Goal: Transaction & Acquisition: Purchase product/service

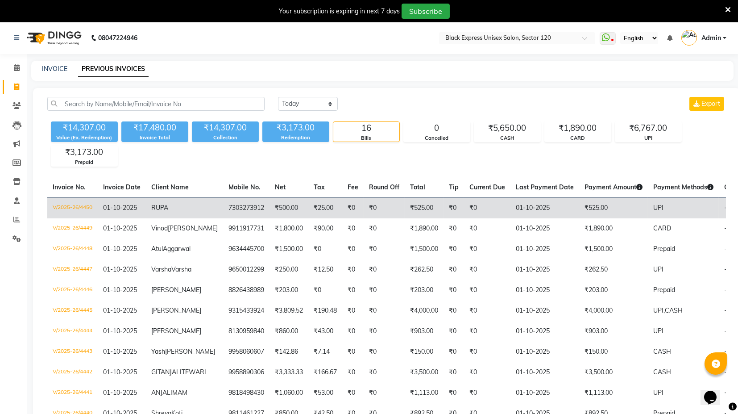
click at [444, 207] on td "₹0" at bounding box center [454, 207] width 21 height 21
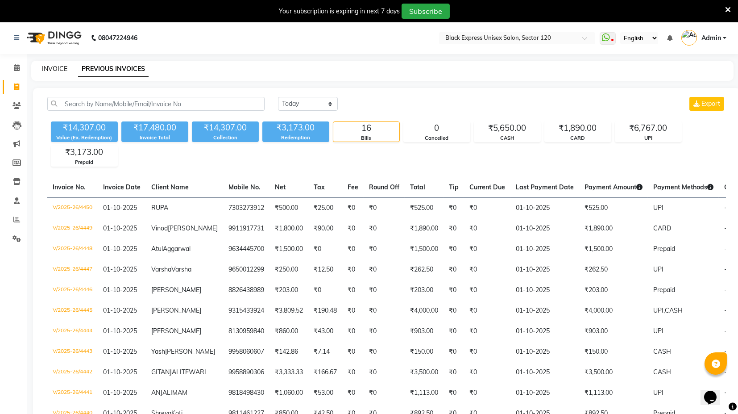
click at [52, 67] on link "INVOICE" at bounding box center [54, 69] width 25 height 8
select select "service"
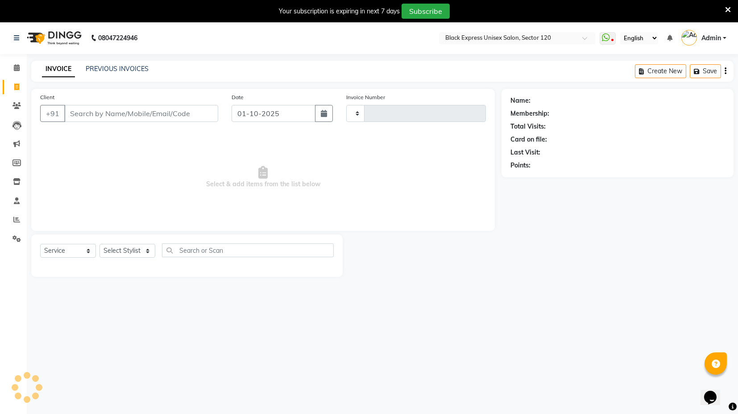
scroll to position [21, 0]
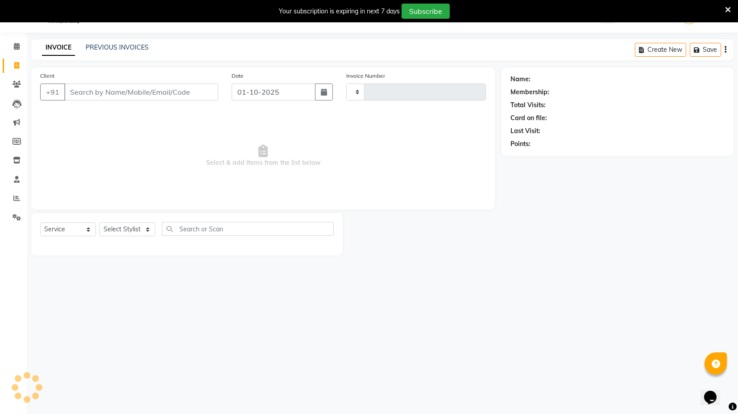
type input "4451"
select select "7082"
click at [142, 91] on input "Client" at bounding box center [141, 91] width 154 height 17
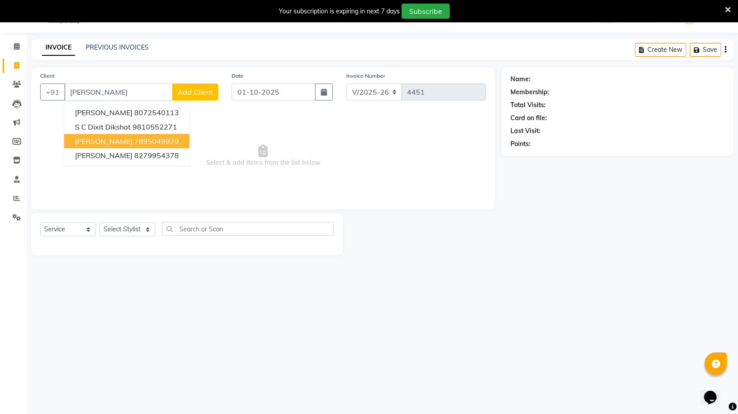
click at [152, 136] on button "diksha 7895049979" at bounding box center [126, 141] width 125 height 14
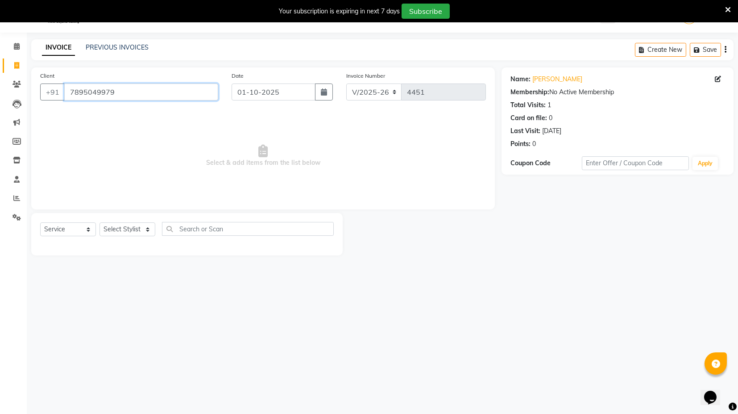
click at [128, 94] on input "7895049979" at bounding box center [141, 91] width 154 height 17
click at [163, 94] on input "7895049979" at bounding box center [141, 91] width 154 height 17
click at [158, 90] on input "7895049979" at bounding box center [141, 91] width 154 height 17
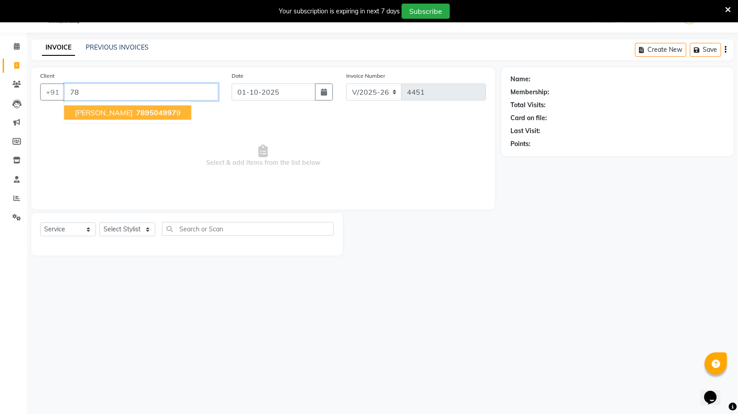
type input "7"
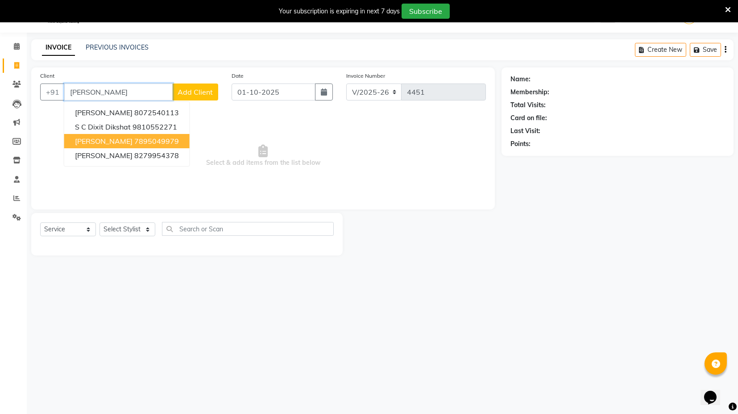
click at [134, 142] on ngb-highlight "7895049979" at bounding box center [156, 141] width 45 height 9
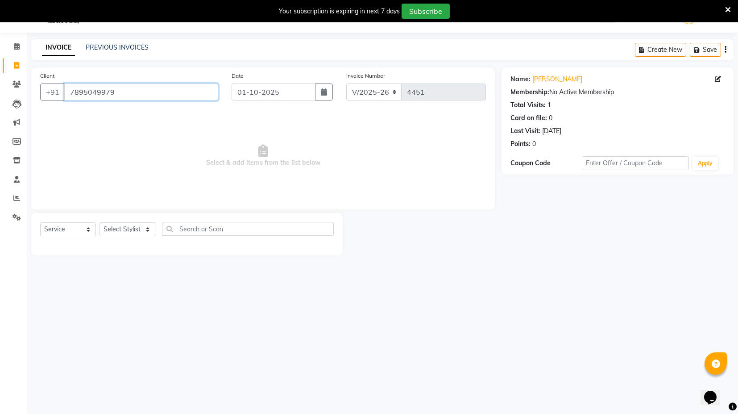
click at [129, 90] on input "7895049979" at bounding box center [141, 91] width 154 height 17
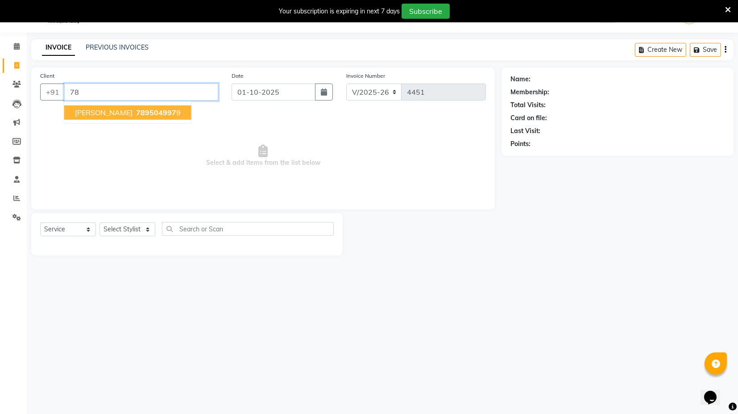
type input "7"
click at [134, 114] on ngb-highlight "9873991784" at bounding box center [156, 112] width 45 height 9
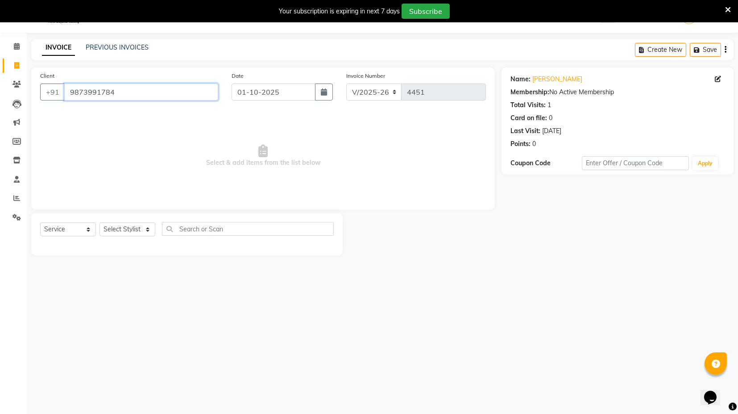
click at [126, 93] on input "9873991784" at bounding box center [141, 91] width 154 height 17
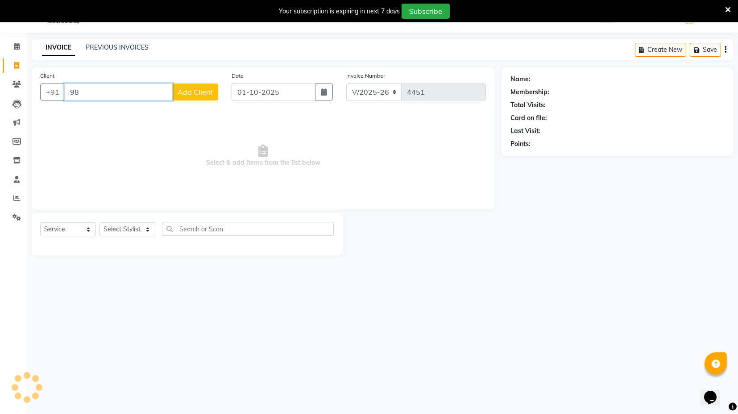
type input "9"
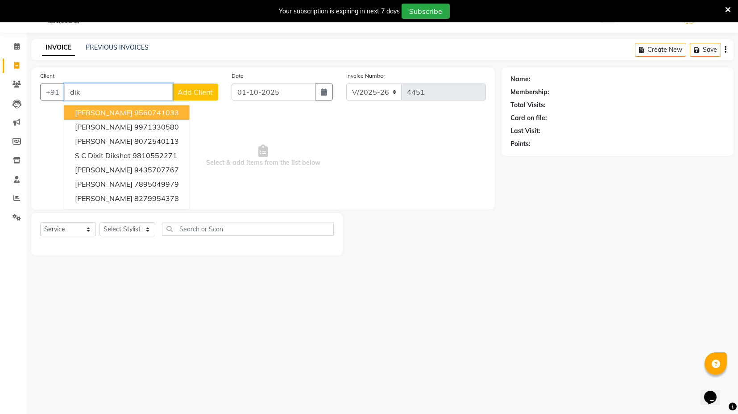
click at [134, 110] on ngb-highlight "9560741033" at bounding box center [156, 112] width 45 height 9
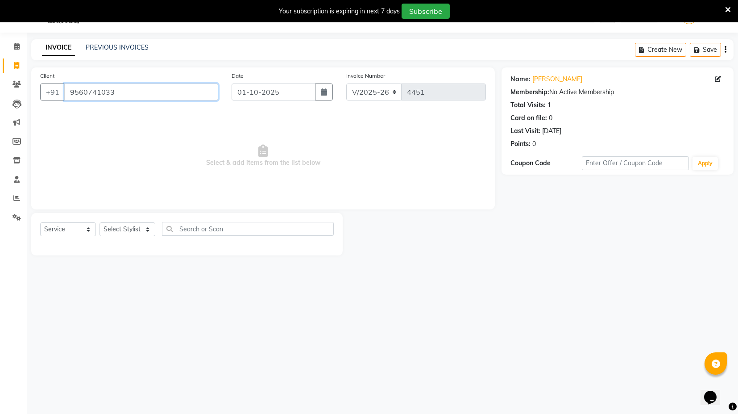
click at [120, 92] on input "9560741033" at bounding box center [141, 91] width 154 height 17
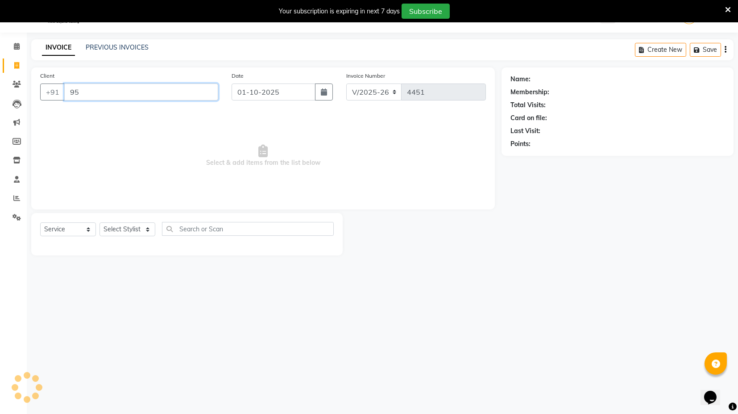
type input "9"
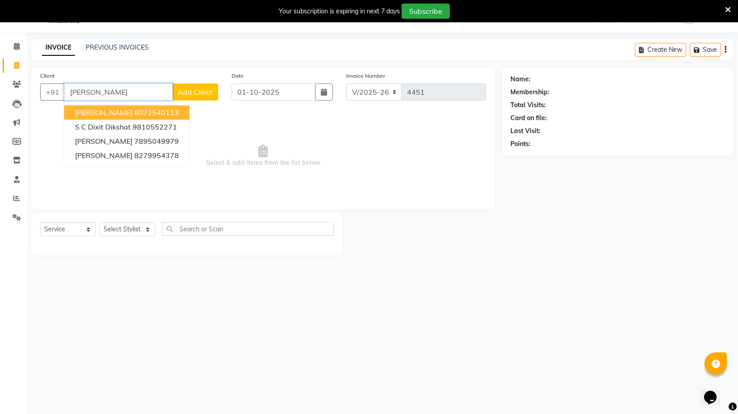
click at [134, 111] on ngb-highlight "8072540113" at bounding box center [156, 112] width 45 height 9
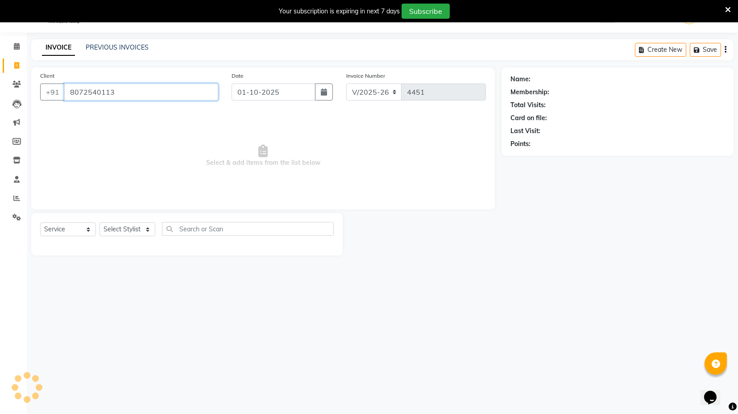
type input "8072540113"
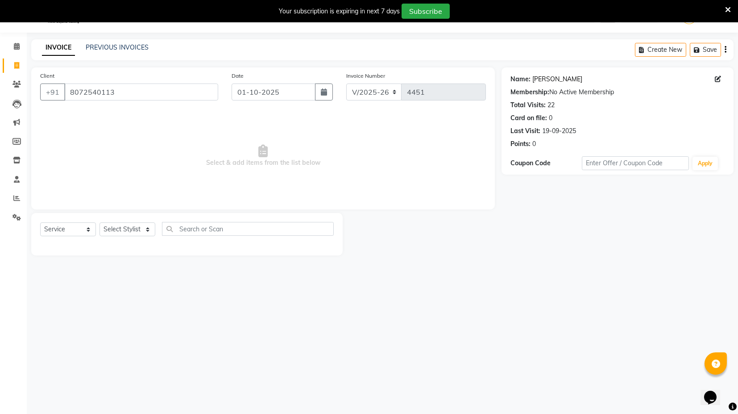
click at [545, 82] on link "[PERSON_NAME]" at bounding box center [558, 79] width 50 height 9
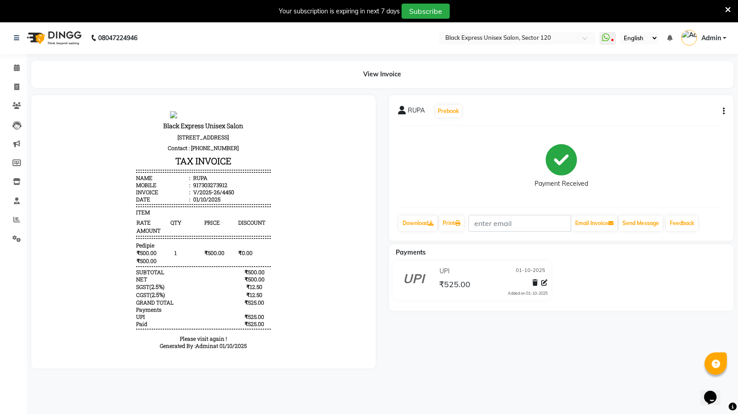
click at [212, 188] on div "917303273912" at bounding box center [210, 184] width 36 height 7
copy div "917303273912"
click at [20, 81] on link "Invoice" at bounding box center [13, 87] width 21 height 15
select select "service"
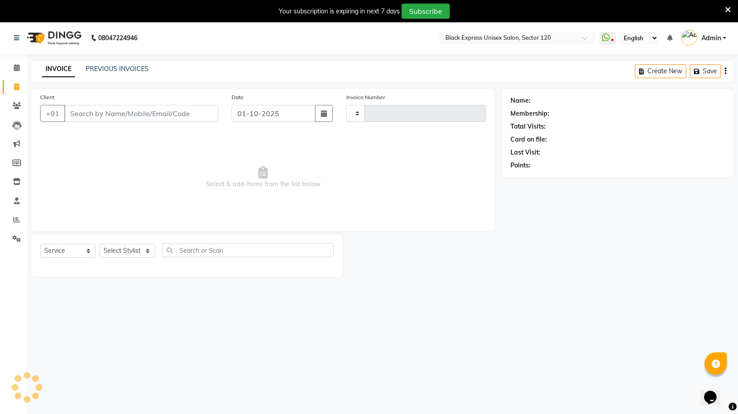
type input "4451"
select select "7082"
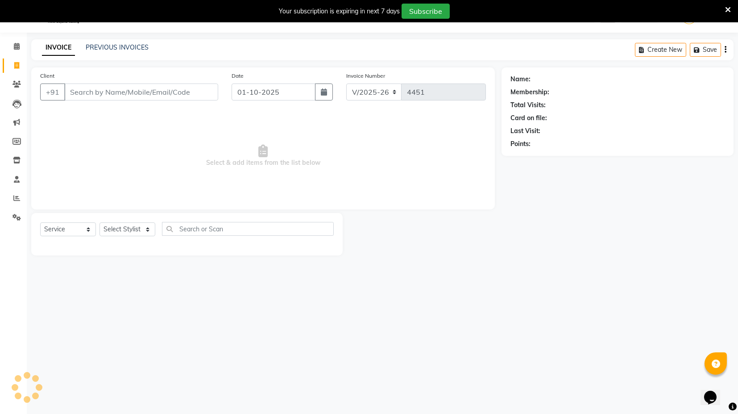
click at [84, 87] on input "Client" at bounding box center [141, 91] width 154 height 17
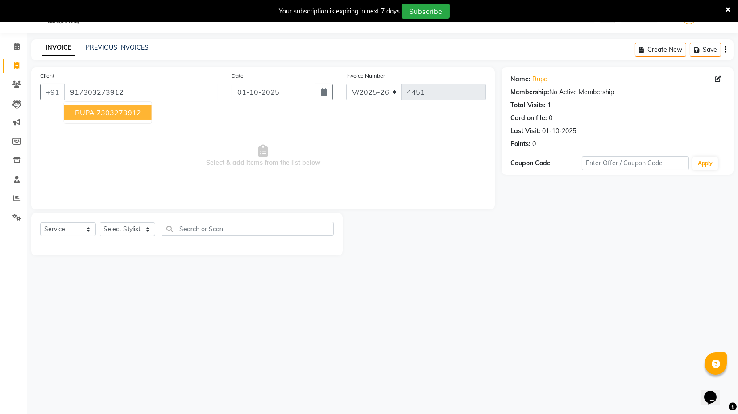
click at [75, 115] on span "RUPA" at bounding box center [85, 112] width 20 height 9
type input "7303273912"
click at [717, 80] on icon at bounding box center [718, 79] width 6 height 6
select select "female"
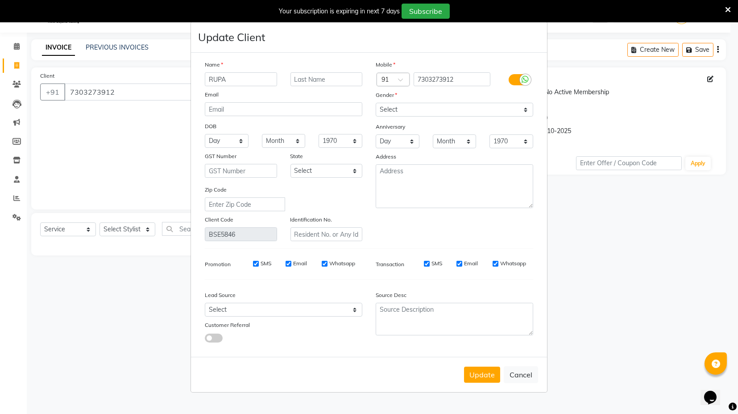
click at [718, 77] on ngb-modal-window "Update Client Name RUPA Email DOB Day 01 02 03 04 05 06 07 08 09 10 11 12 13 14…" at bounding box center [369, 207] width 738 height 414
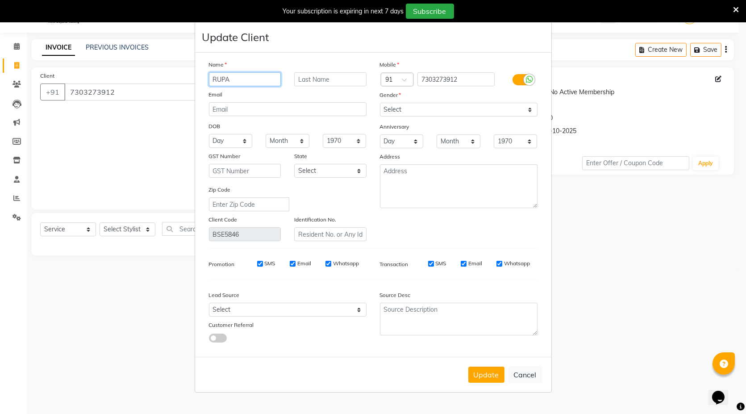
click at [245, 79] on input "RUPA" at bounding box center [245, 79] width 72 height 14
click at [255, 84] on input "RUPA" at bounding box center [245, 79] width 72 height 14
type input "RUPALI"
click at [611, 212] on ngb-modal-window "Update Client Name RUPALI Email DOB Day 01 02 03 04 05 06 07 08 09 10 11 12 13 …" at bounding box center [373, 207] width 746 height 414
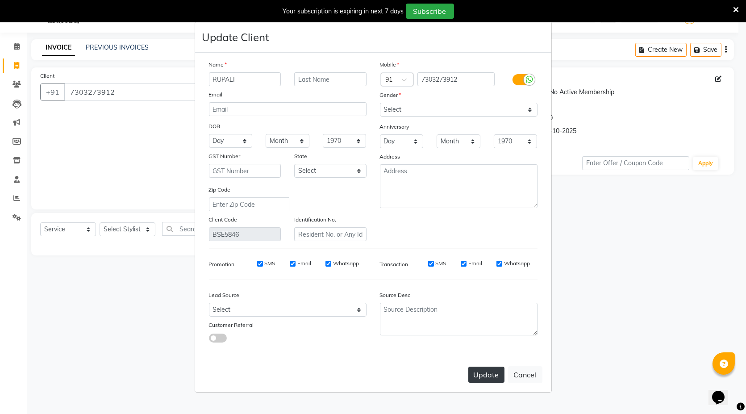
click at [488, 373] on button "Update" at bounding box center [486, 375] width 36 height 16
select select
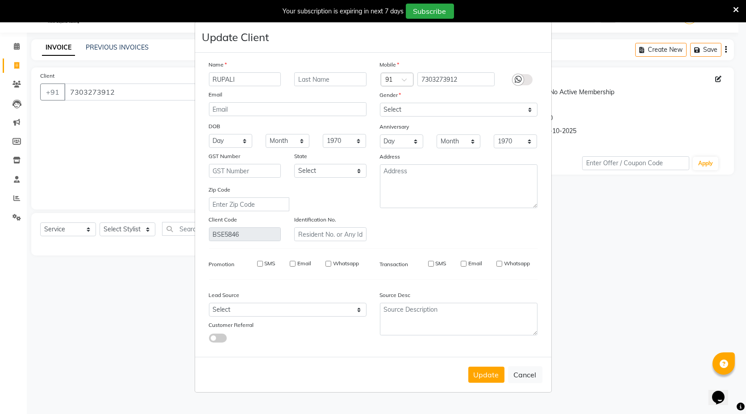
select select
checkbox input "false"
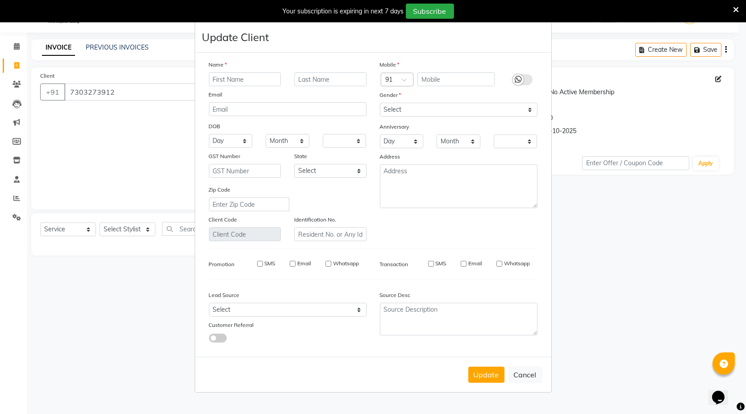
checkbox input "false"
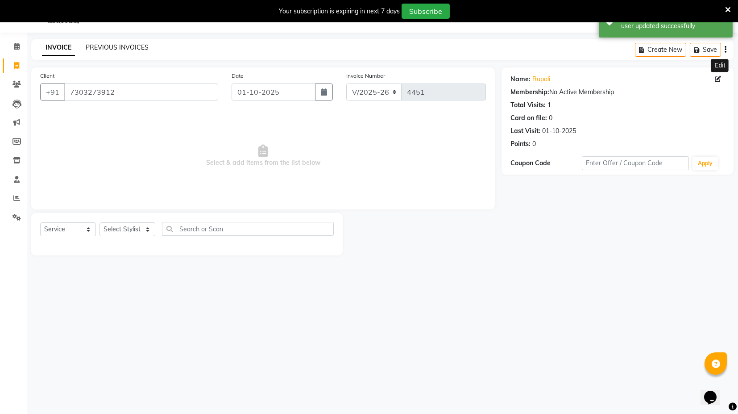
click at [100, 44] on link "PREVIOUS INVOICES" at bounding box center [117, 47] width 63 height 8
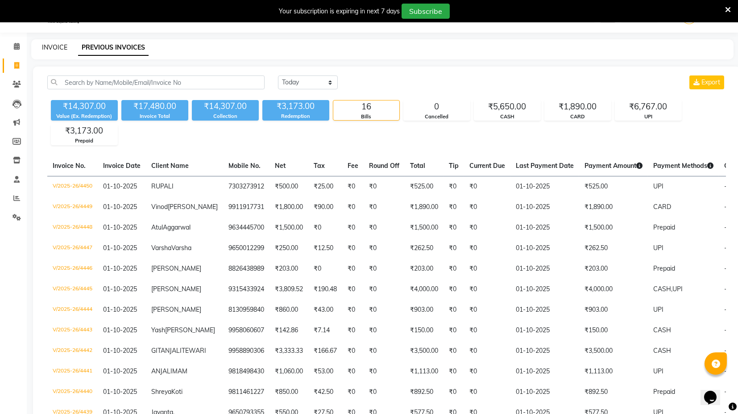
click at [47, 46] on link "INVOICE" at bounding box center [54, 47] width 25 height 8
select select "service"
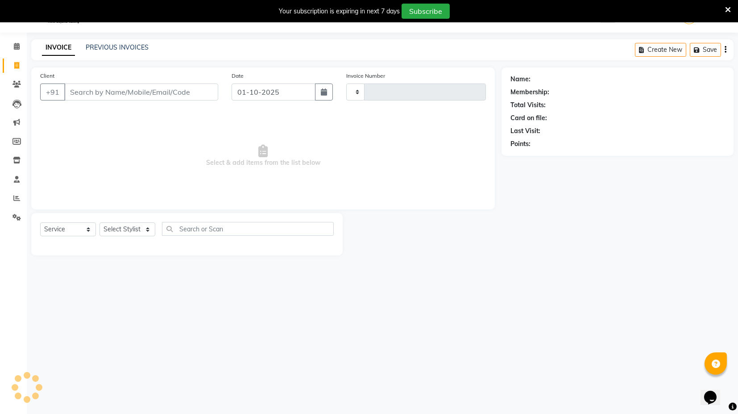
type input "4451"
select select "7082"
click at [134, 49] on link "PREVIOUS INVOICES" at bounding box center [117, 47] width 63 height 8
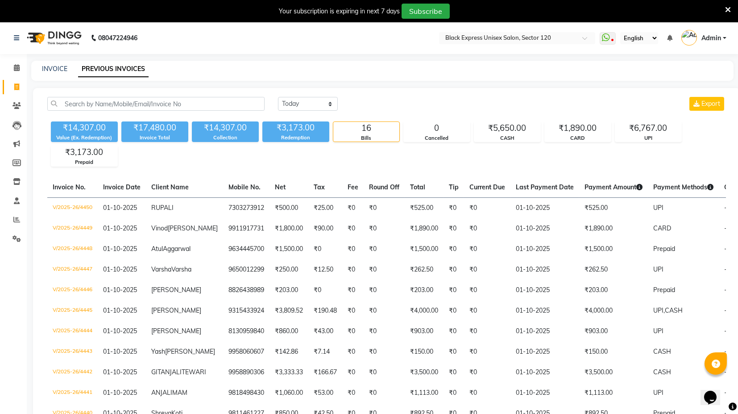
click at [59, 63] on div "INVOICE PREVIOUS INVOICES" at bounding box center [382, 71] width 703 height 20
click at [60, 72] on link "INVOICE" at bounding box center [54, 69] width 25 height 8
select select "7082"
select select "service"
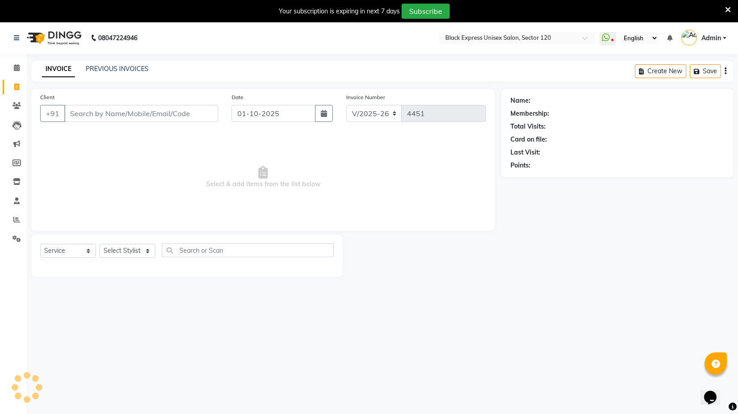
scroll to position [21, 0]
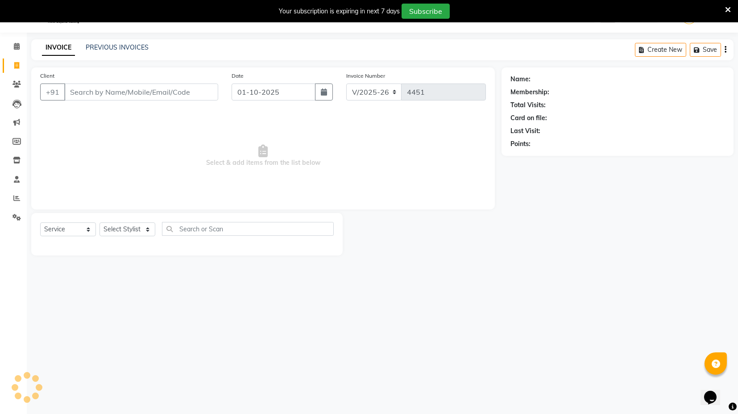
click at [89, 67] on div "Client +91 Date 01-10-2025 Invoice Number V/2025 V/2025-26 4451 Select & add it…" at bounding box center [263, 138] width 464 height 142
click at [102, 45] on link "PREVIOUS INVOICES" at bounding box center [117, 47] width 63 height 8
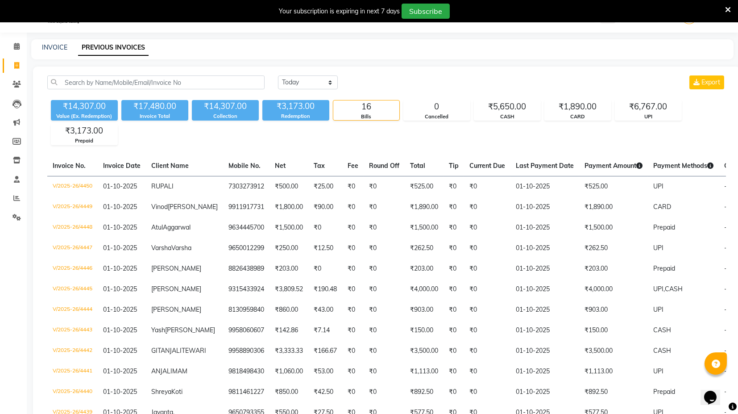
click at [220, 108] on div "₹14,307.00" at bounding box center [225, 106] width 67 height 13
click at [56, 43] on link "INVOICE" at bounding box center [54, 47] width 25 height 8
select select "7082"
select select "service"
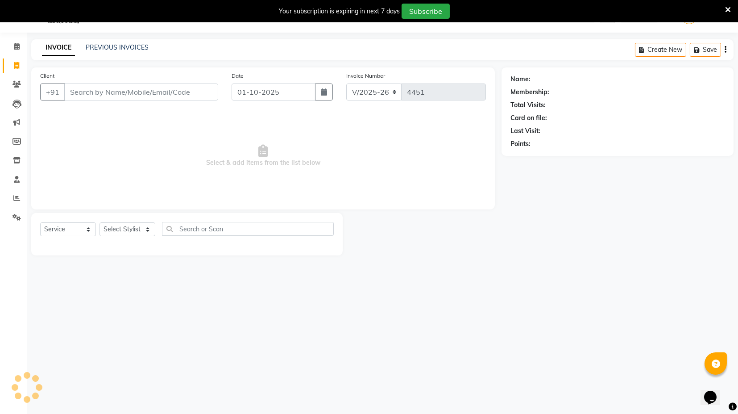
click at [131, 87] on input "Client" at bounding box center [141, 91] width 154 height 17
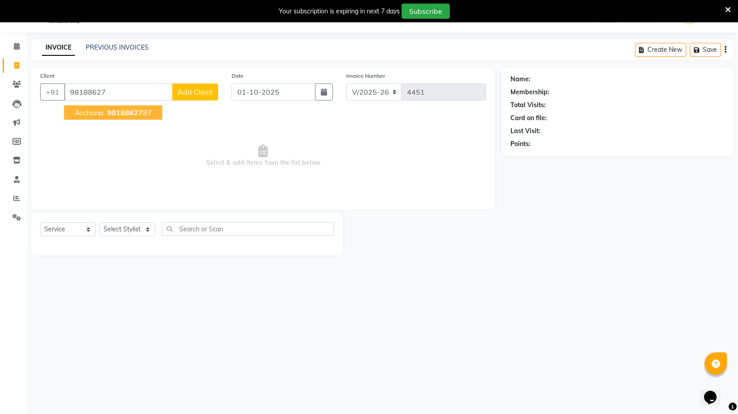
click at [132, 116] on button "Archana 98188627 87" at bounding box center [113, 112] width 98 height 14
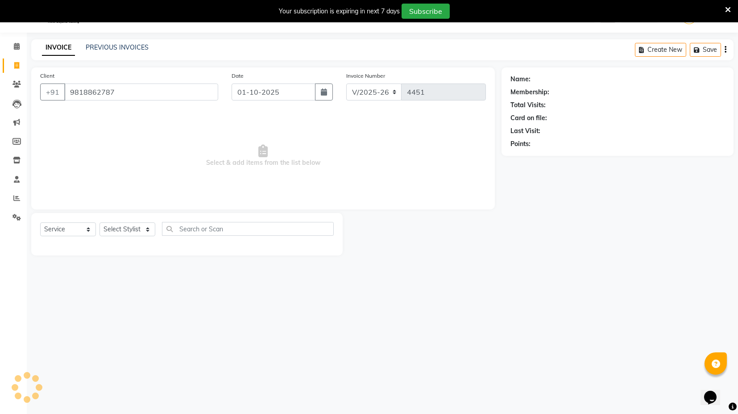
type input "9818862787"
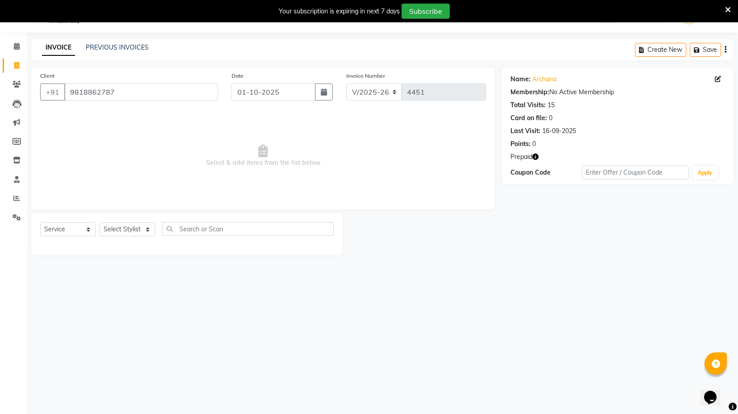
click at [537, 154] on icon "button" at bounding box center [536, 157] width 6 height 6
click at [129, 225] on select "Select Stylist ASIF DEEPA FAISAL maahi Manager RAHUL RAJVEER satya SHAFI SIRAJ" at bounding box center [128, 229] width 56 height 14
select select "58980"
click at [100, 222] on select "Select Stylist ASIF DEEPA FAISAL maahi Manager RAHUL RAJVEER satya SHAFI SIRAJ" at bounding box center [128, 229] width 56 height 14
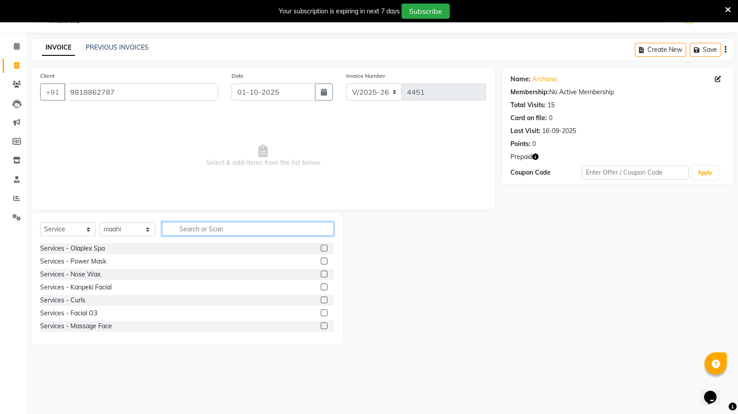
click at [181, 228] on input "text" at bounding box center [248, 229] width 172 height 14
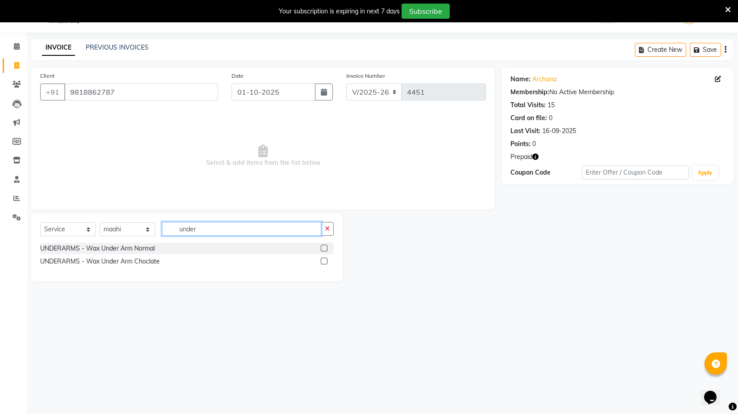
type input "under"
click at [321, 261] on label at bounding box center [324, 261] width 7 height 7
click at [321, 261] on input "checkbox" at bounding box center [324, 262] width 6 height 6
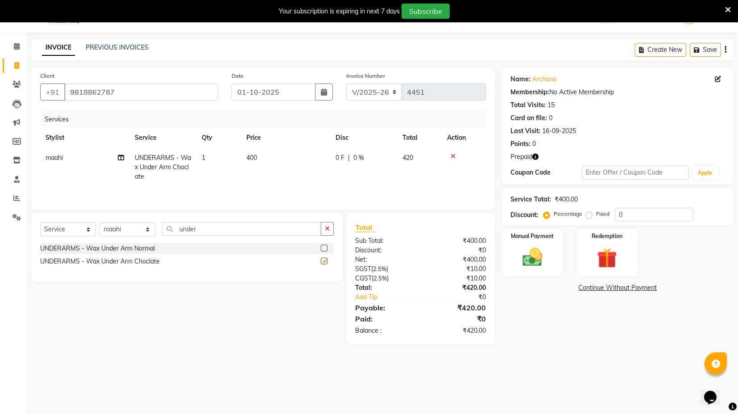
checkbox input "false"
click at [540, 157] on div "Prepaid" at bounding box center [618, 156] width 214 height 9
click at [592, 268] on img at bounding box center [607, 258] width 34 height 26
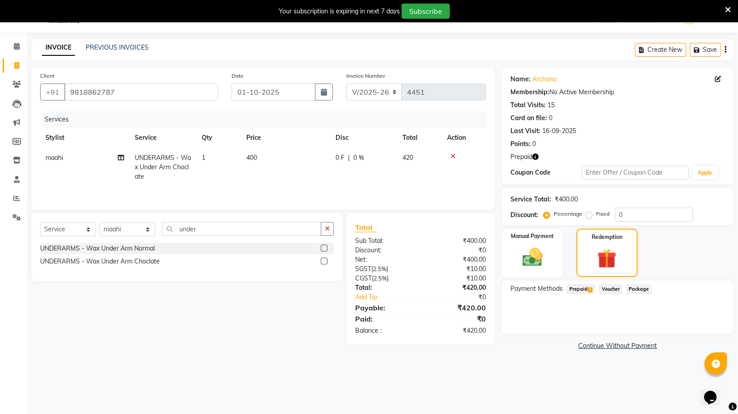
click at [580, 288] on span "Prepaid 1" at bounding box center [581, 289] width 29 height 10
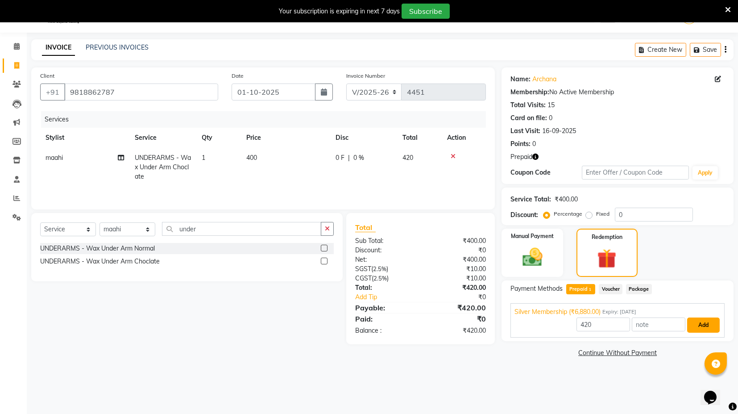
click at [700, 320] on button "Add" at bounding box center [704, 324] width 33 height 15
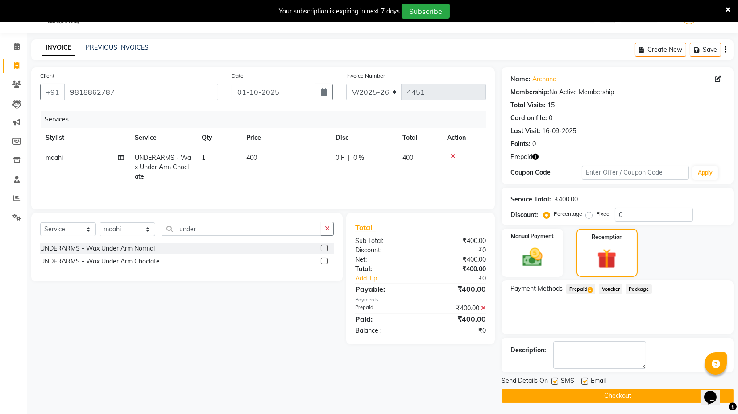
click at [556, 382] on label at bounding box center [555, 381] width 7 height 7
click at [556, 382] on input "checkbox" at bounding box center [555, 382] width 6 height 6
click at [554, 379] on label at bounding box center [555, 381] width 7 height 7
click at [554, 379] on input "checkbox" at bounding box center [555, 382] width 6 height 6
checkbox input "true"
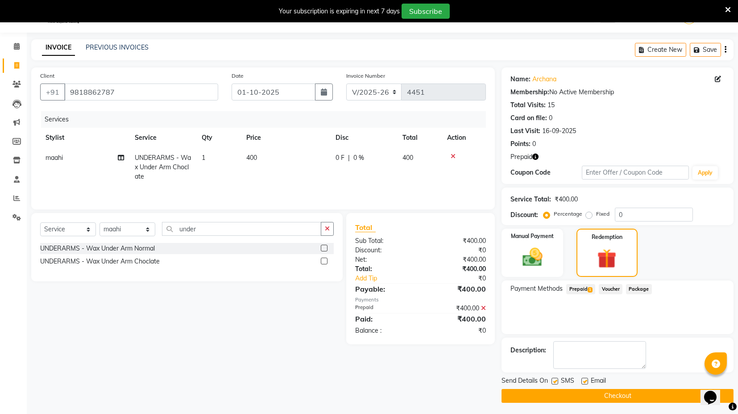
click at [558, 393] on button "Checkout" at bounding box center [618, 396] width 232 height 14
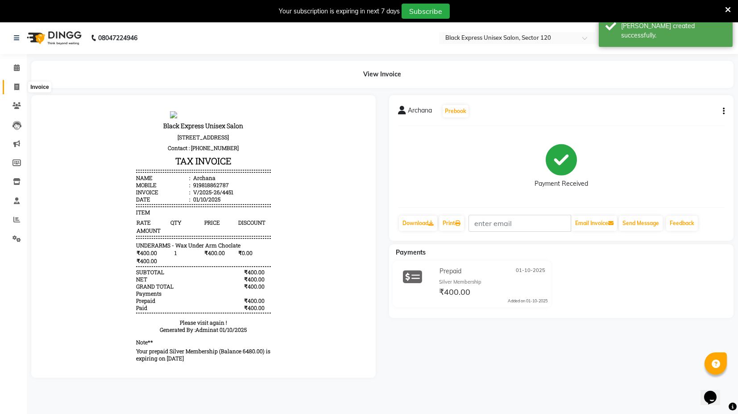
click at [15, 86] on icon at bounding box center [16, 86] width 5 height 7
select select "7082"
select select "service"
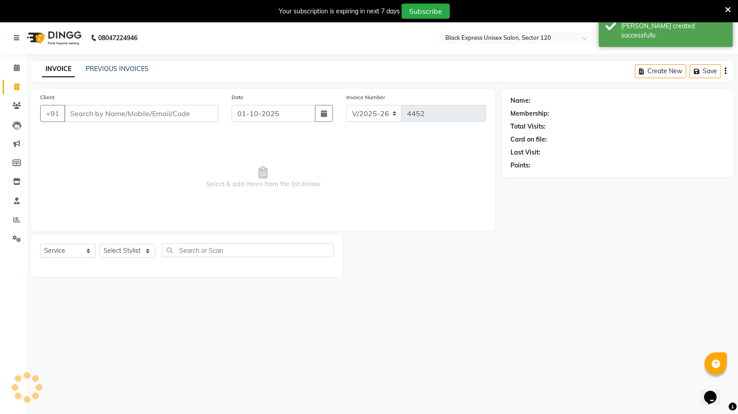
scroll to position [21, 0]
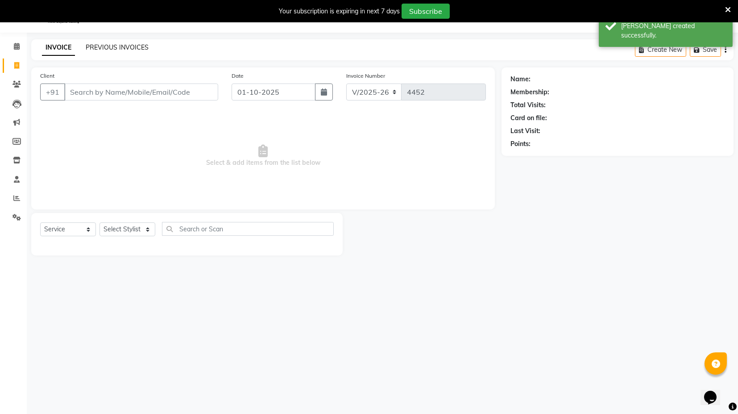
click at [131, 47] on link "PREVIOUS INVOICES" at bounding box center [117, 47] width 63 height 8
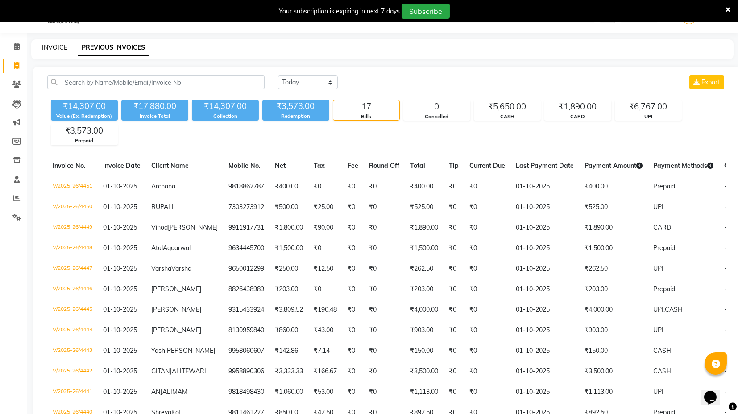
click at [50, 48] on link "INVOICE" at bounding box center [54, 47] width 25 height 8
select select "service"
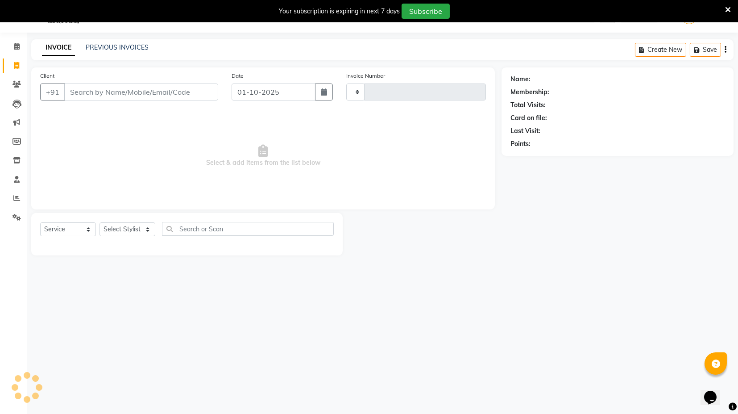
type input "4452"
select select "7082"
click at [113, 48] on link "PREVIOUS INVOICES" at bounding box center [117, 47] width 63 height 8
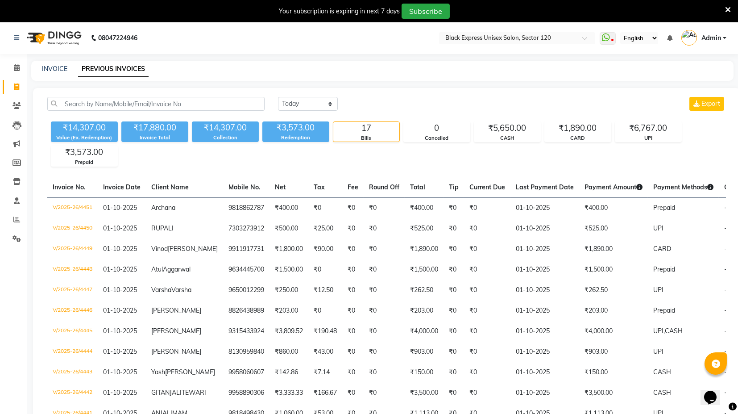
click at [46, 74] on div "INVOICE PREVIOUS INVOICES" at bounding box center [382, 71] width 703 height 20
click at [46, 67] on link "INVOICE" at bounding box center [54, 69] width 25 height 8
select select "service"
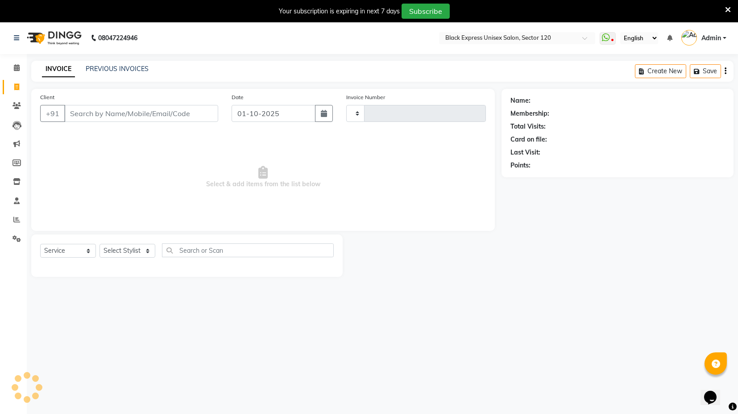
type input "4453"
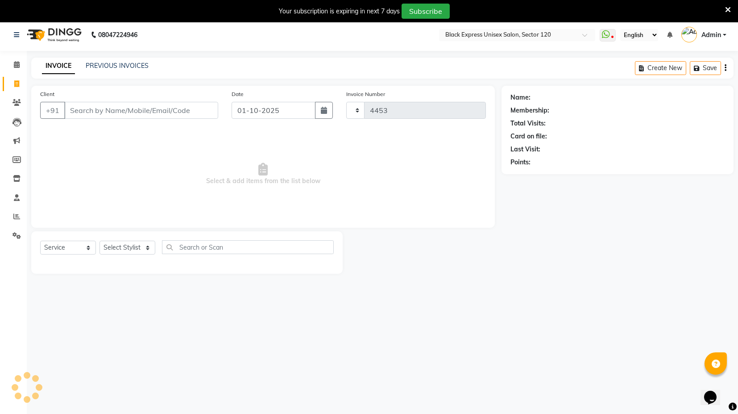
select select "7082"
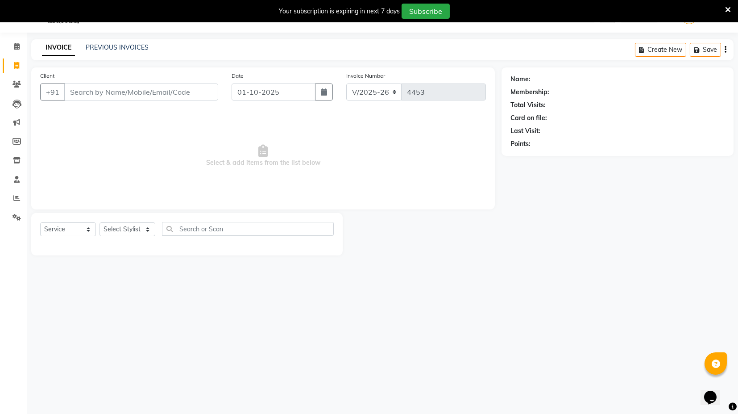
click at [138, 40] on div "INVOICE PREVIOUS INVOICES Create New Save" at bounding box center [382, 49] width 703 height 21
click at [134, 48] on link "PREVIOUS INVOICES" at bounding box center [117, 47] width 63 height 8
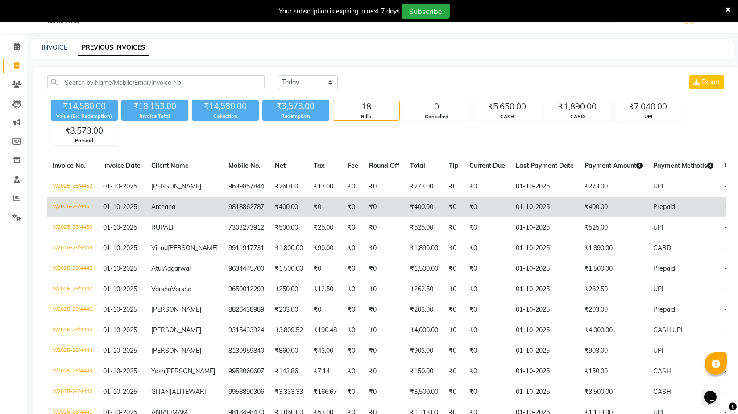
click at [171, 208] on span "Archana" at bounding box center [163, 207] width 24 height 8
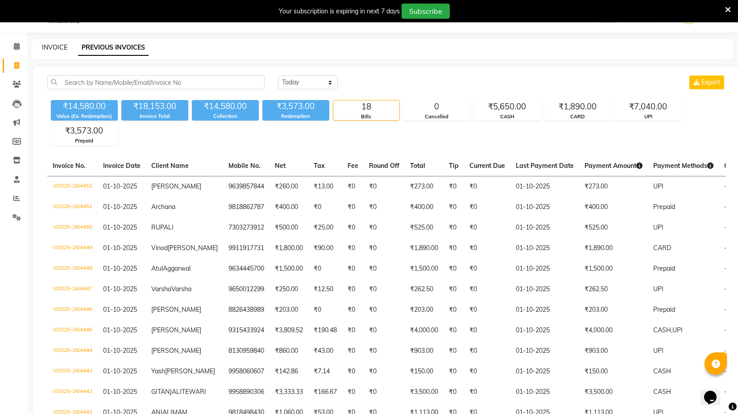
click at [56, 46] on link "INVOICE" at bounding box center [54, 47] width 25 height 8
select select "service"
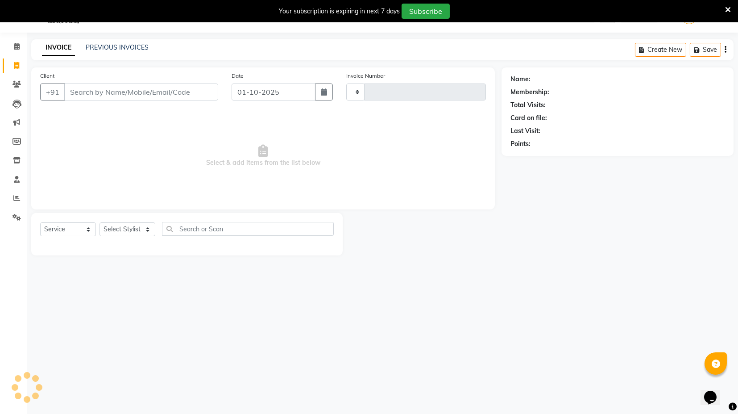
type input "4453"
select select "7082"
click at [148, 94] on input "Client" at bounding box center [141, 91] width 154 height 17
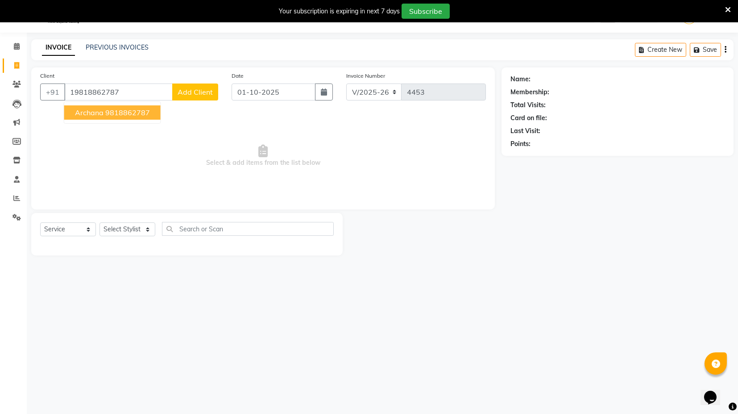
click at [117, 113] on ngb-highlight "9818862787" at bounding box center [127, 112] width 45 height 9
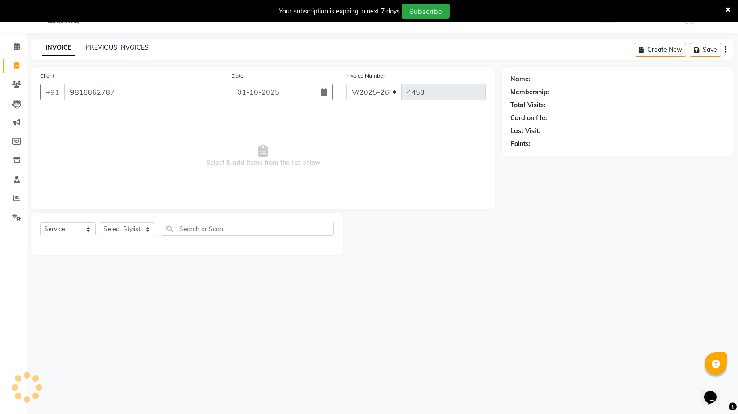
type input "9818862787"
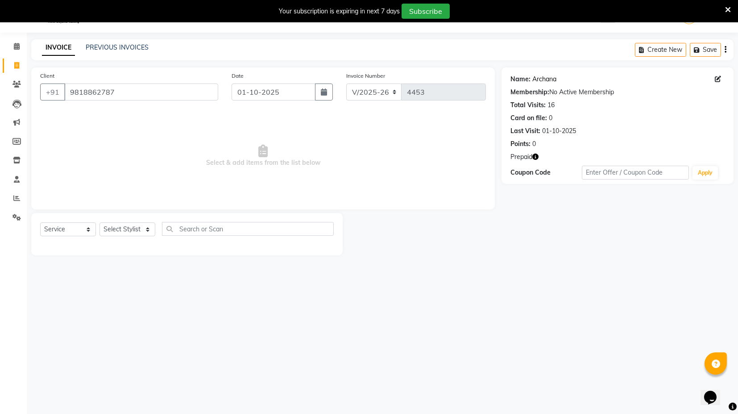
click at [549, 81] on link "Archana" at bounding box center [545, 79] width 24 height 9
click at [120, 46] on link "PREVIOUS INVOICES" at bounding box center [117, 47] width 63 height 8
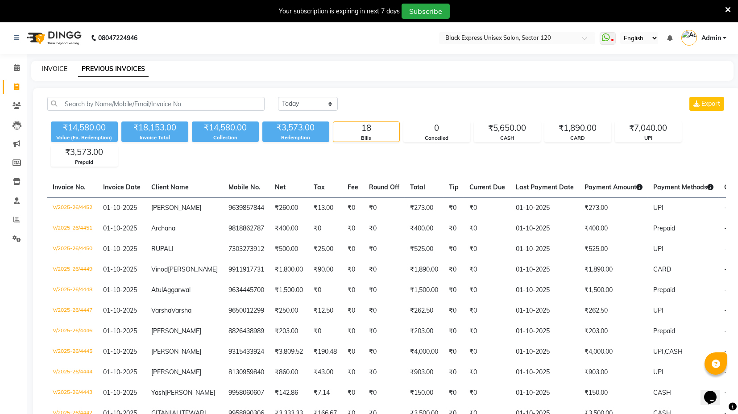
click at [62, 65] on link "INVOICE" at bounding box center [54, 69] width 25 height 8
select select "service"
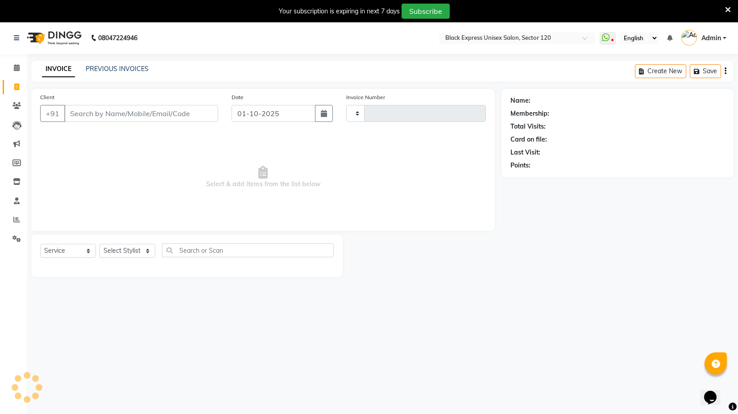
type input "4453"
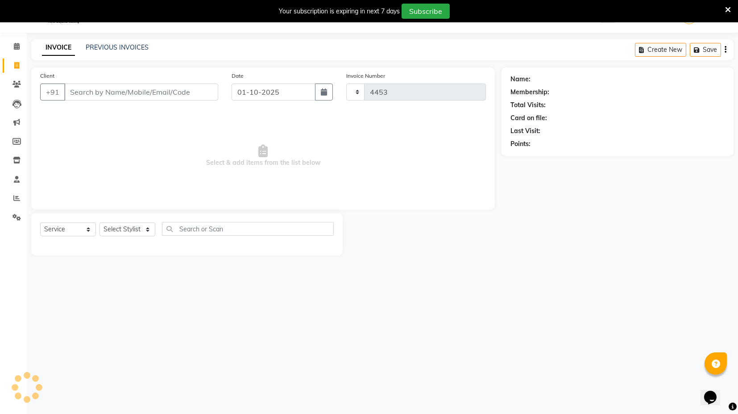
select select "7082"
click at [101, 91] on input "Client" at bounding box center [141, 91] width 154 height 17
click at [197, 229] on input "text" at bounding box center [248, 229] width 172 height 14
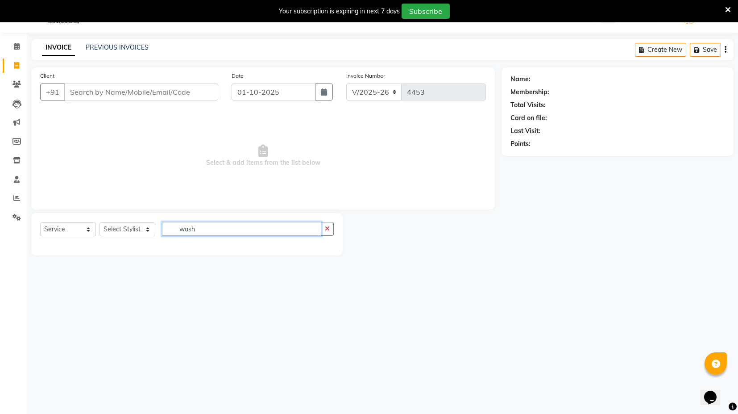
type input "wash"
click at [144, 226] on select "Select Stylist ASIF DEEPA FAISAL maahi Manager RAHUL RAJVEER satya SHAFI SIRAJ" at bounding box center [128, 229] width 56 height 14
select select "58978"
click at [100, 222] on select "Select Stylist ASIF DEEPA FAISAL maahi Manager RAHUL RAJVEER satya SHAFI SIRAJ" at bounding box center [128, 229] width 56 height 14
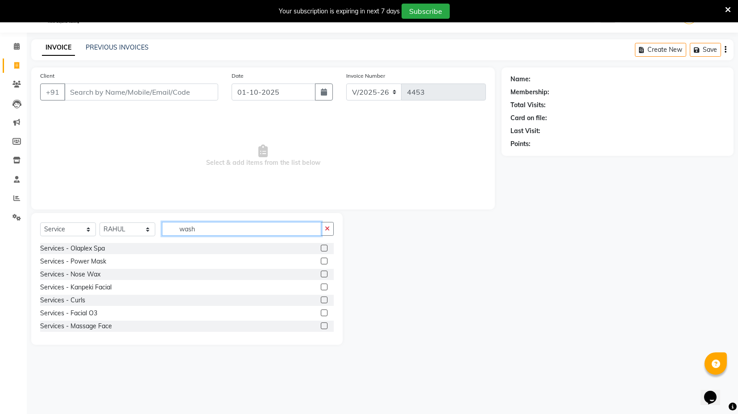
click at [203, 228] on input "wash" at bounding box center [241, 229] width 159 height 14
click at [208, 225] on input "wash" at bounding box center [241, 229] width 159 height 14
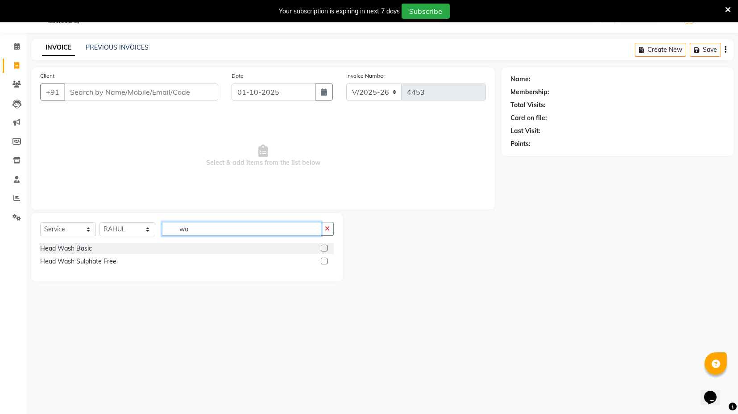
type input "w"
type input "was"
click at [323, 258] on label at bounding box center [324, 261] width 7 height 7
click at [323, 259] on input "checkbox" at bounding box center [324, 262] width 6 height 6
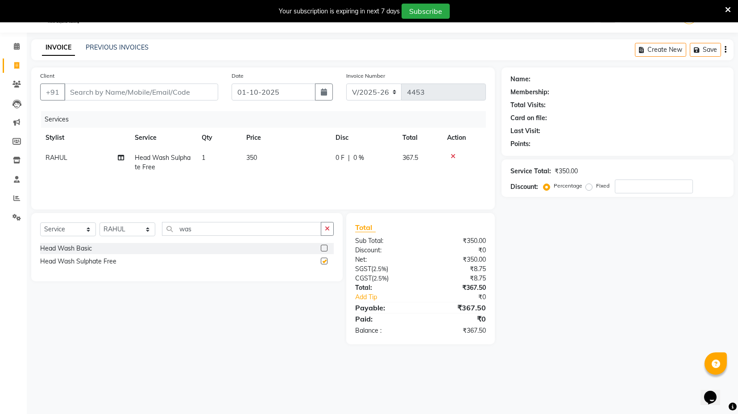
checkbox input "false"
click at [235, 225] on input "was" at bounding box center [241, 229] width 159 height 14
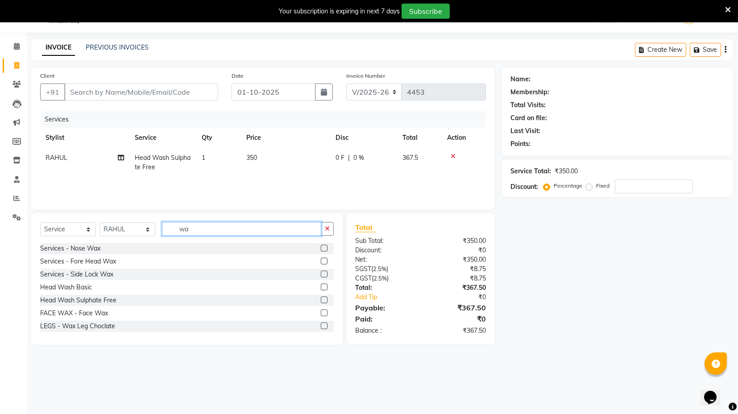
type input "w"
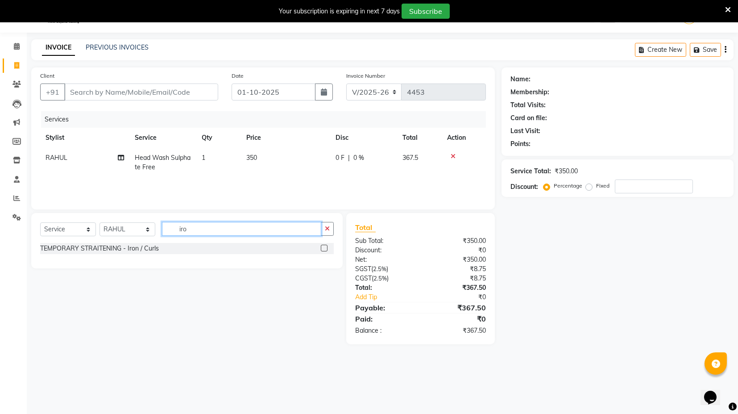
type input "iro"
click at [323, 248] on label at bounding box center [324, 248] width 7 height 7
click at [323, 248] on input "checkbox" at bounding box center [324, 249] width 6 height 6
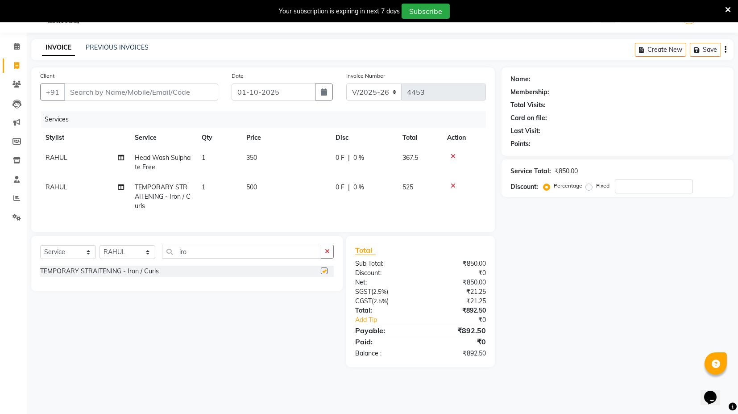
checkbox input "false"
click at [197, 259] on input "iro" at bounding box center [241, 252] width 159 height 14
type input "i"
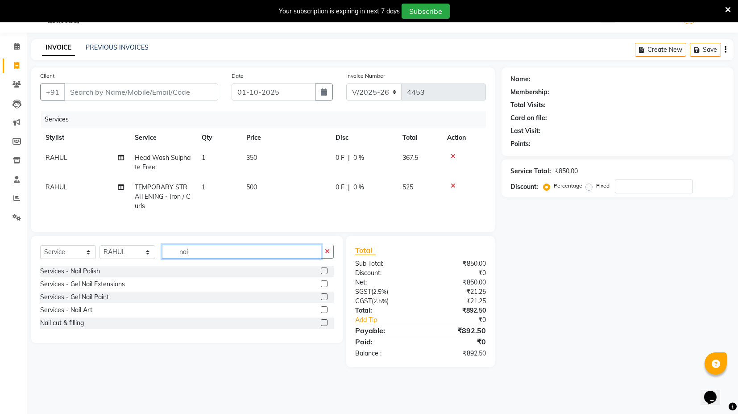
type input "nai"
click at [325, 274] on label at bounding box center [324, 270] width 7 height 7
click at [325, 274] on input "checkbox" at bounding box center [324, 271] width 6 height 6
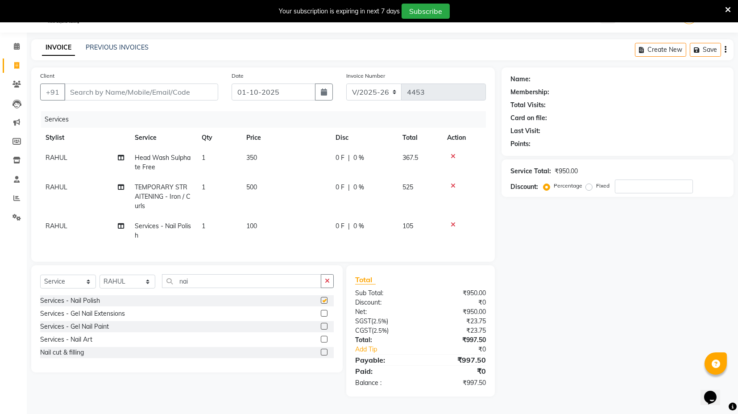
checkbox input "false"
click at [210, 288] on input "nai" at bounding box center [241, 281] width 159 height 14
type input "n"
click at [205, 225] on td "1" at bounding box center [218, 230] width 45 height 29
select select "58978"
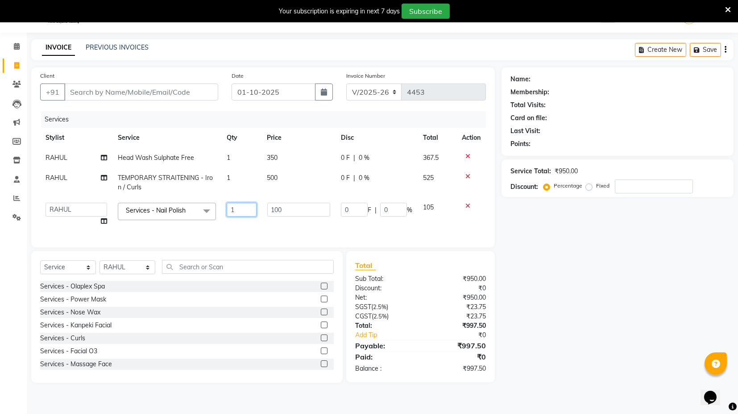
click at [240, 210] on input "1" at bounding box center [242, 210] width 30 height 14
type input "2"
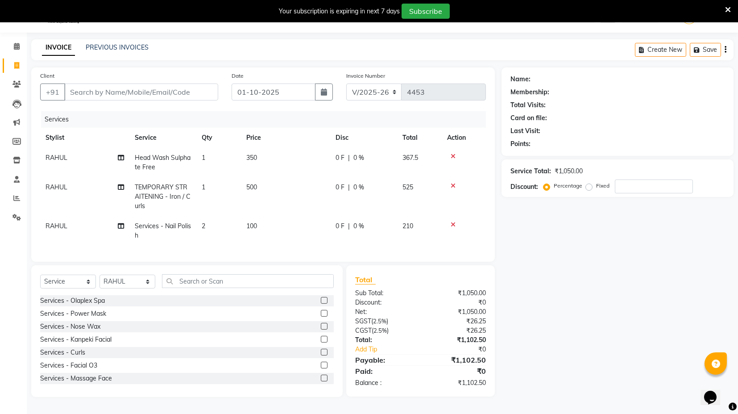
click at [293, 225] on td "100" at bounding box center [285, 230] width 89 height 29
select select "58978"
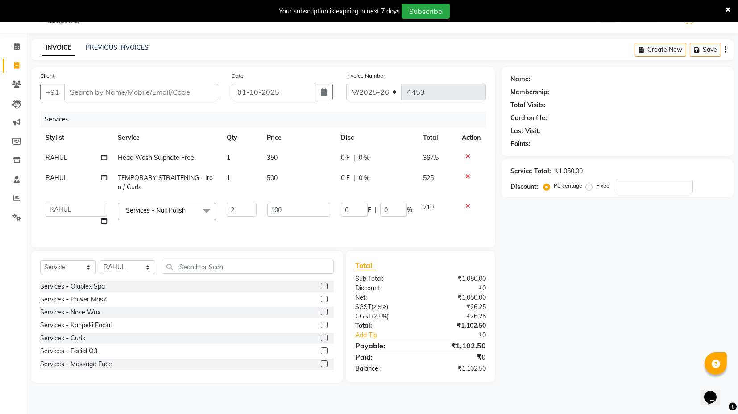
click at [435, 229] on td "210" at bounding box center [437, 214] width 39 height 34
click at [322, 233] on div "Services Stylist Service Qty Price Disc Total Action RAHUL Head Wash Sulphate F…" at bounding box center [263, 174] width 446 height 127
click at [141, 92] on input "Client" at bounding box center [141, 91] width 154 height 17
type input "9"
type input "0"
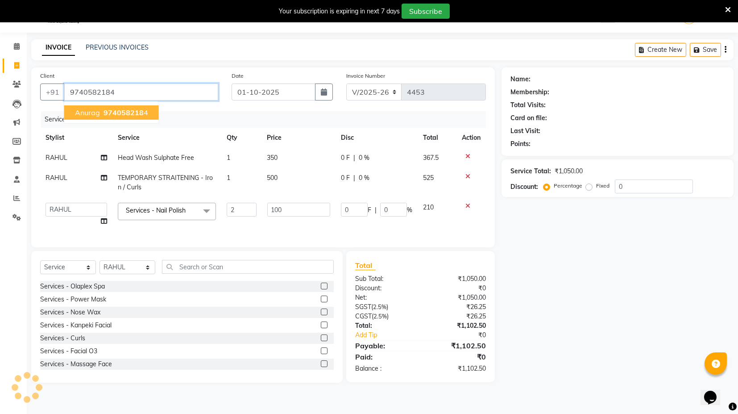
type input "9740582184"
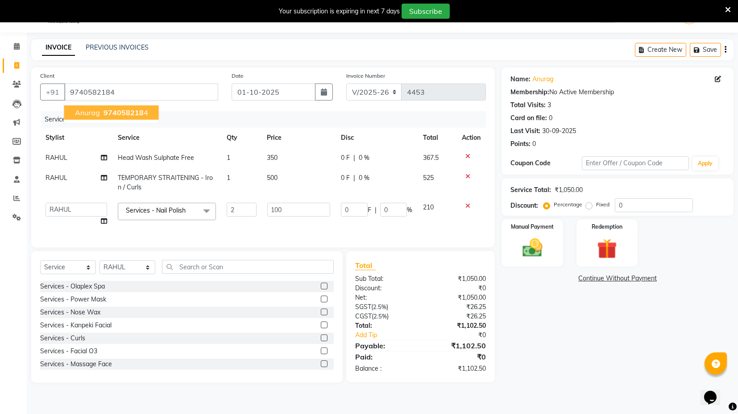
click at [138, 112] on span "974058218" at bounding box center [124, 112] width 40 height 9
click at [367, 227] on td "0 F | 0 %" at bounding box center [377, 214] width 82 height 34
click at [354, 228] on td "0 F | 0 %" at bounding box center [377, 214] width 82 height 34
click at [528, 243] on img at bounding box center [533, 248] width 34 height 24
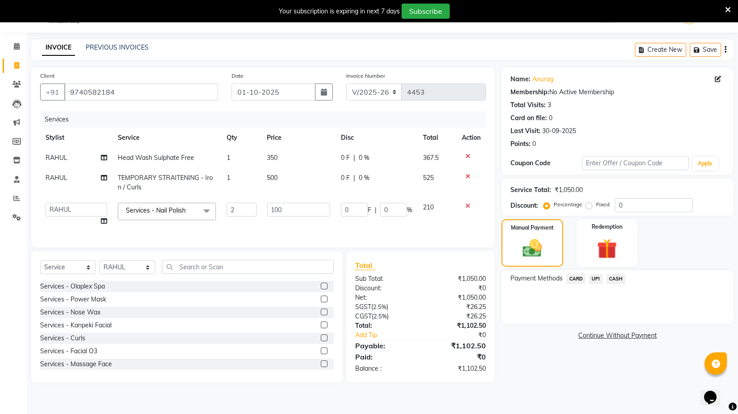
click at [596, 279] on span "UPI" at bounding box center [596, 279] width 14 height 10
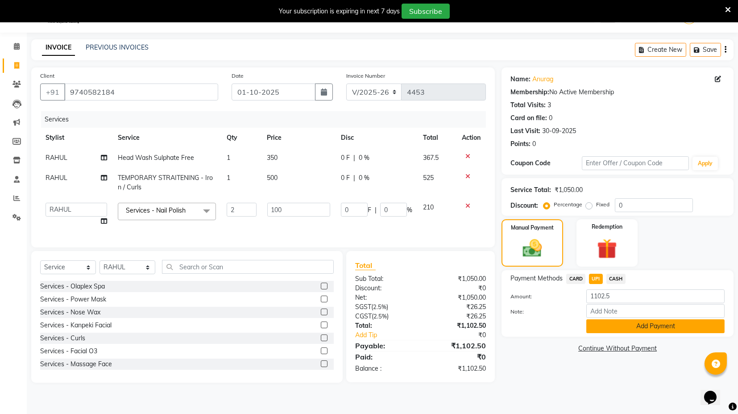
click at [624, 327] on button "Add Payment" at bounding box center [656, 326] width 138 height 14
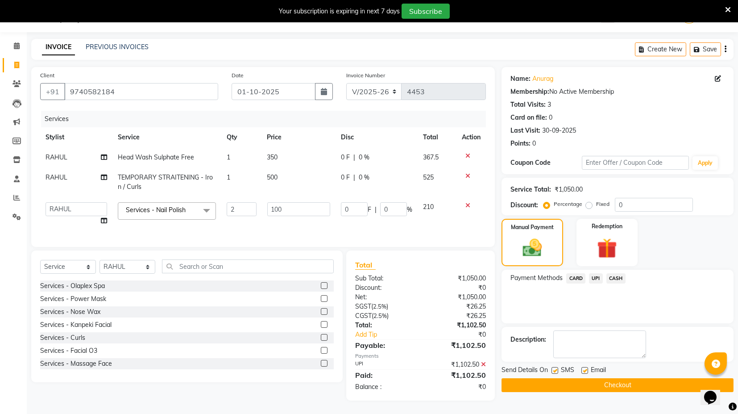
scroll to position [29, 0]
click at [587, 367] on label at bounding box center [585, 370] width 7 height 7
click at [587, 368] on input "checkbox" at bounding box center [585, 371] width 6 height 6
checkbox input "false"
click at [592, 383] on button "Checkout" at bounding box center [618, 385] width 232 height 14
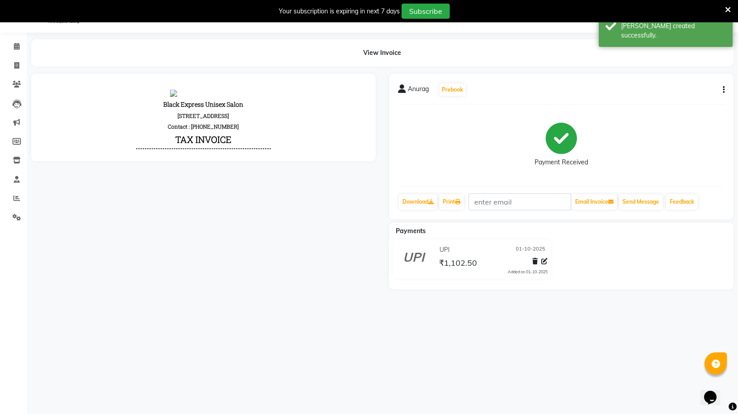
scroll to position [27, 0]
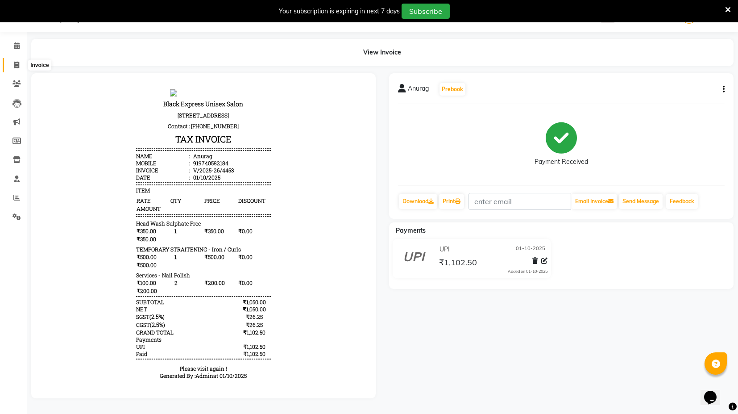
click at [9, 60] on span at bounding box center [17, 65] width 16 height 10
select select "service"
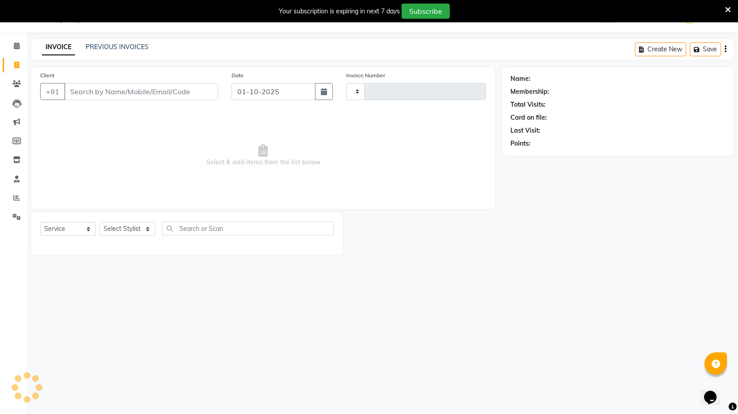
scroll to position [21, 0]
type input "4454"
select select "7082"
drag, startPoint x: 146, startPoint y: 230, endPoint x: 146, endPoint y: 236, distance: 5.8
click at [146, 236] on div "Select Service Product Membership Package Voucher Prepaid Gift Card Select Styl…" at bounding box center [187, 232] width 294 height 21
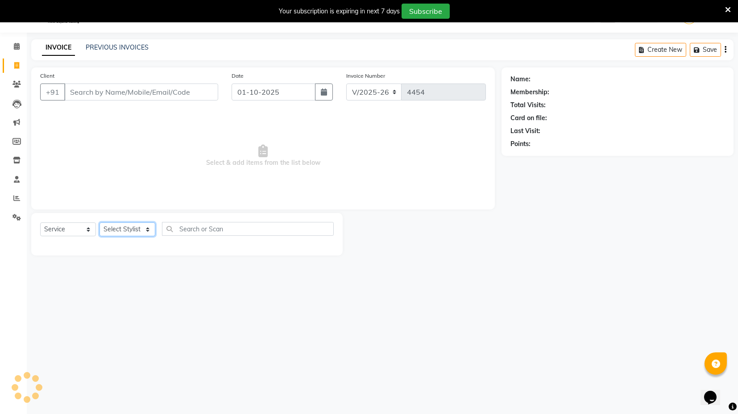
select select "58974"
click at [100, 222] on select "Select Stylist ASIF DEEPA FAISAL maahi Manager RAHUL RAJVEER satya SHAFI SIRAJ" at bounding box center [128, 229] width 56 height 14
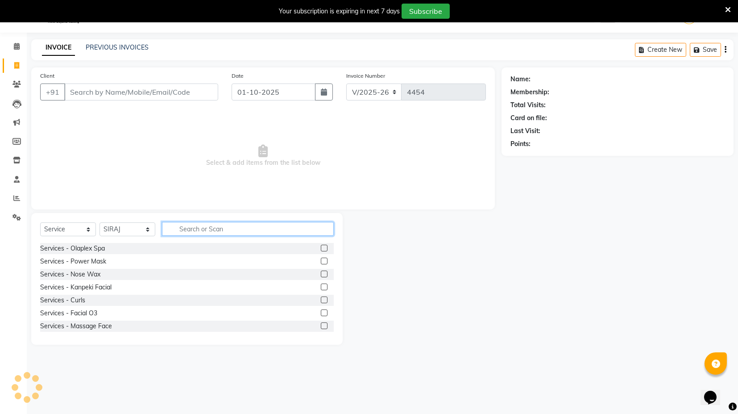
click at [229, 229] on input "text" at bounding box center [248, 229] width 172 height 14
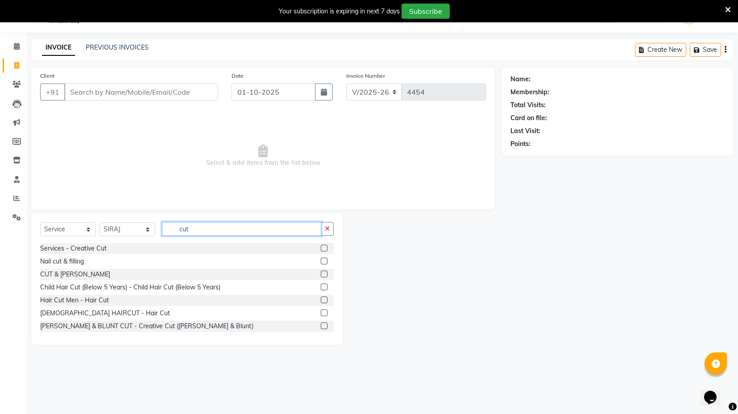
type input "cut"
click at [321, 300] on label at bounding box center [324, 299] width 7 height 7
click at [321, 300] on input "checkbox" at bounding box center [324, 300] width 6 height 6
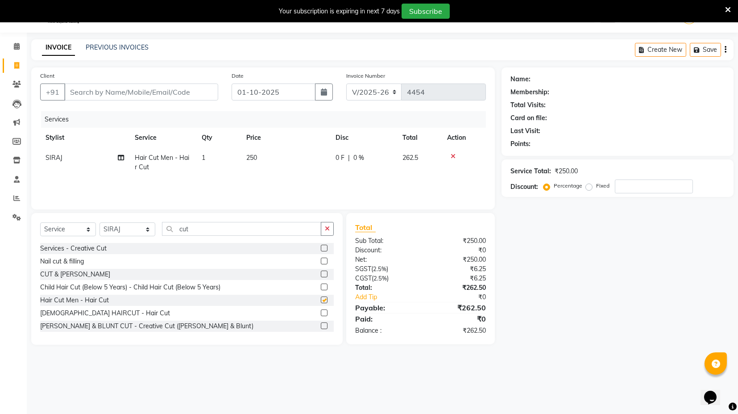
checkbox input "false"
click at [309, 168] on td "250" at bounding box center [285, 162] width 89 height 29
select select "58974"
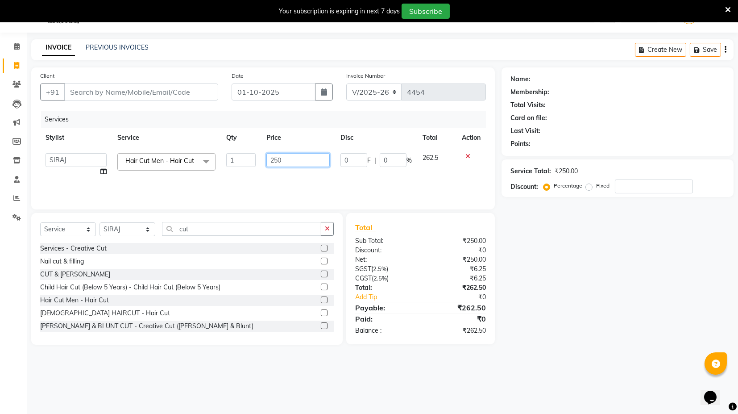
click at [278, 158] on input "250" at bounding box center [298, 160] width 63 height 14
type input "300"
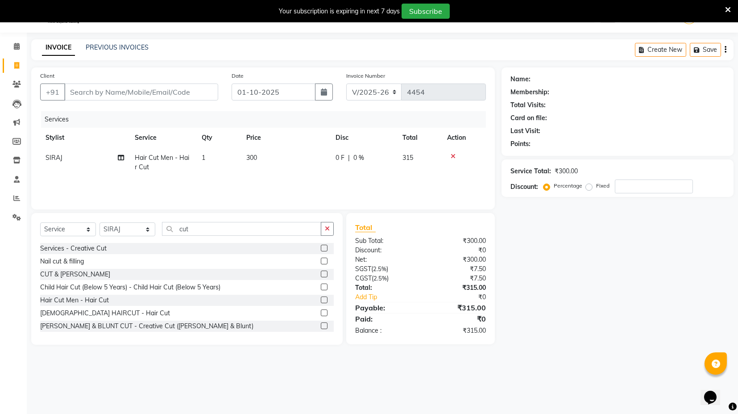
click at [280, 180] on div "Services Stylist Service Qty Price Disc Total Action SIRAJ Hair Cut Men - Hair …" at bounding box center [263, 155] width 446 height 89
click at [116, 91] on input "Client" at bounding box center [141, 91] width 154 height 17
type input "8"
type input "0"
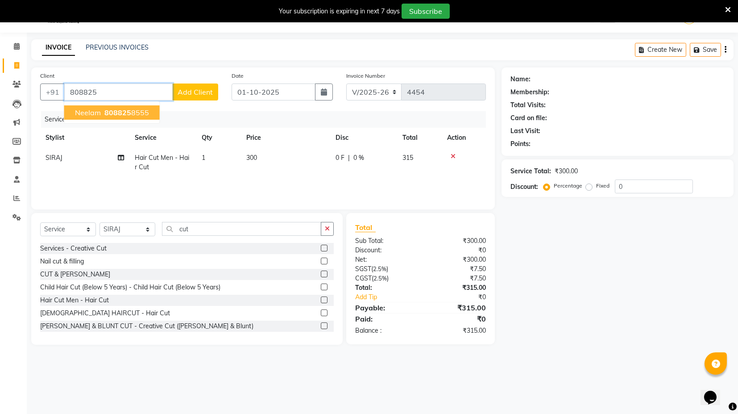
click at [118, 108] on span "808825" at bounding box center [117, 112] width 27 height 9
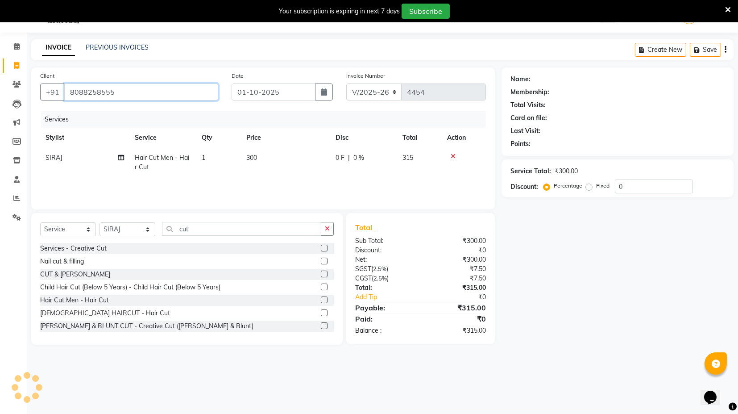
type input "8088258555"
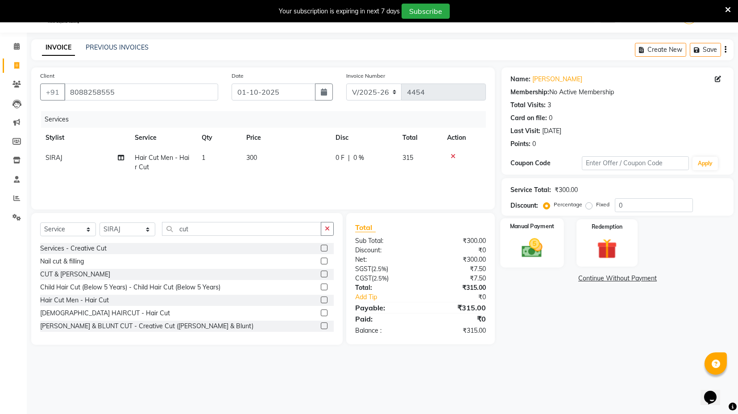
click at [539, 245] on img at bounding box center [533, 248] width 34 height 24
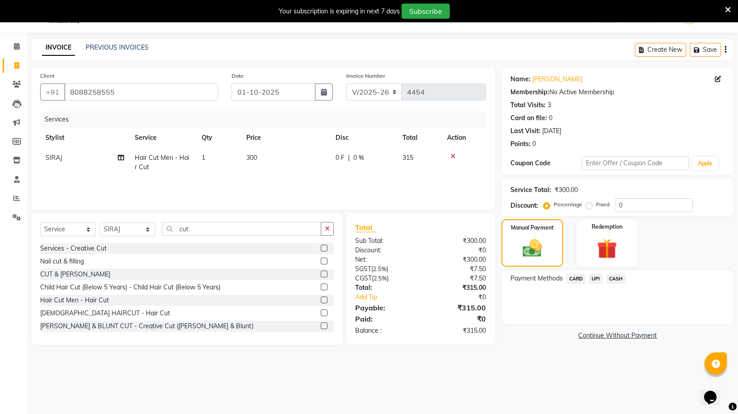
click at [594, 275] on span "UPI" at bounding box center [596, 279] width 14 height 10
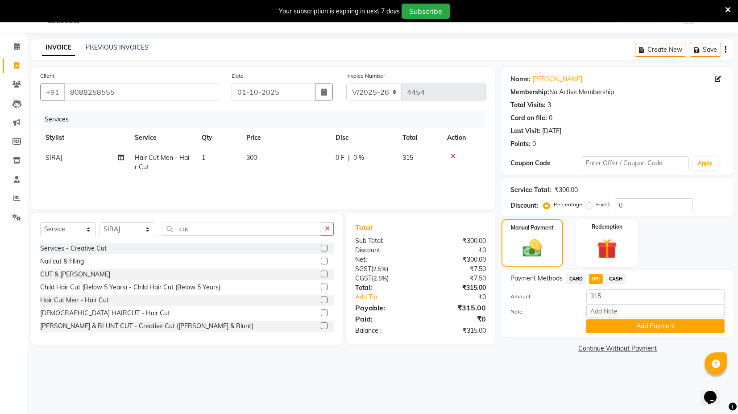
click at [596, 208] on label "Fixed" at bounding box center [602, 204] width 13 height 8
click at [592, 208] on input "Fixed" at bounding box center [591, 204] width 6 height 6
radio input "true"
click at [632, 207] on input "0" at bounding box center [654, 205] width 78 height 14
click at [581, 274] on div "CARD" at bounding box center [574, 280] width 23 height 12
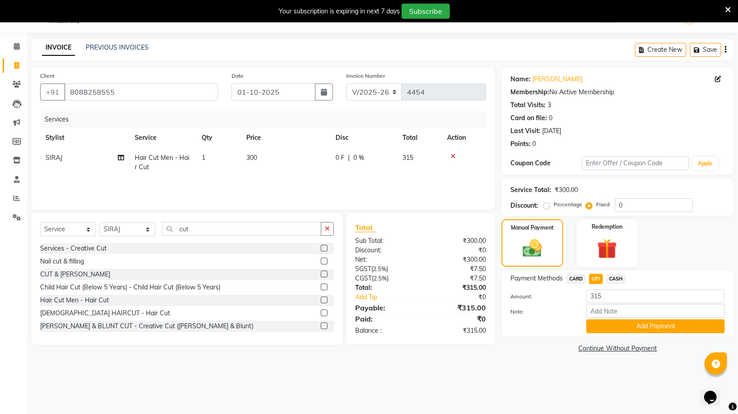
click at [583, 277] on span "CARD" at bounding box center [576, 279] width 19 height 10
click at [634, 325] on button "Add Payment" at bounding box center [656, 326] width 138 height 14
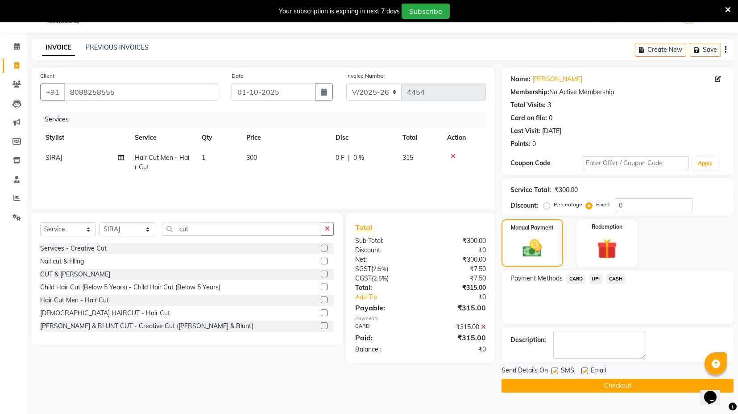
click at [623, 383] on button "Checkout" at bounding box center [618, 386] width 232 height 14
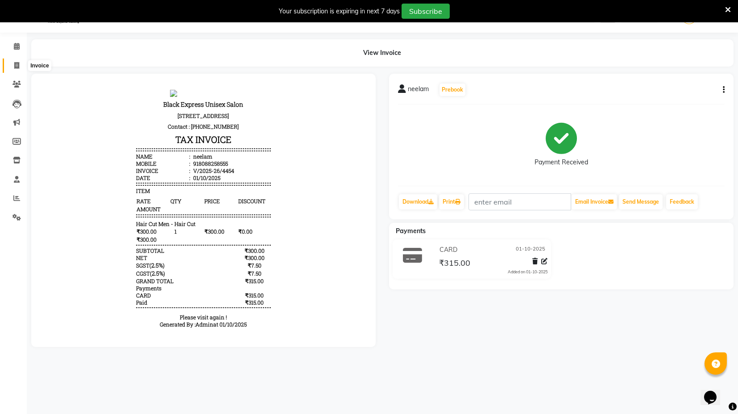
drag, startPoint x: 17, startPoint y: 65, endPoint x: 30, endPoint y: 60, distance: 13.4
click at [17, 65] on icon at bounding box center [16, 65] width 5 height 7
select select "service"
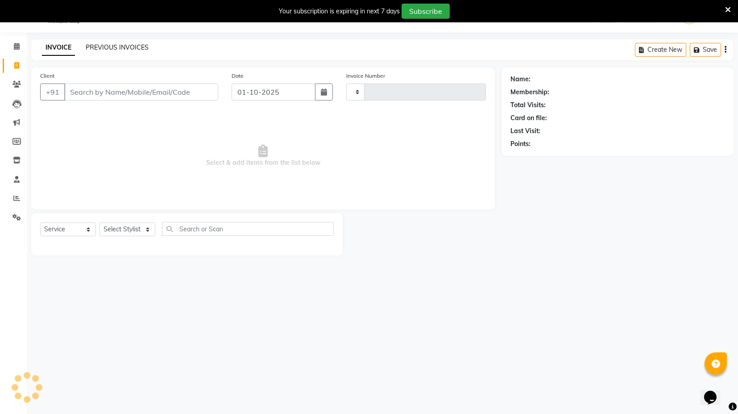
type input "4456"
select select "7082"
click at [117, 43] on link "PREVIOUS INVOICES" at bounding box center [117, 47] width 63 height 8
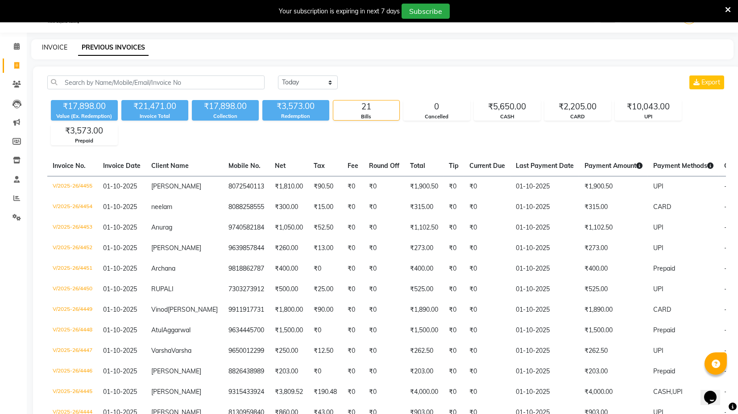
click at [50, 46] on link "INVOICE" at bounding box center [54, 47] width 25 height 8
select select "7082"
select select "service"
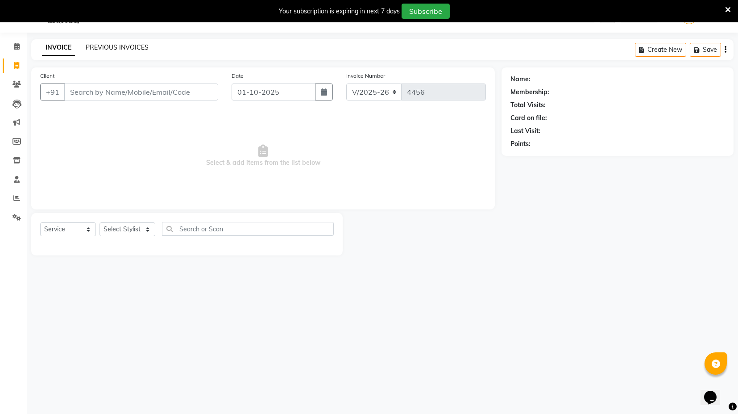
click at [118, 46] on link "PREVIOUS INVOICES" at bounding box center [117, 47] width 63 height 8
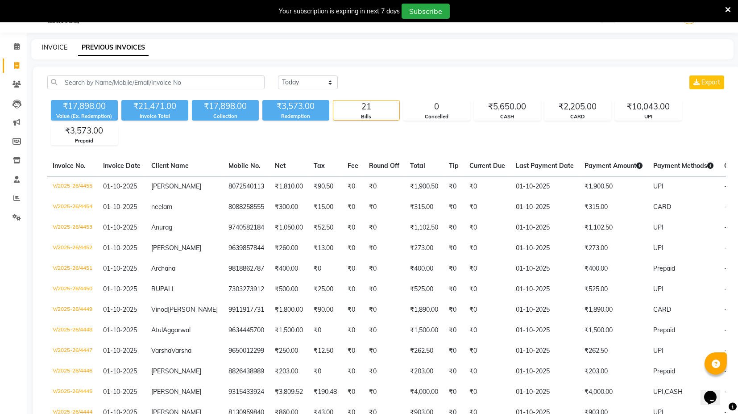
click at [56, 48] on link "INVOICE" at bounding box center [54, 47] width 25 height 8
select select "service"
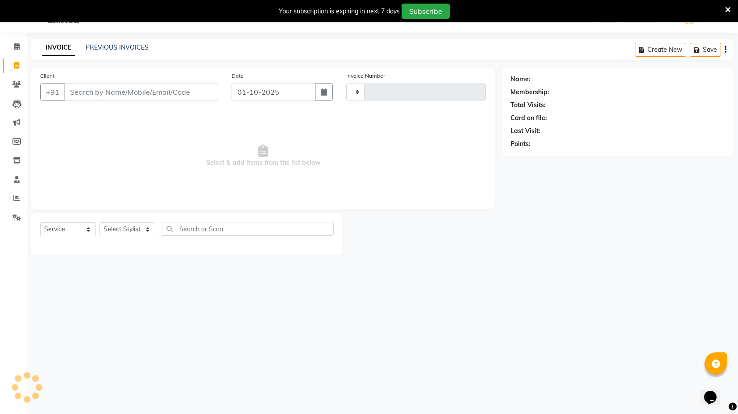
type input "4456"
select select "7082"
click at [118, 49] on link "PREVIOUS INVOICES" at bounding box center [117, 47] width 63 height 8
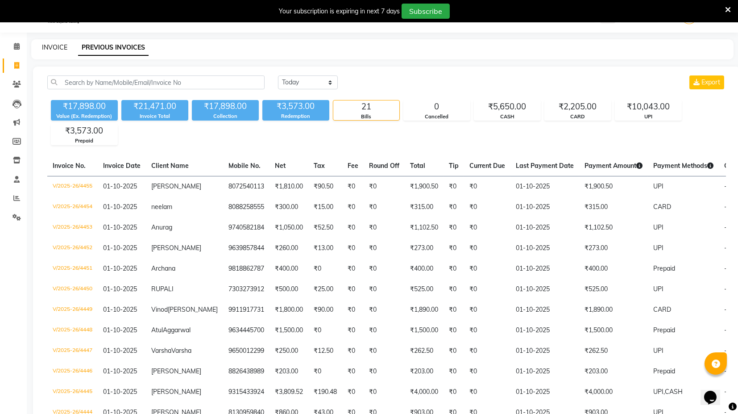
click at [58, 48] on link "INVOICE" at bounding box center [54, 47] width 25 height 8
select select "7082"
select select "service"
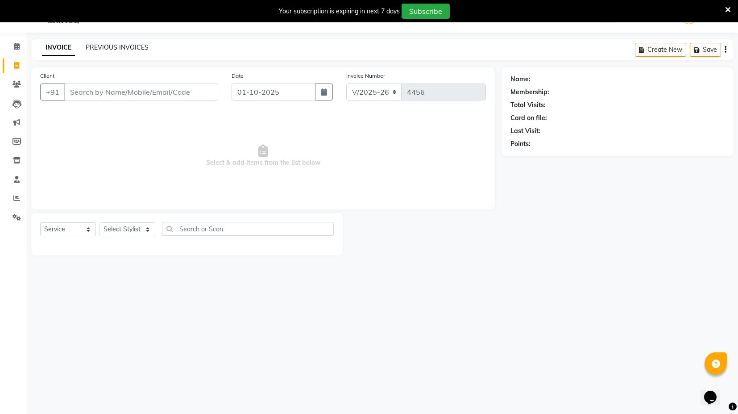
click at [118, 49] on link "PREVIOUS INVOICES" at bounding box center [117, 47] width 63 height 8
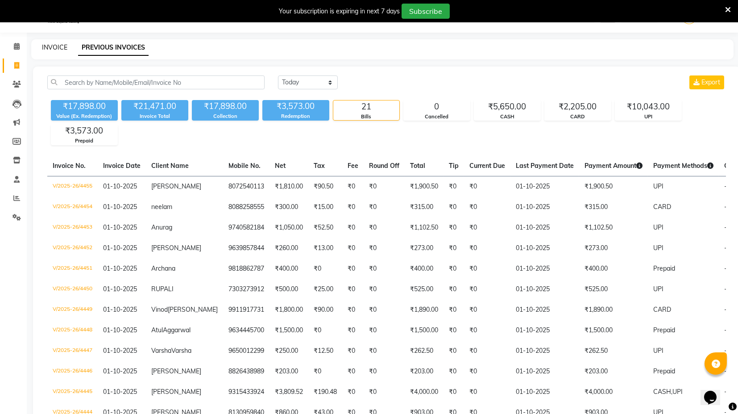
click at [47, 49] on link "INVOICE" at bounding box center [54, 47] width 25 height 8
select select "service"
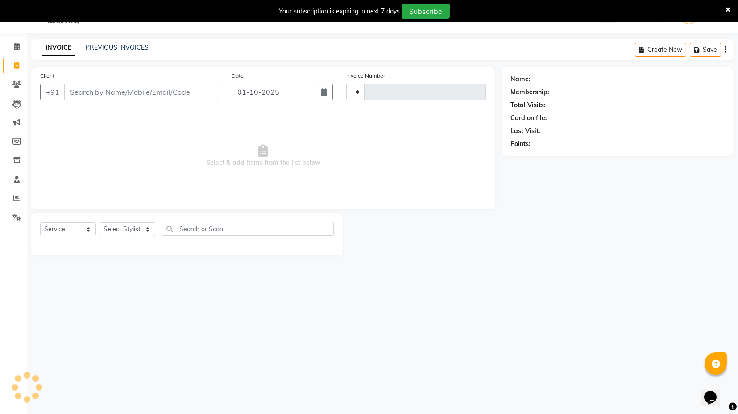
type input "4456"
select select "7082"
click at [17, 49] on icon at bounding box center [17, 46] width 6 height 7
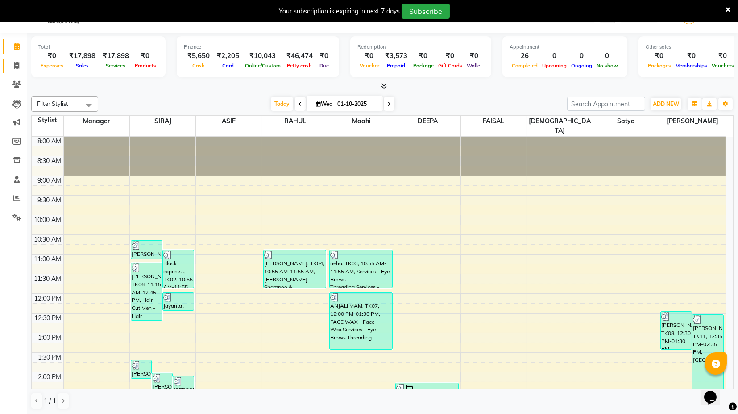
click at [17, 58] on link "Invoice" at bounding box center [13, 65] width 21 height 15
select select "7082"
select select "service"
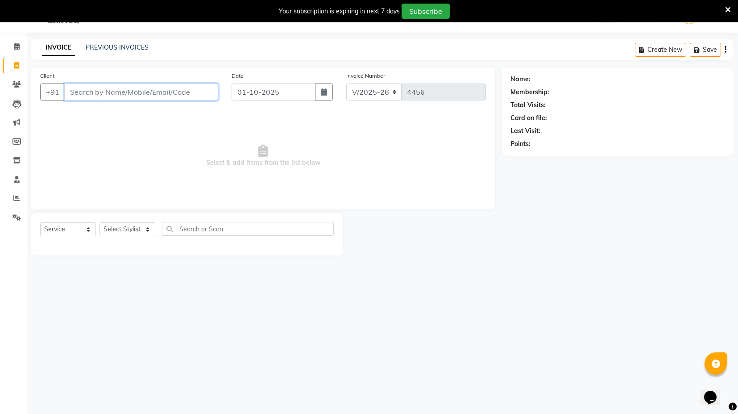
click at [154, 88] on input "Client" at bounding box center [141, 91] width 154 height 17
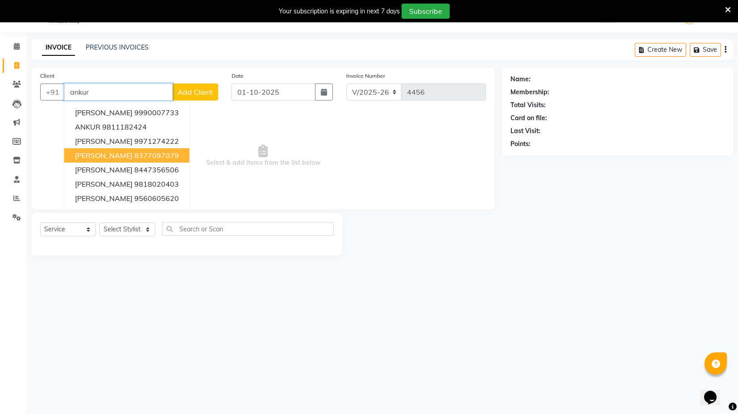
click at [153, 152] on ngb-highlight "8377097079" at bounding box center [156, 155] width 45 height 9
type input "8377097079"
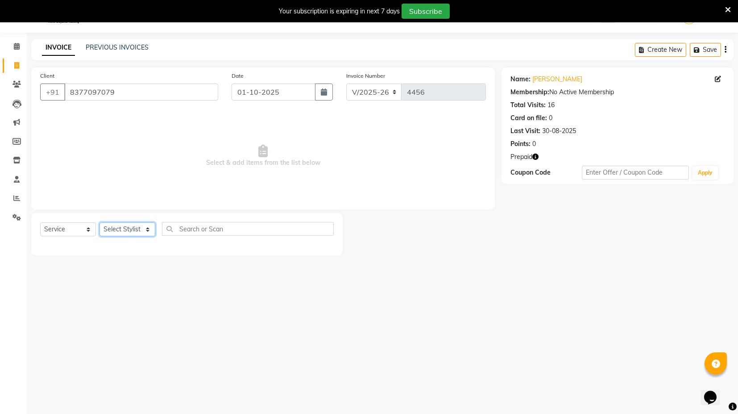
click at [138, 230] on select "Select Stylist ASIF DEEPA FAISAL maahi Manager RAHUL RAJVEER satya SHAFI SIRAJ" at bounding box center [128, 229] width 56 height 14
select select "61297"
click at [100, 222] on select "Select Stylist ASIF DEEPA FAISAL maahi Manager RAHUL RAJVEER satya SHAFI SIRAJ" at bounding box center [128, 229] width 56 height 14
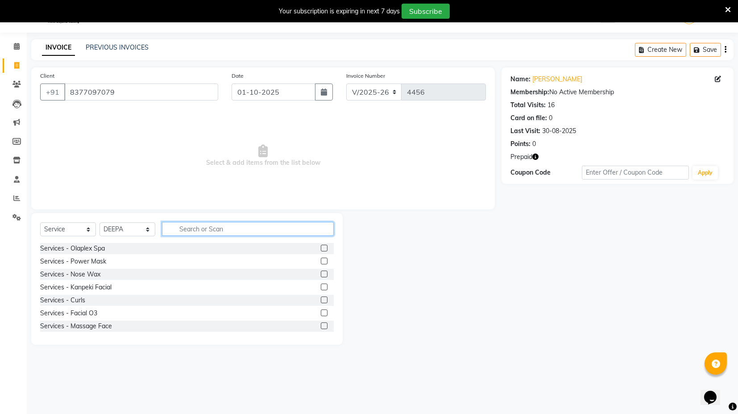
click at [199, 230] on input "text" at bounding box center [248, 229] width 172 height 14
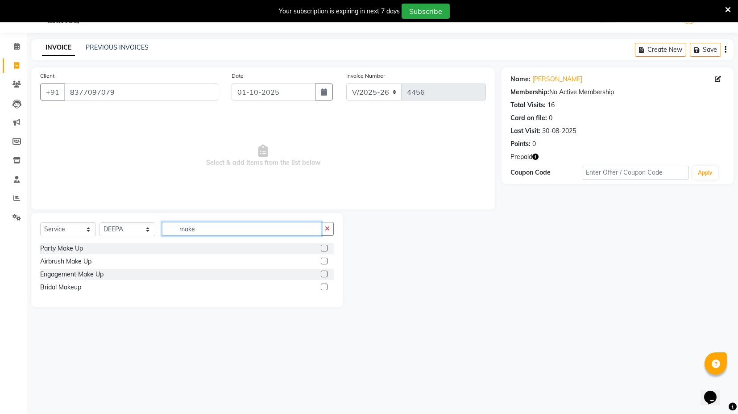
type input "make"
click at [326, 246] on label at bounding box center [324, 248] width 7 height 7
click at [326, 246] on input "checkbox" at bounding box center [324, 249] width 6 height 6
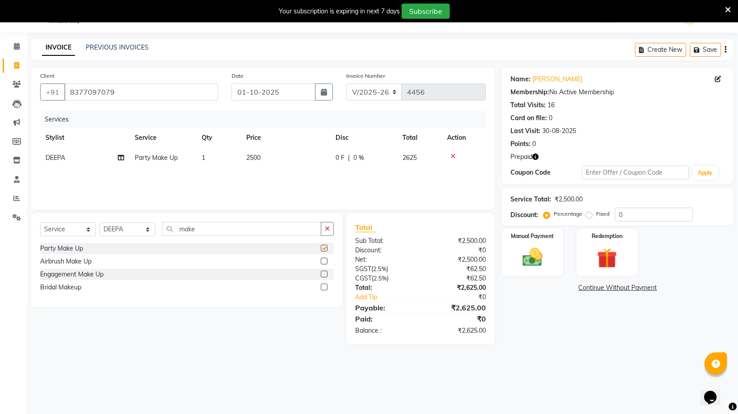
checkbox input "false"
click at [126, 222] on select "Select Stylist ASIF DEEPA FAISAL maahi Manager RAHUL RAJVEER satya SHAFI SIRAJ" at bounding box center [128, 229] width 56 height 14
click at [534, 155] on icon "button" at bounding box center [536, 157] width 6 height 6
click at [259, 151] on td "2500" at bounding box center [285, 158] width 89 height 20
select select "61297"
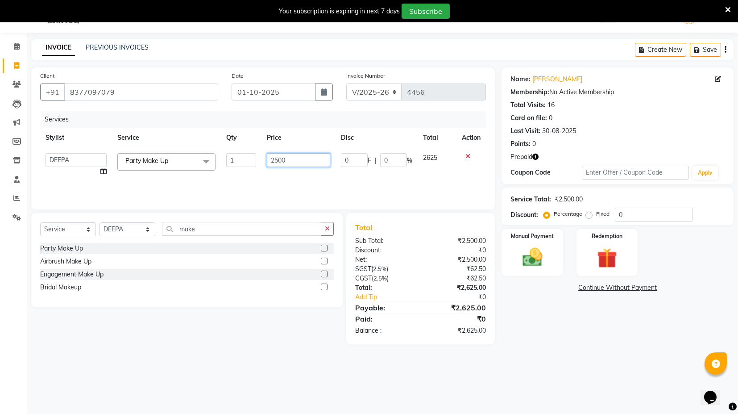
click at [270, 158] on input "2500" at bounding box center [298, 160] width 63 height 14
type input "3000"
click at [359, 185] on div "Services Stylist Service Qty Price Disc Total Action ASIF DEEPA FAISAL maahi Ma…" at bounding box center [263, 155] width 446 height 89
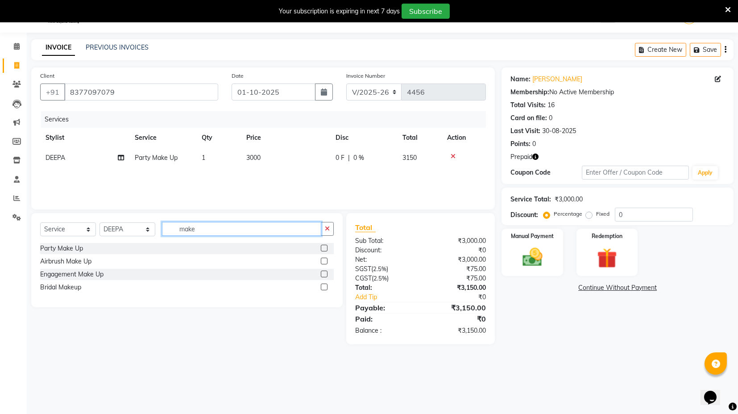
click at [290, 223] on input "make" at bounding box center [241, 229] width 159 height 14
type input "m"
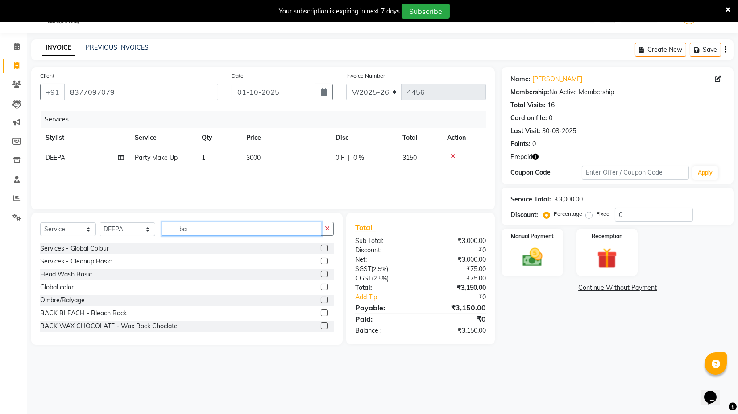
type input "ba"
click at [321, 300] on label at bounding box center [324, 299] width 7 height 7
click at [321, 300] on input "checkbox" at bounding box center [324, 300] width 6 height 6
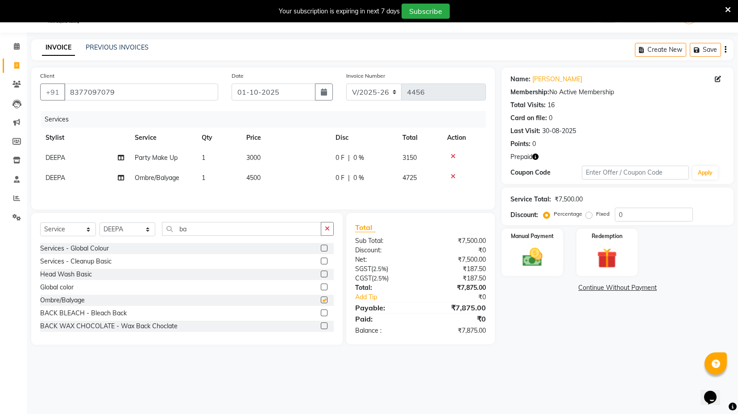
checkbox input "false"
click at [321, 288] on label at bounding box center [324, 287] width 7 height 7
click at [321, 288] on input "checkbox" at bounding box center [324, 287] width 6 height 6
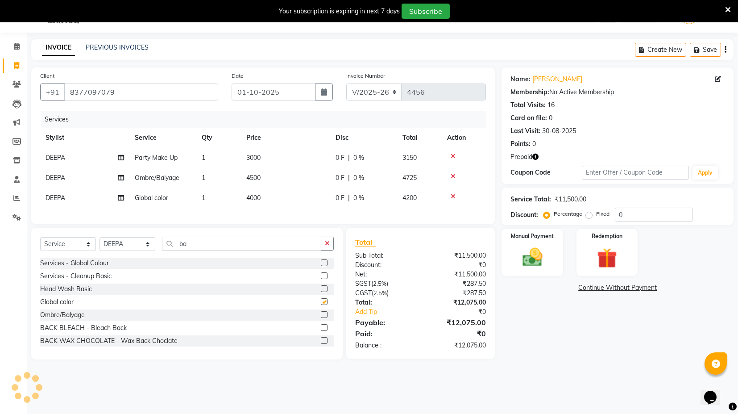
checkbox input "false"
click at [450, 195] on div at bounding box center [463, 196] width 33 height 6
click at [454, 175] on icon at bounding box center [453, 176] width 5 height 6
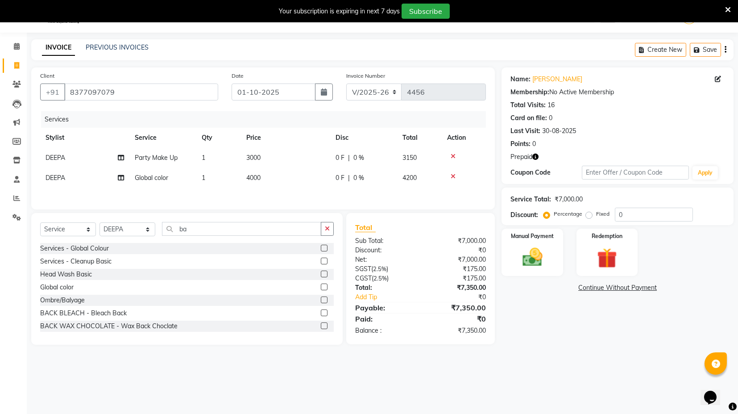
click at [454, 176] on icon at bounding box center [453, 176] width 5 height 6
click at [538, 154] on icon "button" at bounding box center [536, 157] width 6 height 6
click at [534, 155] on icon "button" at bounding box center [536, 157] width 6 height 6
click at [262, 166] on td "3000" at bounding box center [285, 158] width 89 height 20
select select "61297"
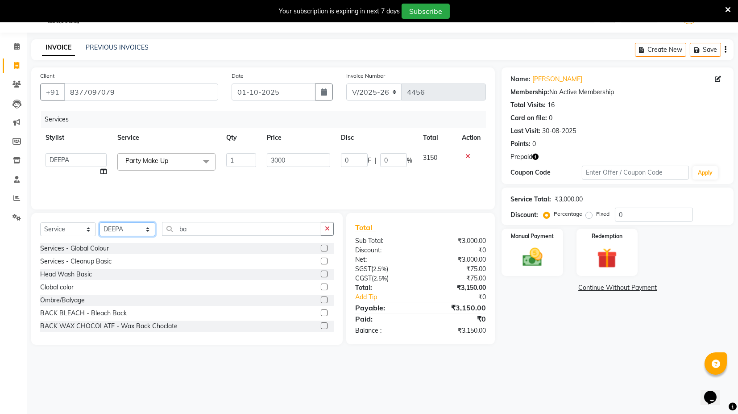
drag, startPoint x: 116, startPoint y: 227, endPoint x: 117, endPoint y: 234, distance: 6.8
click at [117, 230] on select "Select Stylist ASIF DEEPA FAISAL maahi Manager RAHUL RAJVEER satya SHAFI SIRAJ" at bounding box center [128, 229] width 56 height 14
select select "58974"
click at [100, 222] on select "Select Stylist ASIF DEEPA FAISAL maahi Manager RAHUL RAJVEER satya SHAFI SIRAJ" at bounding box center [128, 229] width 56 height 14
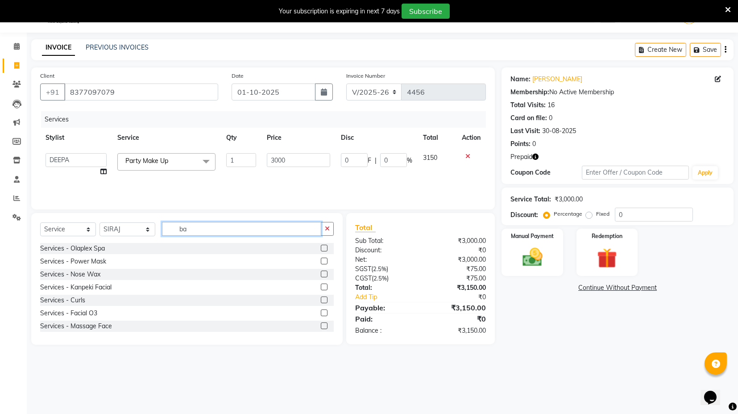
click at [187, 234] on input "ba" at bounding box center [241, 229] width 159 height 14
type input "cut"
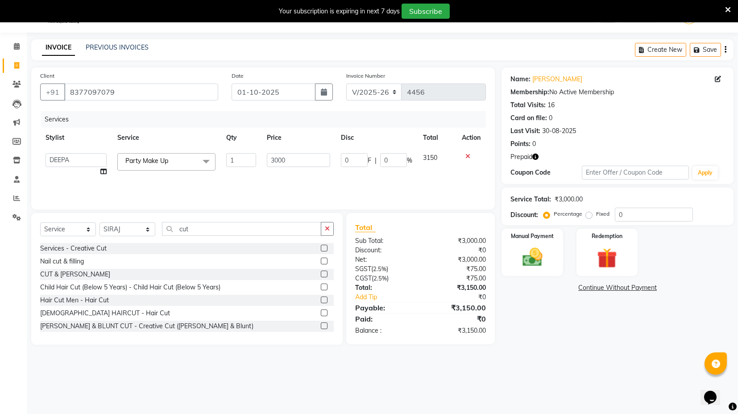
click at [321, 299] on label at bounding box center [324, 299] width 7 height 7
click at [321, 299] on input "checkbox" at bounding box center [324, 300] width 6 height 6
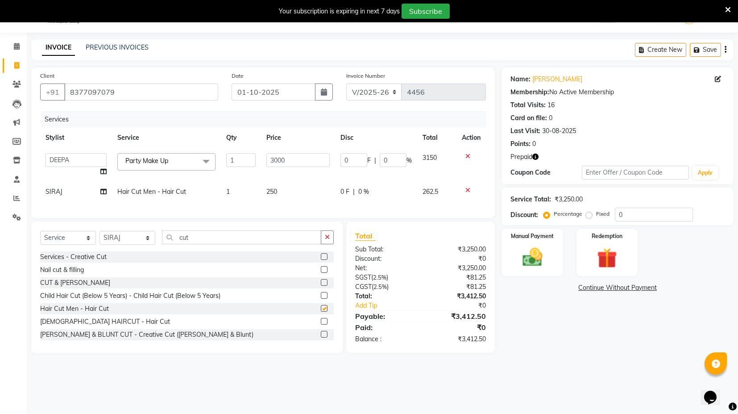
checkbox input "false"
click at [192, 241] on input "cut" at bounding box center [241, 237] width 159 height 14
click at [321, 286] on label at bounding box center [324, 282] width 7 height 7
click at [321, 286] on input "checkbox" at bounding box center [324, 283] width 6 height 6
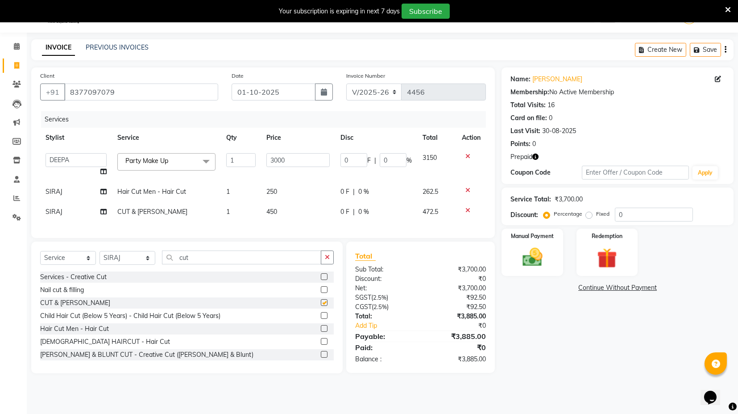
checkbox input "false"
click at [466, 191] on icon at bounding box center [468, 190] width 5 height 6
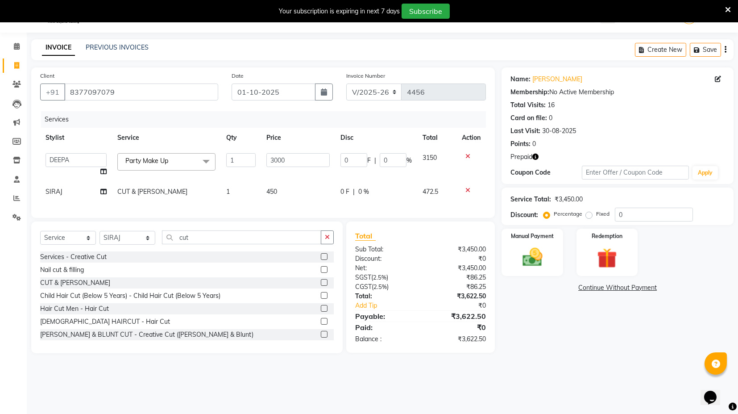
click at [270, 188] on span "450" at bounding box center [272, 192] width 11 height 8
select select "58974"
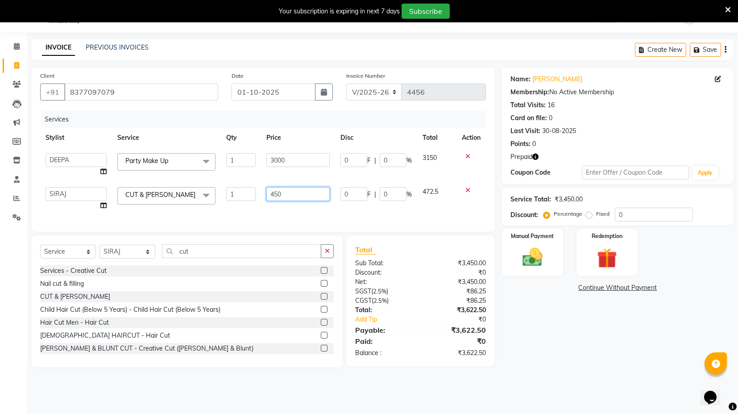
click at [275, 190] on input "450" at bounding box center [298, 194] width 63 height 14
type input "550"
click at [182, 256] on div "Select Service Product Membership Package Voucher Prepaid Gift Card Select Styl…" at bounding box center [187, 254] width 294 height 21
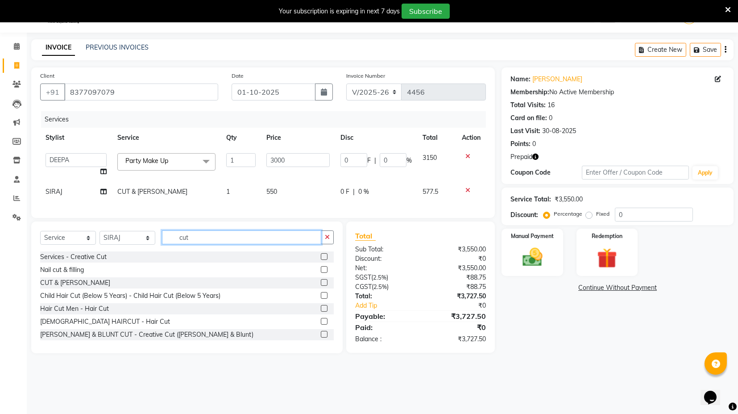
click at [188, 242] on input "cut" at bounding box center [241, 237] width 159 height 14
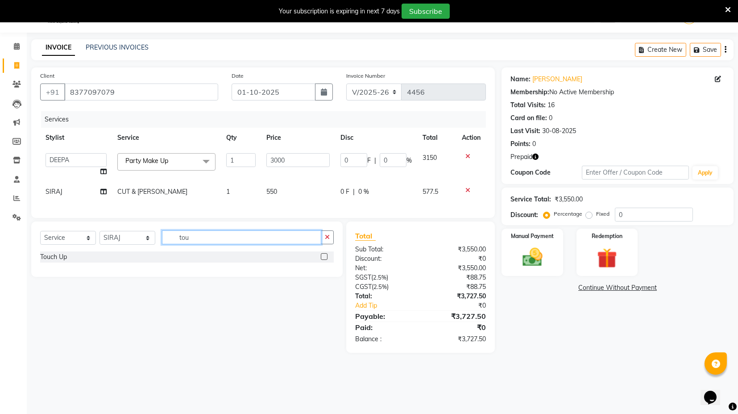
type input "tou"
click at [324, 260] on label at bounding box center [324, 256] width 7 height 7
click at [324, 260] on input "checkbox" at bounding box center [324, 257] width 6 height 6
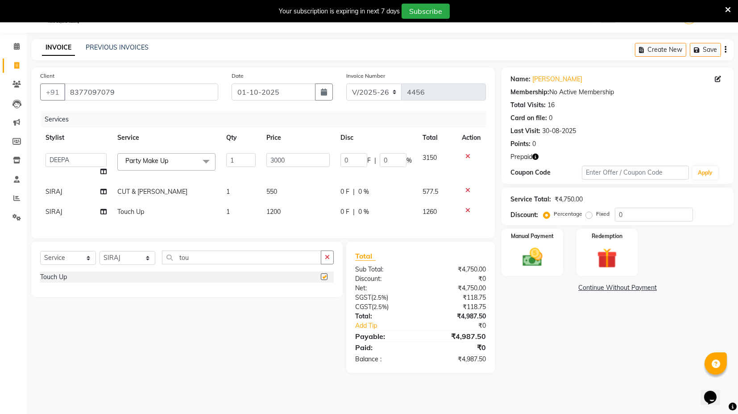
checkbox input "false"
drag, startPoint x: 131, startPoint y: 263, endPoint x: 130, endPoint y: 270, distance: 6.3
click at [131, 263] on select "Select Stylist ASIF DEEPA FAISAL maahi Manager RAHUL RAJVEER satya SHAFI SIRAJ" at bounding box center [128, 258] width 56 height 14
select select "58978"
click at [100, 258] on select "Select Stylist ASIF DEEPA FAISAL maahi Manager RAHUL RAJVEER satya SHAFI SIRAJ" at bounding box center [128, 258] width 56 height 14
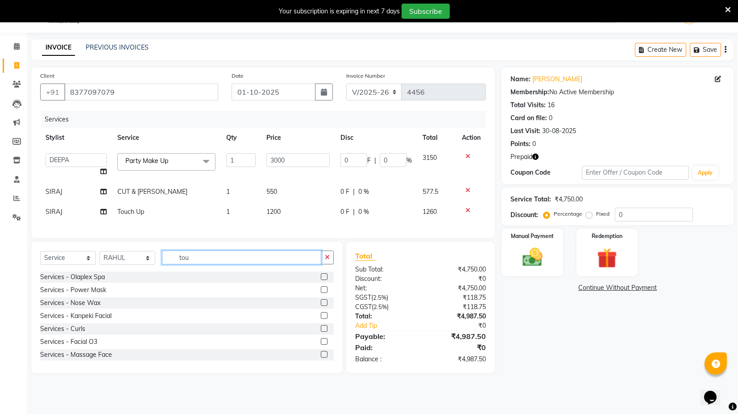
click at [191, 262] on input "tou" at bounding box center [241, 257] width 159 height 14
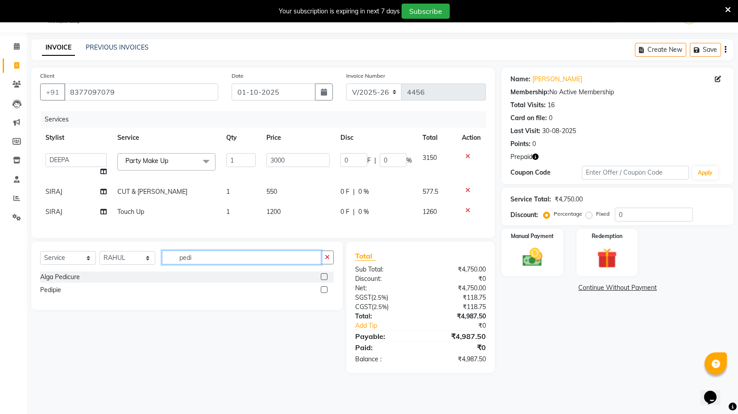
type input "pedi"
click at [324, 293] on label at bounding box center [324, 289] width 7 height 7
click at [324, 293] on input "checkbox" at bounding box center [324, 290] width 6 height 6
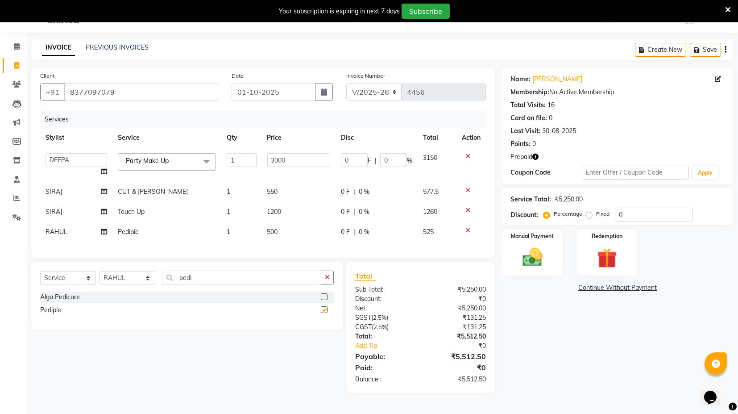
checkbox input "false"
click at [271, 230] on span "500" at bounding box center [272, 232] width 11 height 8
select select "58978"
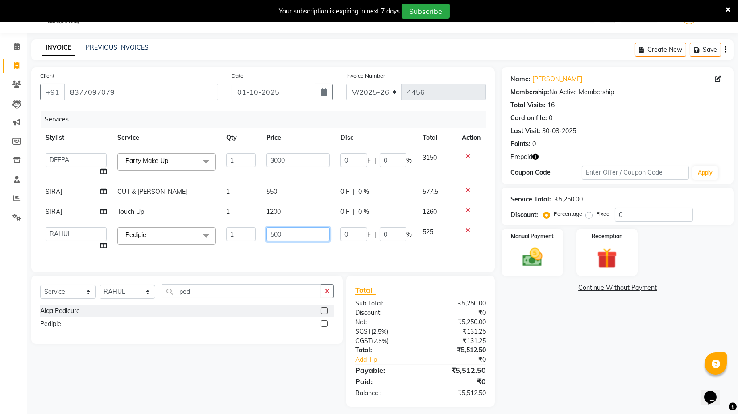
click at [273, 232] on input "500" at bounding box center [298, 234] width 63 height 14
type input "600"
click at [275, 244] on div "Services Stylist Service Qty Price Disc Total Action ASIF DEEPA FAISAL maahi Ma…" at bounding box center [263, 187] width 446 height 152
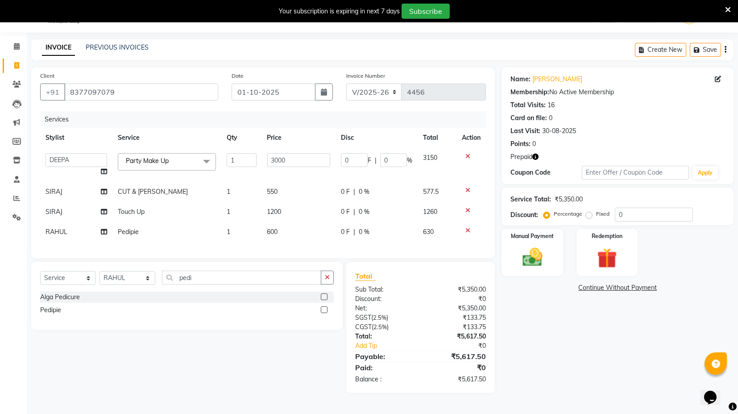
click at [537, 158] on icon "button" at bounding box center [536, 157] width 6 height 6
click at [489, 177] on div "Client +91 8377097079 Date 01-10-2025 Invoice Number V/2025 V/2025-26 4456 Serv…" at bounding box center [263, 162] width 464 height 191
click at [142, 87] on input "8377097079" at bounding box center [141, 91] width 154 height 17
click at [468, 154] on icon at bounding box center [468, 156] width 5 height 6
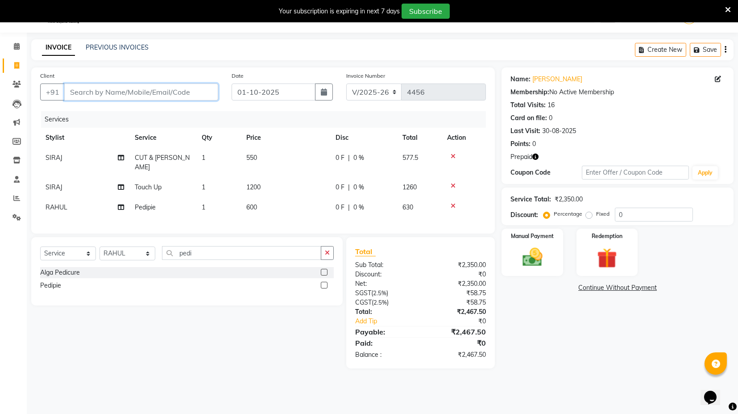
click at [156, 91] on input "Client" at bounding box center [141, 91] width 154 height 17
paste input "8377097079"
click at [533, 152] on button "button" at bounding box center [536, 156] width 6 height 9
click at [549, 148] on div "Name: Ankur Bhargava Membership: No Active Membership Total Visits: 16 Card on …" at bounding box center [618, 125] width 232 height 117
click at [128, 92] on input "8377097079" at bounding box center [141, 91] width 154 height 17
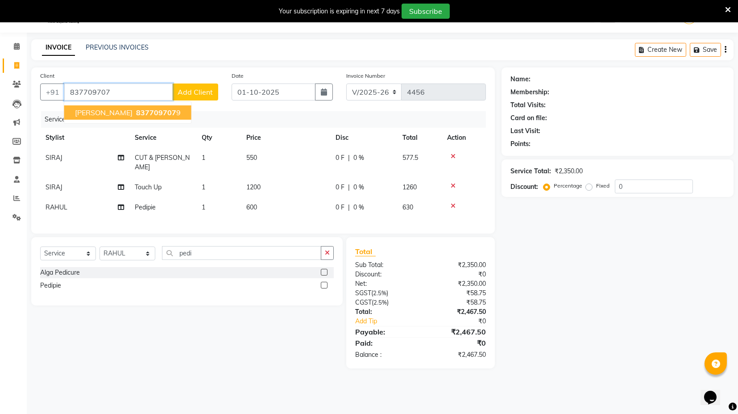
click at [120, 108] on span "Ankur Bhargava" at bounding box center [104, 112] width 58 height 9
type input "8377097079"
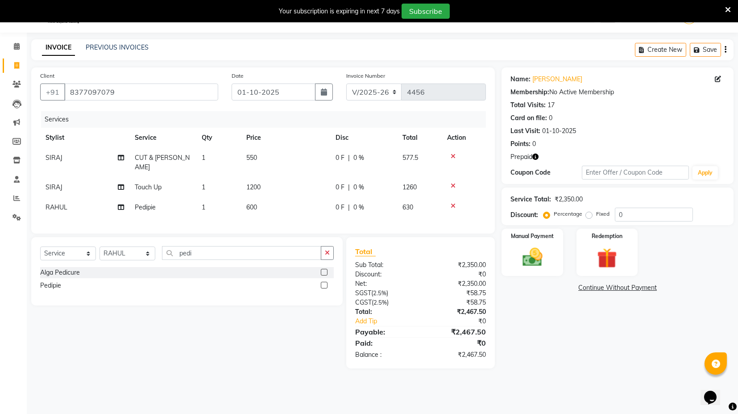
drag, startPoint x: 535, startPoint y: 155, endPoint x: 542, endPoint y: 150, distance: 8.7
click at [535, 155] on icon "button" at bounding box center [536, 157] width 6 height 6
click at [550, 144] on div "Points: 0" at bounding box center [618, 143] width 214 height 9
click at [589, 258] on div "Redemption" at bounding box center [607, 252] width 64 height 49
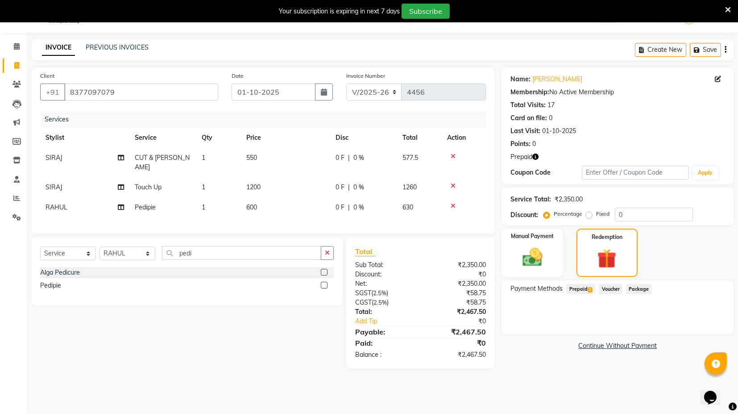
click at [581, 289] on span "Prepaid 2" at bounding box center [581, 289] width 29 height 10
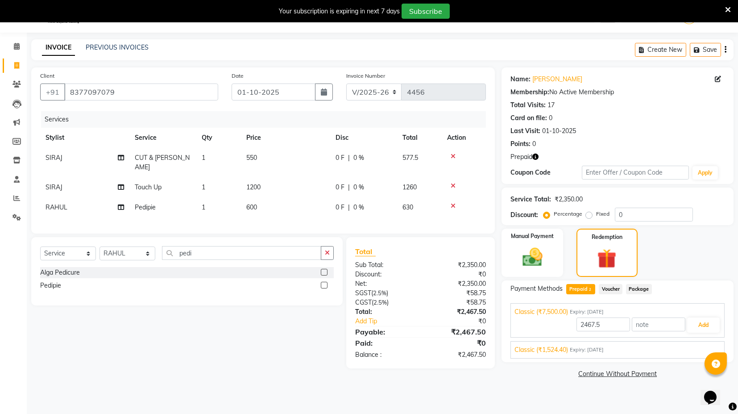
click at [649, 349] on div "Classic (₹1,524.40) Expiry: 17-08-2026" at bounding box center [618, 349] width 206 height 9
click at [703, 342] on button "Add" at bounding box center [704, 345] width 33 height 15
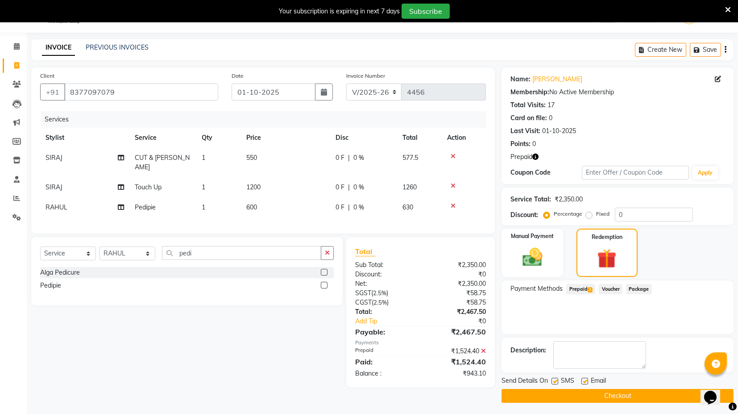
click at [587, 290] on span "Prepaid 2" at bounding box center [581, 289] width 29 height 10
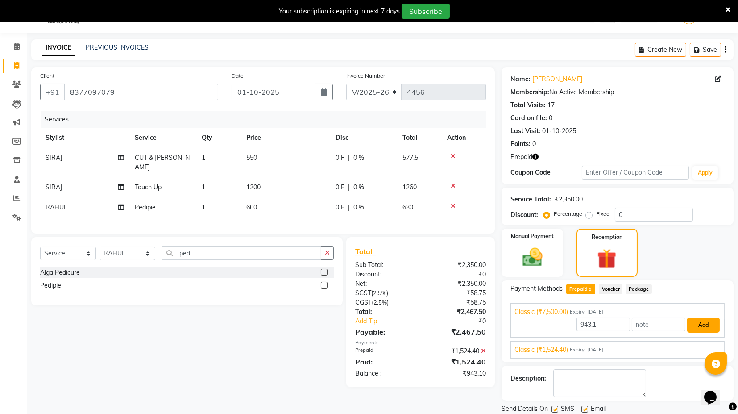
click at [700, 322] on button "Add" at bounding box center [704, 324] width 33 height 15
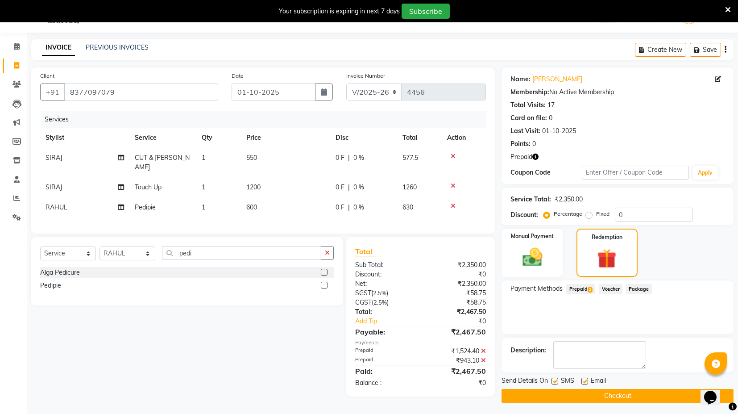
click at [548, 397] on button "Checkout" at bounding box center [618, 396] width 232 height 14
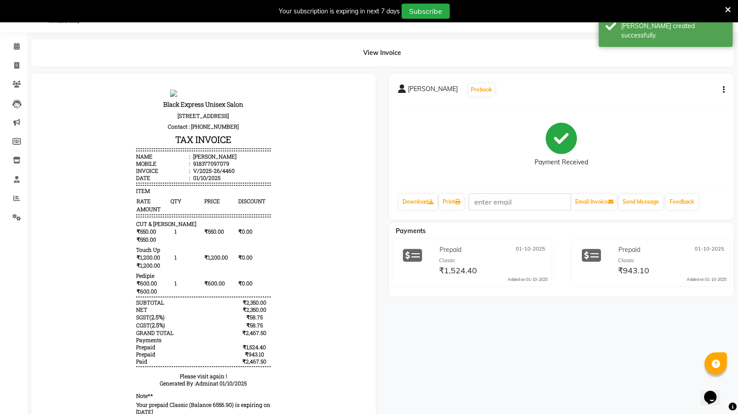
click at [197, 167] on div "918377097079" at bounding box center [211, 162] width 38 height 7
click at [297, 204] on body "Black Express Unisex Salon Shop No.5, 6, RG Square, RG Residency, Sector 120, N…" at bounding box center [204, 253] width 320 height 334
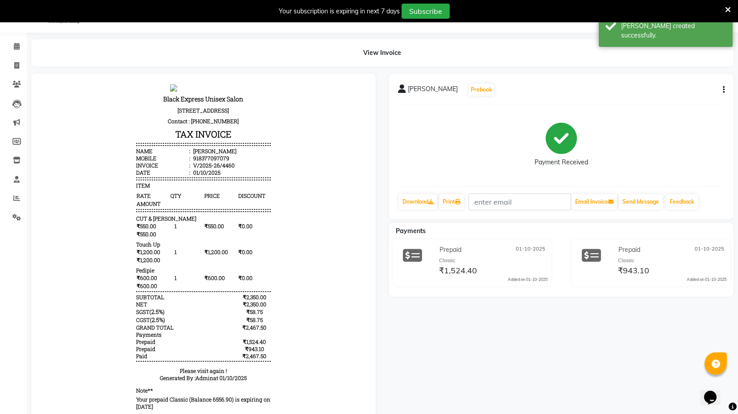
scroll to position [7, 0]
click at [192, 160] on div "918377097079" at bounding box center [211, 157] width 38 height 7
copy div "918377097079"
click at [11, 68] on span at bounding box center [17, 66] width 16 height 10
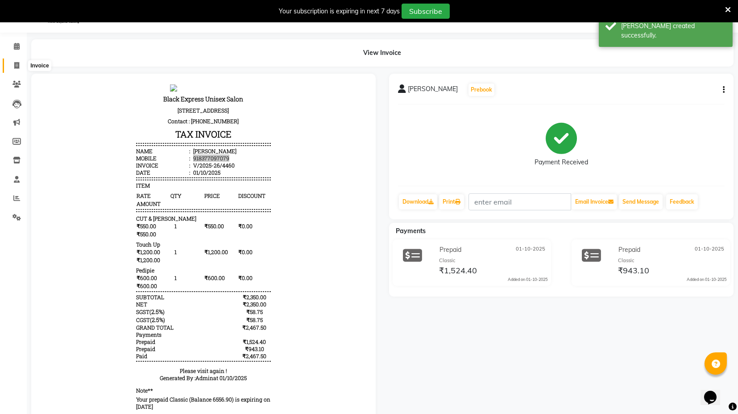
select select "7082"
select select "service"
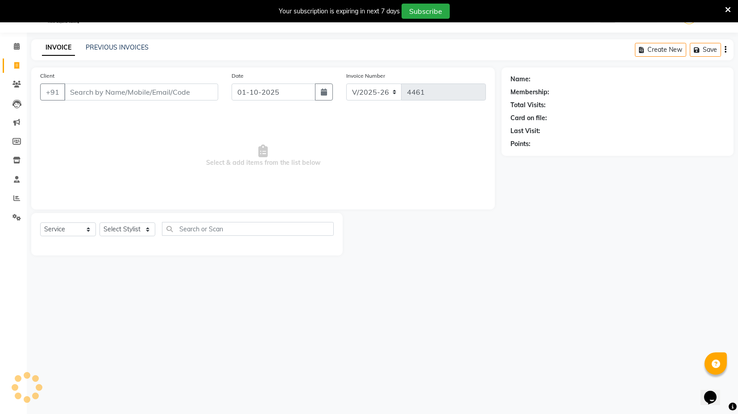
click at [67, 89] on input "Client" at bounding box center [141, 91] width 154 height 17
type input "918377097079"
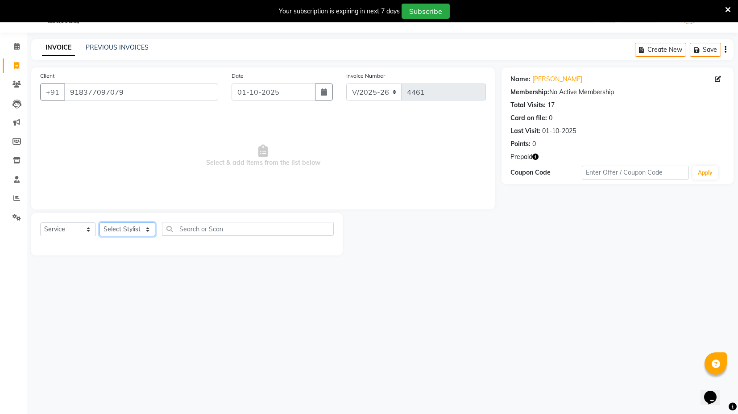
click at [127, 232] on select "Select Stylist ASIF DEEPA FAISAL maahi Manager RAHUL RAJVEER satya SHAFI SIRAJ" at bounding box center [128, 229] width 56 height 14
select select "61297"
click at [100, 222] on select "Select Stylist ASIF DEEPA FAISAL maahi Manager RAHUL RAJVEER satya SHAFI SIRAJ" at bounding box center [128, 229] width 56 height 14
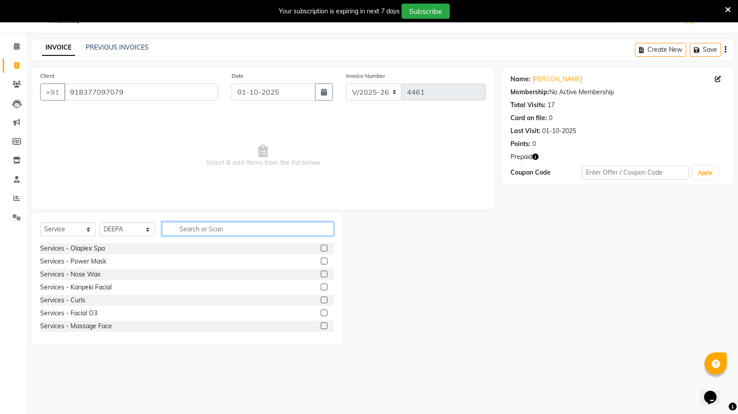
click at [198, 224] on input "text" at bounding box center [248, 229] width 172 height 14
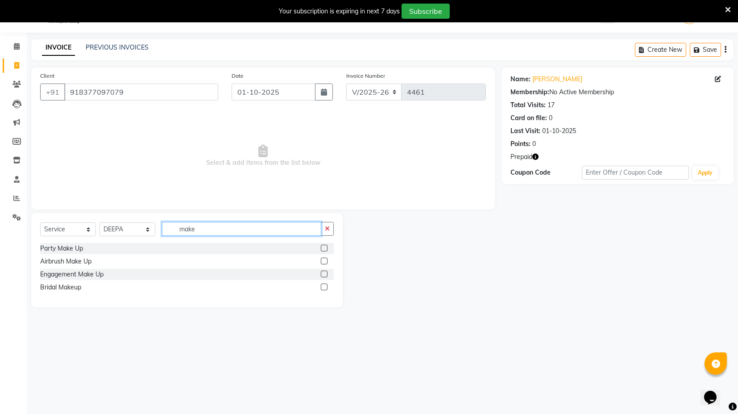
type input "make"
click at [322, 250] on label at bounding box center [324, 248] width 7 height 7
click at [322, 250] on input "checkbox" at bounding box center [324, 249] width 6 height 6
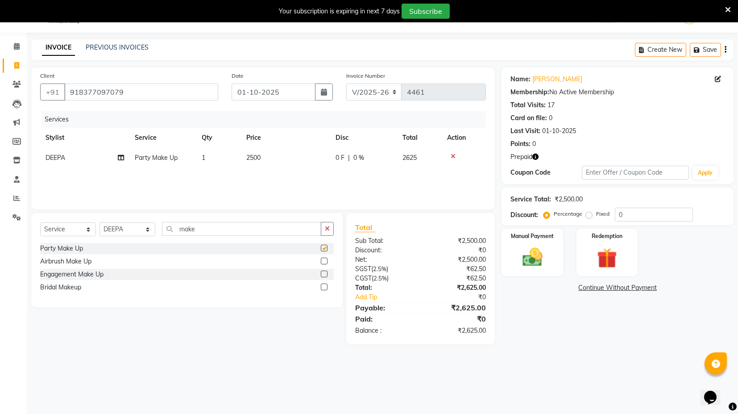
checkbox input "false"
click at [256, 165] on td "2500" at bounding box center [285, 158] width 89 height 20
select select "61297"
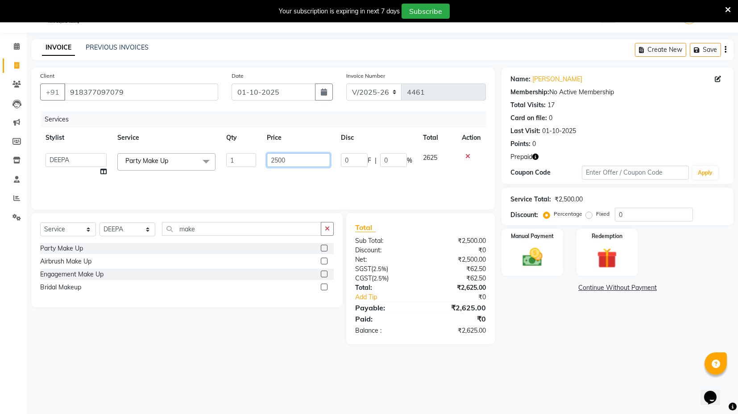
click at [274, 155] on input "2500" at bounding box center [298, 160] width 63 height 14
type input "3000"
click at [287, 185] on div "Services Stylist Service Qty Price Disc Total Action ASIF DEEPA FAISAL maahi Ma…" at bounding box center [263, 155] width 446 height 89
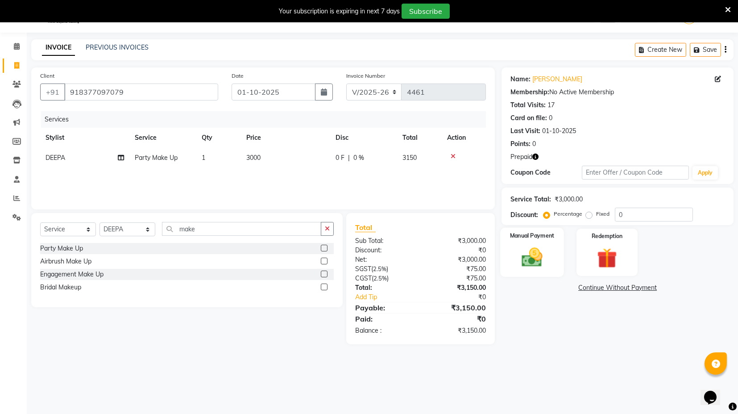
click at [543, 247] on img at bounding box center [533, 257] width 34 height 24
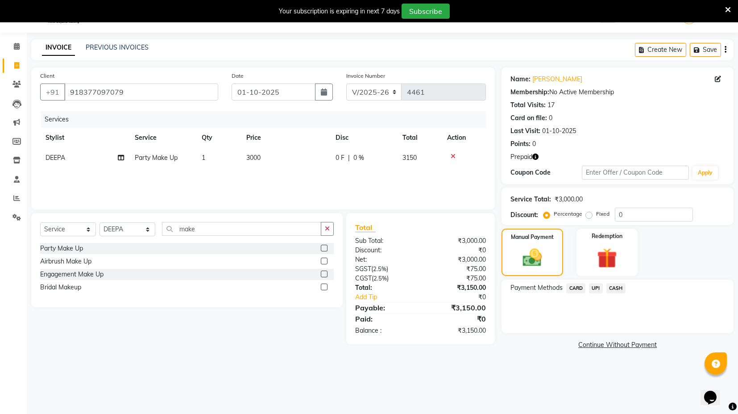
click at [577, 288] on span "CARD" at bounding box center [576, 288] width 19 height 10
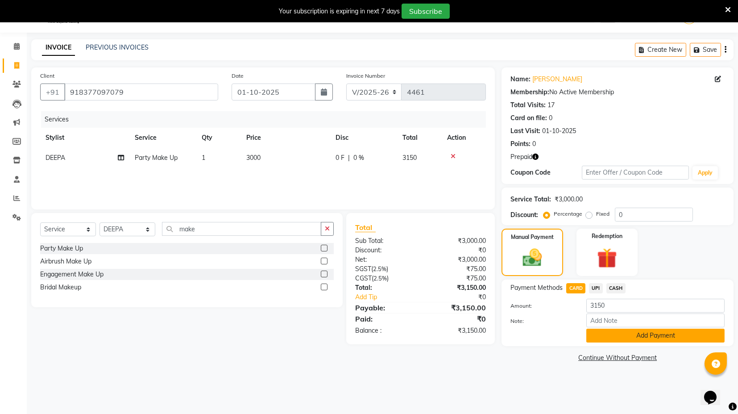
click at [644, 334] on button "Add Payment" at bounding box center [656, 336] width 138 height 14
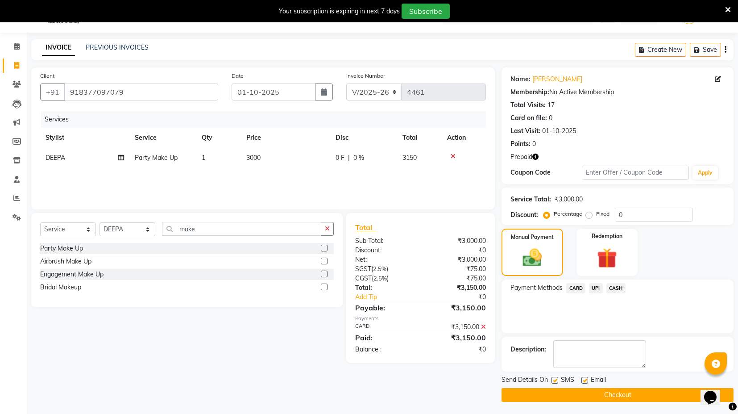
click at [560, 391] on button "Checkout" at bounding box center [618, 395] width 232 height 14
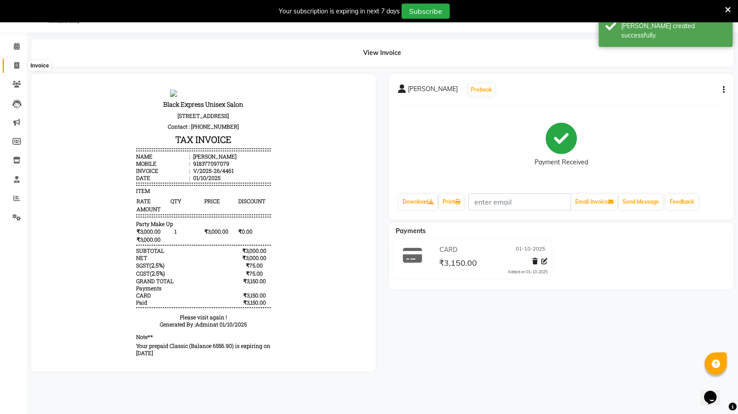
drag, startPoint x: 12, startPoint y: 67, endPoint x: 37, endPoint y: 58, distance: 27.0
click at [12, 67] on span at bounding box center [17, 66] width 16 height 10
select select "service"
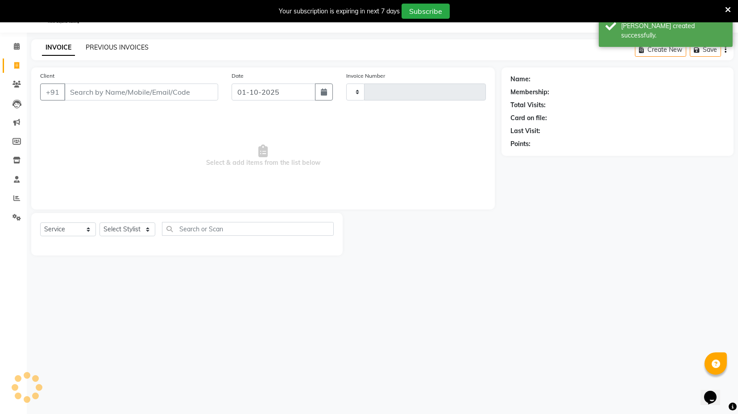
type input "4462"
select select "7082"
click at [117, 48] on link "PREVIOUS INVOICES" at bounding box center [117, 47] width 63 height 8
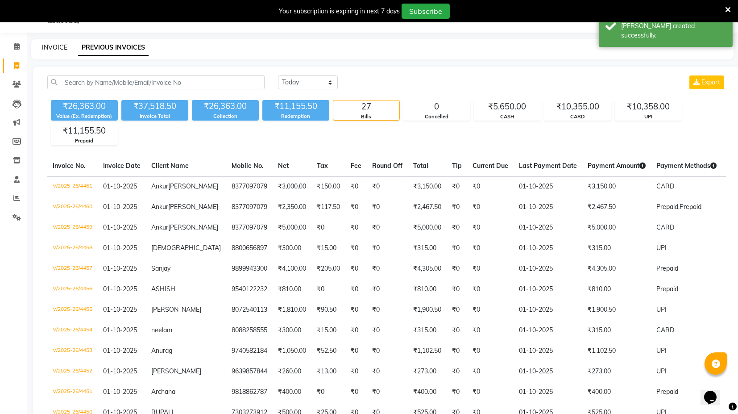
click at [46, 46] on link "INVOICE" at bounding box center [54, 47] width 25 height 8
select select "service"
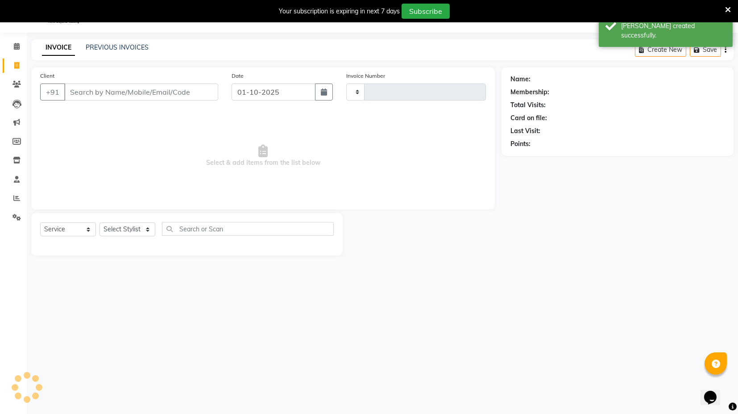
type input "4462"
select select "7082"
click at [96, 92] on input "Client" at bounding box center [141, 91] width 154 height 17
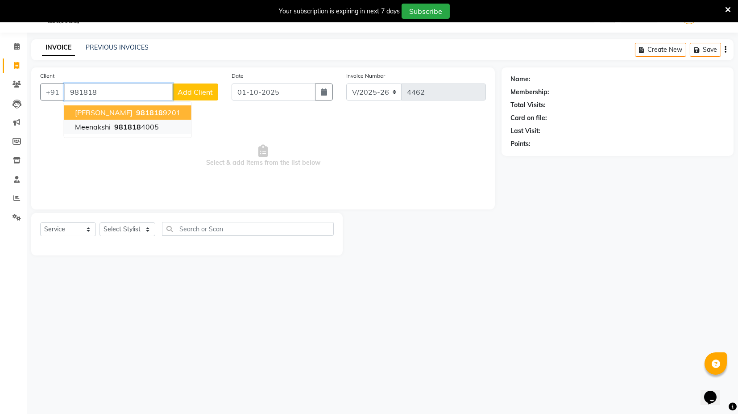
click at [104, 120] on button "Meenakshi 981818 4005" at bounding box center [127, 127] width 127 height 14
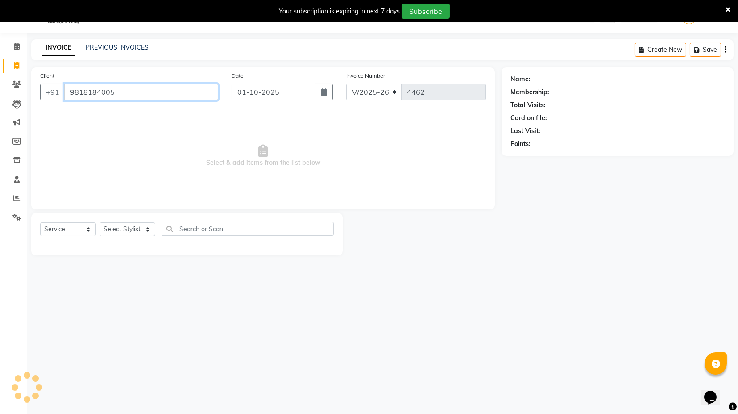
type input "9818184005"
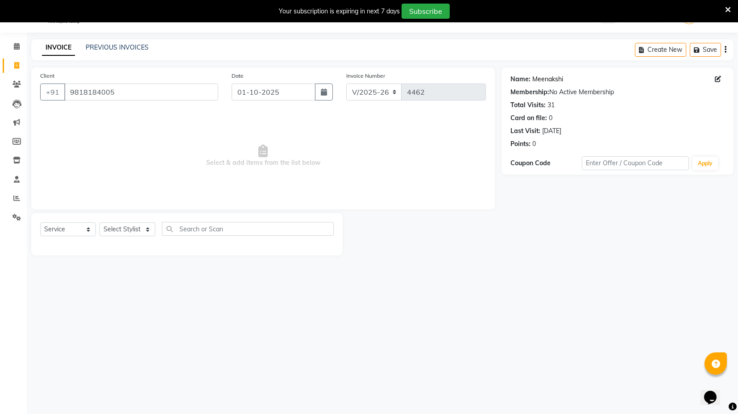
click at [552, 78] on link "Meenakshi" at bounding box center [548, 79] width 31 height 9
click at [123, 233] on select "Select Stylist ASIF DEEPA FAISAL maahi Manager RAHUL RAJVEER satya SHAFI SIRAJ" at bounding box center [128, 229] width 56 height 14
select select "61297"
click at [100, 222] on select "Select Stylist ASIF DEEPA FAISAL maahi Manager RAHUL RAJVEER satya SHAFI SIRAJ" at bounding box center [128, 229] width 56 height 14
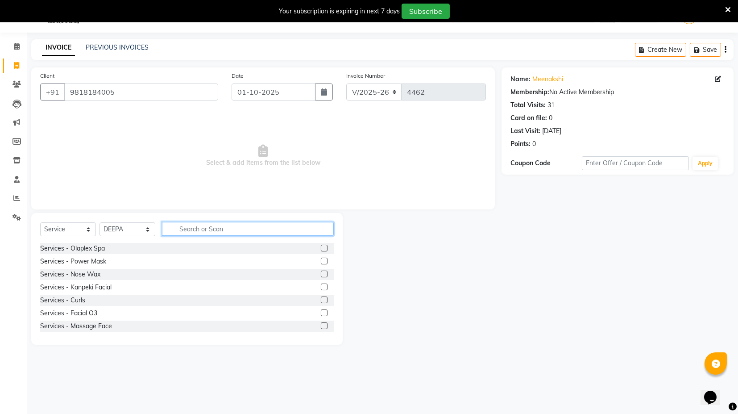
click at [180, 230] on input "text" at bounding box center [248, 229] width 172 height 14
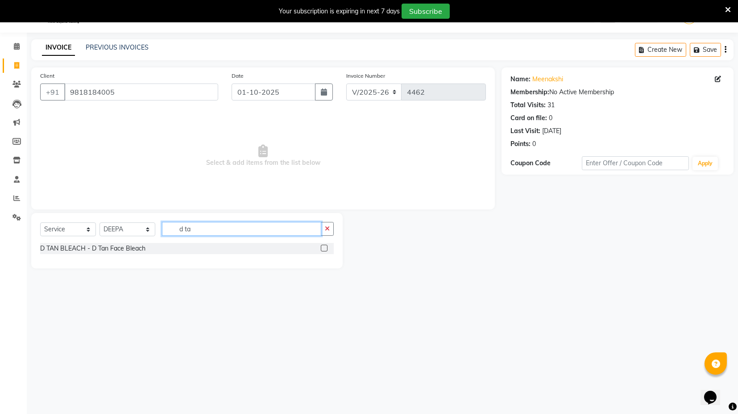
type input "d ta"
click at [323, 247] on label at bounding box center [324, 248] width 7 height 7
click at [323, 247] on input "checkbox" at bounding box center [324, 249] width 6 height 6
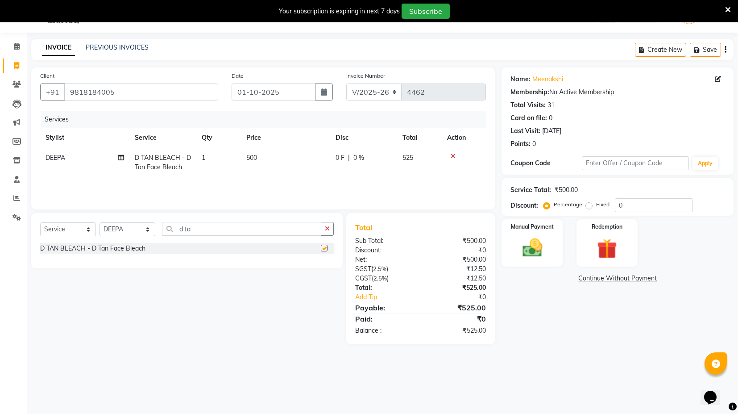
checkbox input "false"
click at [225, 233] on input "d ta" at bounding box center [241, 229] width 159 height 14
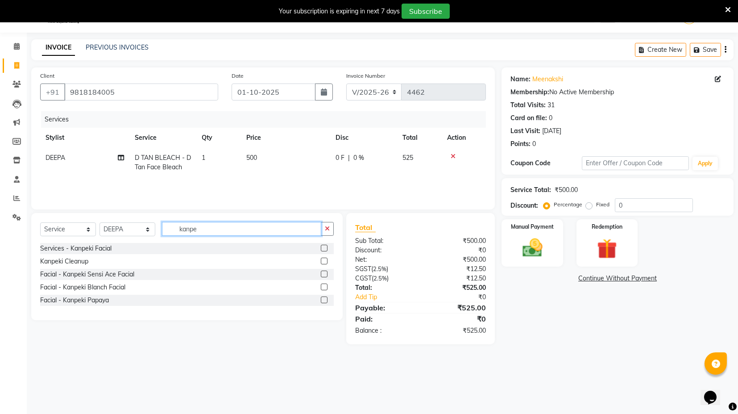
type input "kanpe"
click at [326, 262] on label at bounding box center [324, 261] width 7 height 7
click at [326, 262] on input "checkbox" at bounding box center [324, 262] width 6 height 6
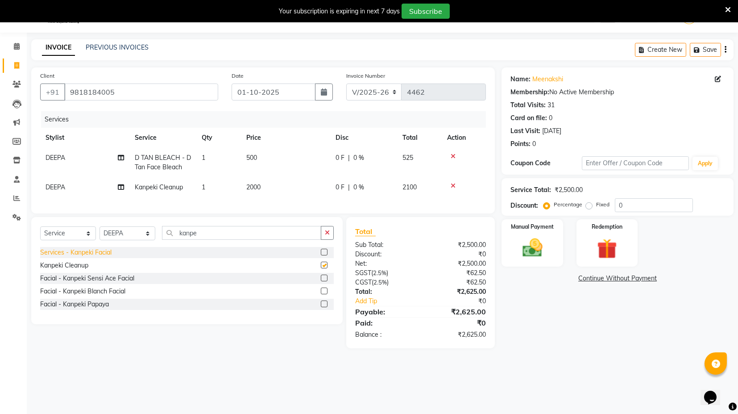
checkbox input "false"
click at [120, 238] on select "Select Stylist ASIF DEEPA FAISAL maahi Manager RAHUL RAJVEER satya SHAFI SIRAJ" at bounding box center [128, 233] width 56 height 14
select select "58974"
click at [100, 233] on select "Select Stylist ASIF DEEPA FAISAL maahi Manager RAHUL RAJVEER satya SHAFI SIRAJ" at bounding box center [128, 233] width 56 height 14
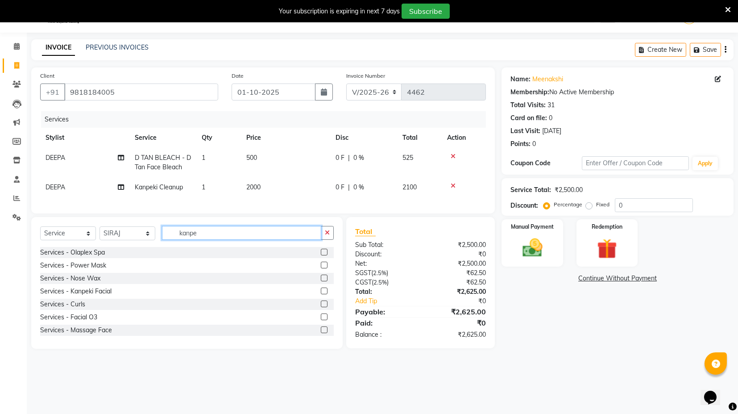
click at [192, 240] on input "kanpe" at bounding box center [241, 233] width 159 height 14
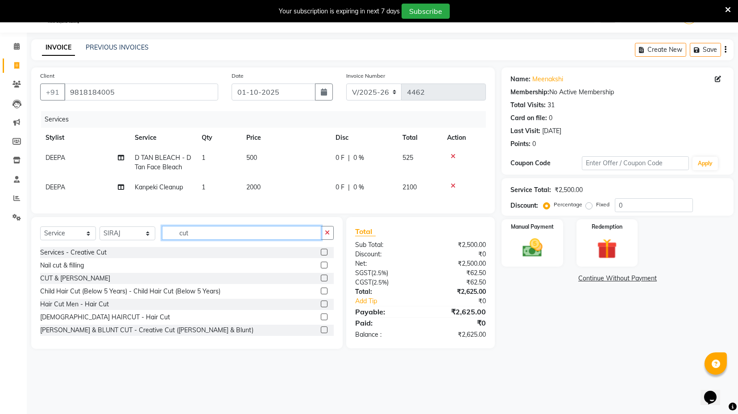
type input "cut"
click at [321, 307] on label at bounding box center [324, 303] width 7 height 7
click at [321, 307] on input "checkbox" at bounding box center [324, 304] width 6 height 6
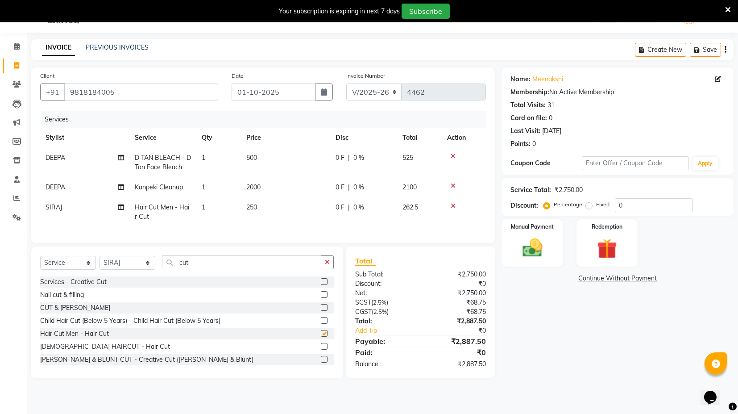
checkbox input "false"
click at [194, 264] on input "cut" at bounding box center [241, 262] width 159 height 14
drag, startPoint x: 115, startPoint y: 260, endPoint x: 115, endPoint y: 268, distance: 8.0
click at [115, 262] on div "Select Service Product Membership Package Voucher Prepaid Gift Card Select Styl…" at bounding box center [187, 312] width 312 height 132
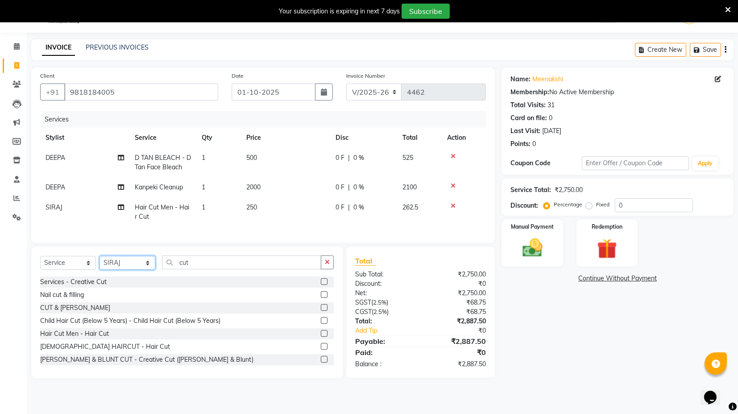
click at [118, 270] on select "Select Stylist ASIF DEEPA FAISAL maahi Manager RAHUL RAJVEER satya SHAFI SIRAJ" at bounding box center [128, 263] width 56 height 14
select select "58978"
click at [100, 263] on select "Select Stylist ASIF DEEPA FAISAL maahi Manager RAHUL RAJVEER satya SHAFI SIRAJ" at bounding box center [128, 263] width 56 height 14
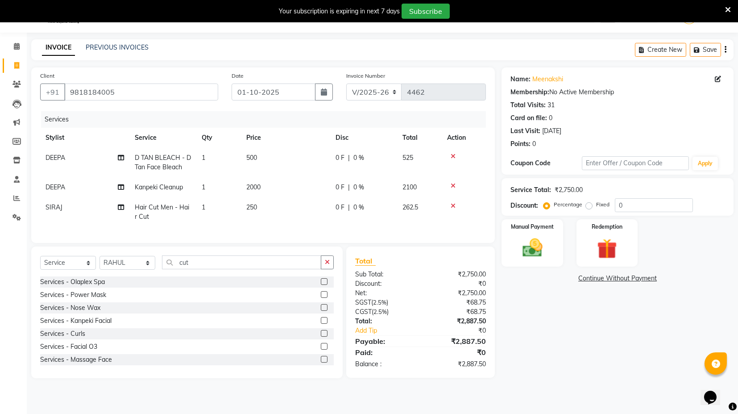
click at [188, 276] on div "Select Service Product Membership Package Voucher Prepaid Gift Card Select Styl…" at bounding box center [187, 265] width 294 height 21
click at [188, 266] on input "cut" at bounding box center [241, 262] width 159 height 14
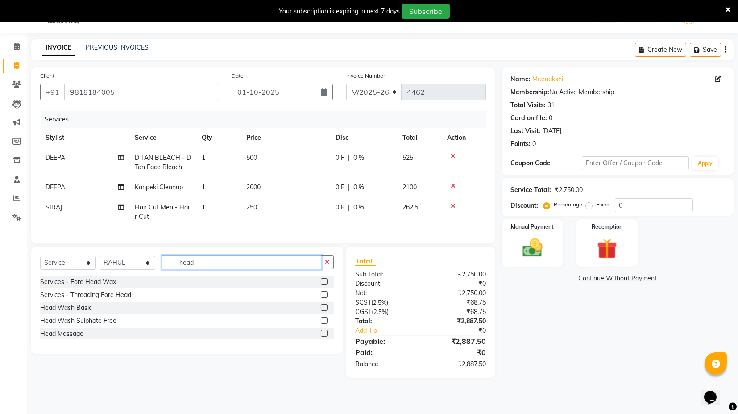
type input "head"
drag, startPoint x: 326, startPoint y: 342, endPoint x: 320, endPoint y: 338, distance: 7.1
click at [326, 337] on label at bounding box center [324, 333] width 7 height 7
click at [326, 337] on input "checkbox" at bounding box center [324, 334] width 6 height 6
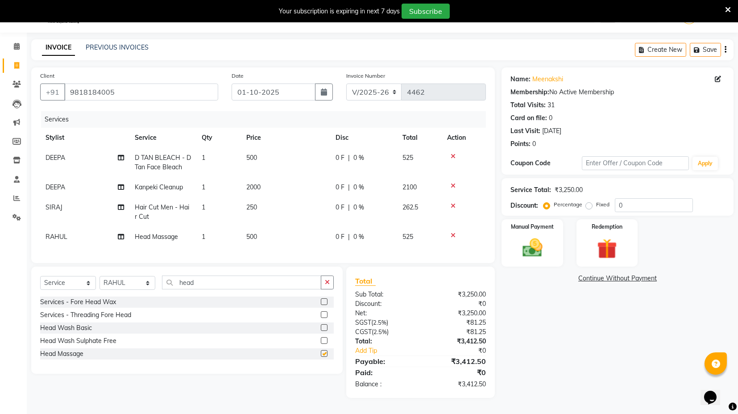
checkbox input "false"
click at [142, 289] on select "Select Stylist ASIF DEEPA FAISAL maahi Manager RAHUL RAJVEER satya SHAFI SIRAJ" at bounding box center [128, 283] width 56 height 14
click at [264, 215] on td "250" at bounding box center [285, 211] width 89 height 29
select select "58974"
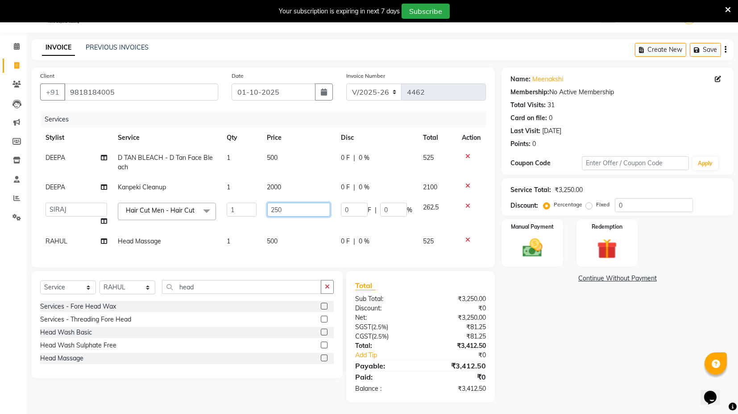
click at [271, 210] on input "250" at bounding box center [298, 210] width 63 height 14
type input "800"
click at [272, 156] on td "500" at bounding box center [299, 162] width 74 height 29
select select "61297"
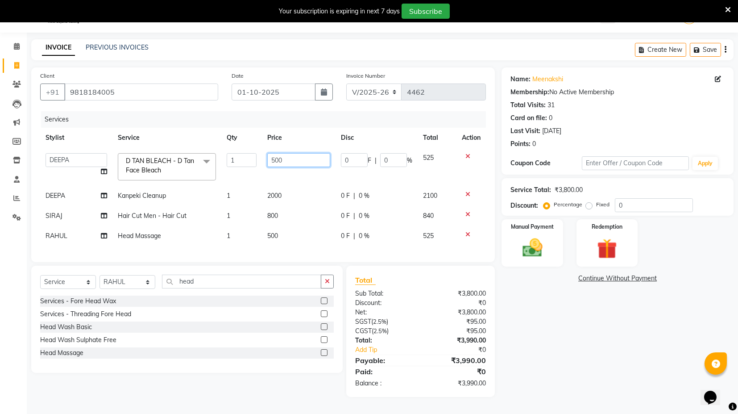
click at [286, 158] on input "500" at bounding box center [298, 160] width 63 height 14
click at [284, 158] on input "500" at bounding box center [298, 160] width 63 height 14
type input "600"
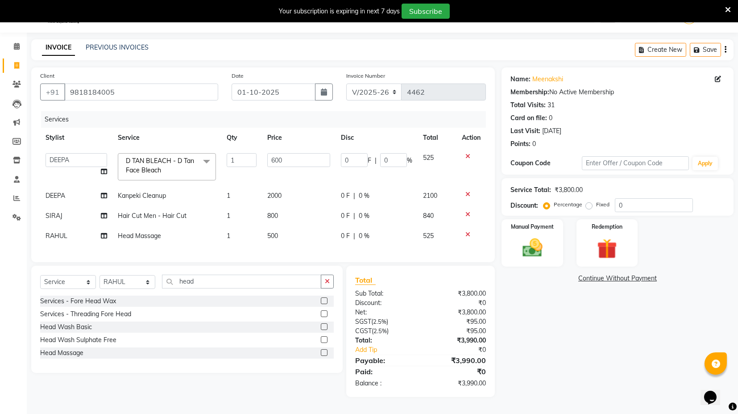
click at [275, 231] on td "500" at bounding box center [299, 236] width 74 height 20
select select "58978"
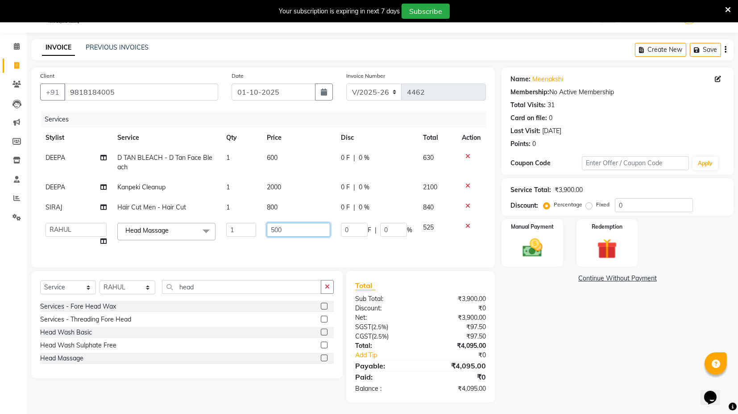
click at [268, 229] on input "500" at bounding box center [298, 230] width 63 height 14
type input "600"
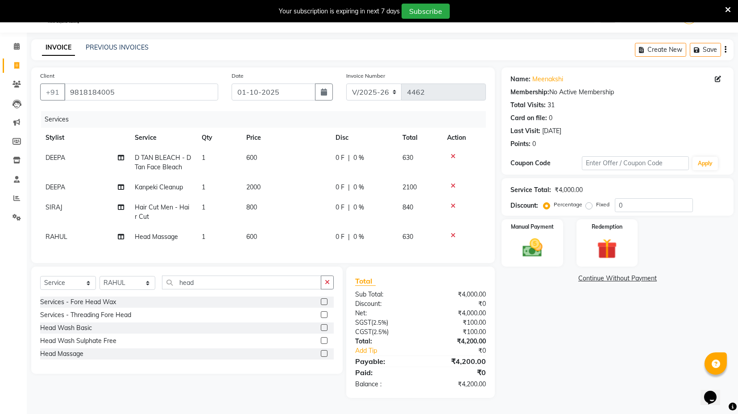
click at [282, 243] on td "600" at bounding box center [285, 237] width 89 height 20
select select "58978"
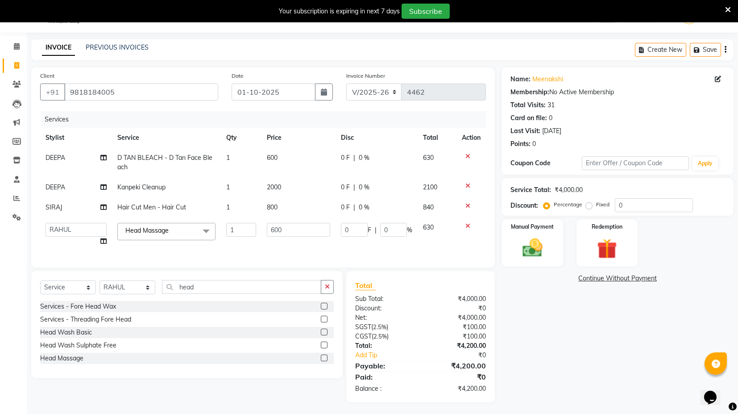
click at [279, 184] on span "2000" at bounding box center [274, 187] width 14 height 8
select select "61297"
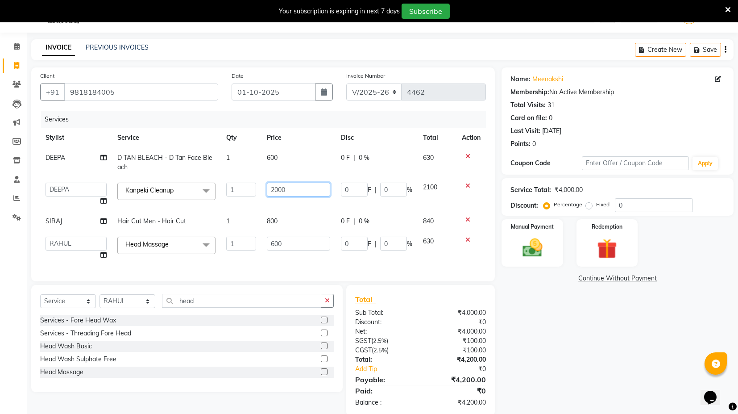
click at [278, 184] on input "2000" at bounding box center [298, 190] width 63 height 14
click at [279, 184] on input "2000" at bounding box center [298, 190] width 63 height 14
type input "3500"
click at [424, 304] on div "Total Sub Total: ₹4,000.00 Discount: ₹0 Net: ₹4,000.00 SGST ( 2.5% ) ₹100.00 CG…" at bounding box center [420, 350] width 131 height 113
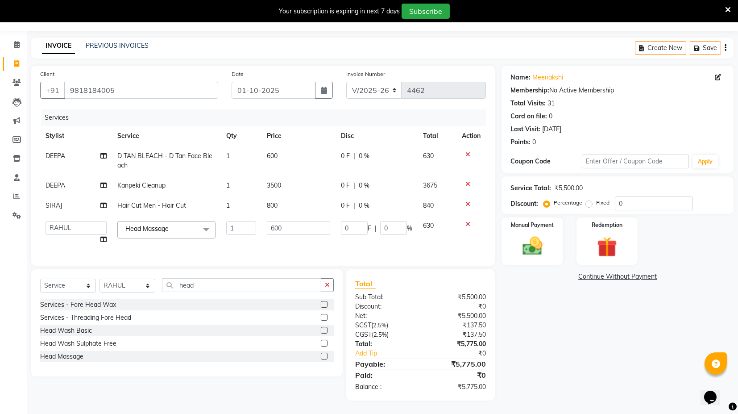
scroll to position [30, 0]
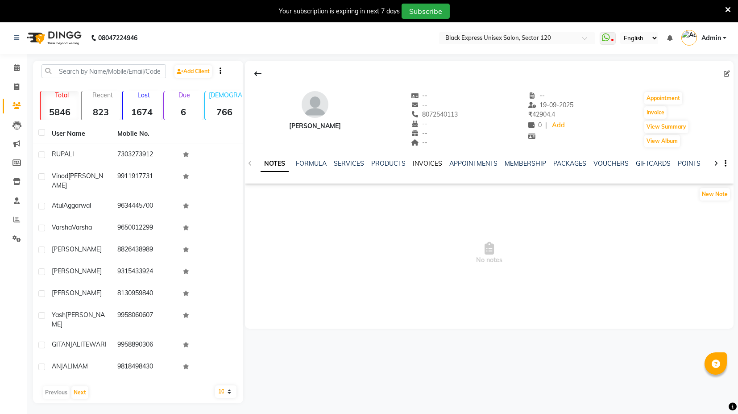
click at [418, 159] on link "INVOICES" at bounding box center [427, 163] width 29 height 8
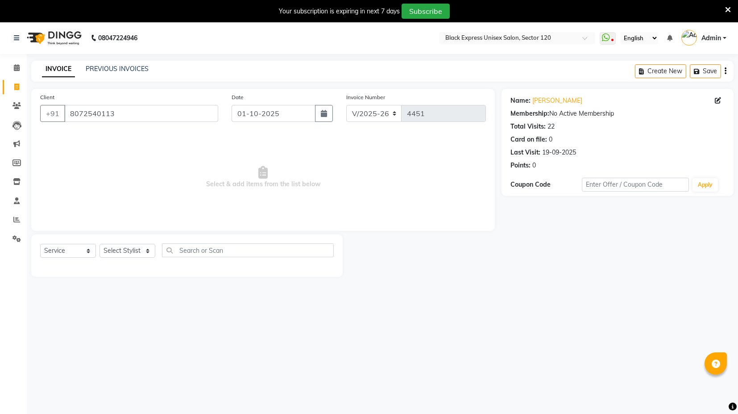
select select "7082"
select select "service"
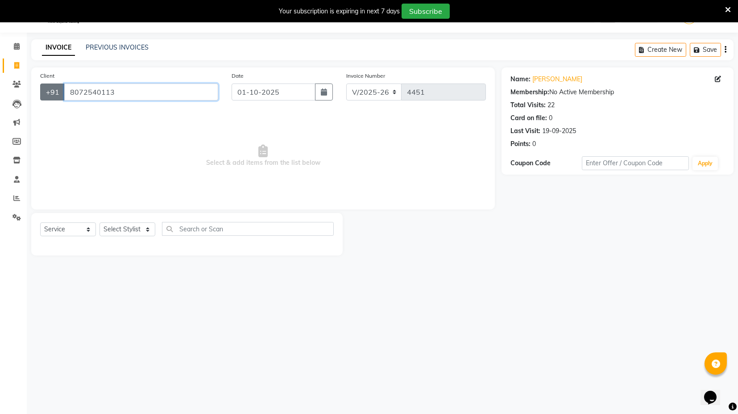
drag, startPoint x: 119, startPoint y: 90, endPoint x: 51, endPoint y: 95, distance: 68.1
click at [51, 95] on div "+91 8072540113" at bounding box center [129, 91] width 178 height 17
click at [90, 92] on input "Client" at bounding box center [141, 91] width 154 height 17
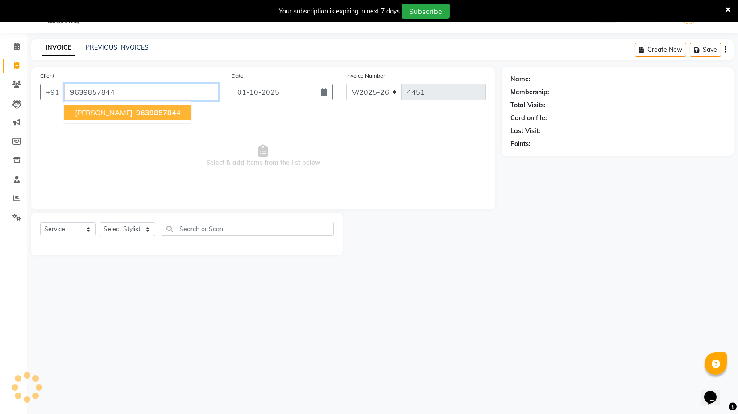
type input "9639857844"
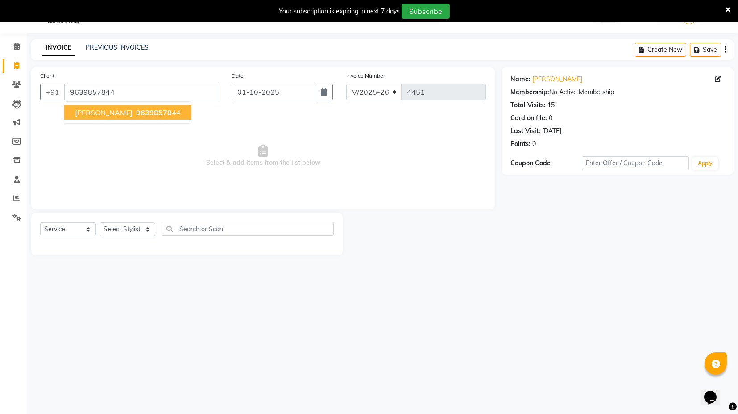
click at [95, 111] on span "PARUL" at bounding box center [104, 112] width 58 height 9
click at [150, 229] on select "Select Stylist ASIF DEEPA FAISAL maahi Manager RAHUL RAJVEER satya SHAFI SIRAJ" at bounding box center [128, 229] width 56 height 14
select select "58980"
click at [100, 222] on select "Select Stylist ASIF DEEPA FAISAL maahi Manager RAHUL RAJVEER satya SHAFI SIRAJ" at bounding box center [128, 229] width 56 height 14
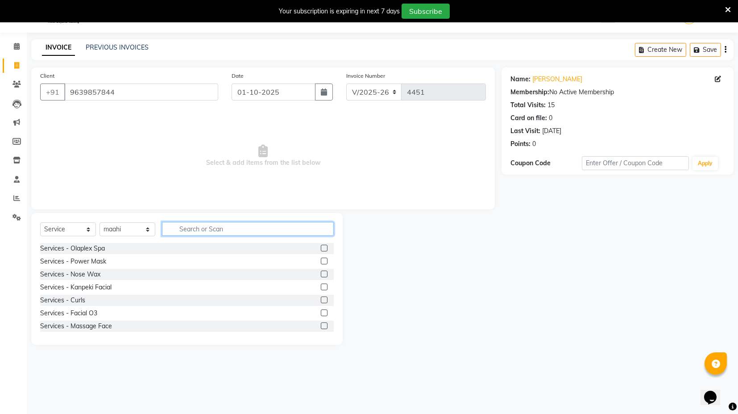
click at [198, 226] on input "text" at bounding box center [248, 229] width 172 height 14
type input "th"
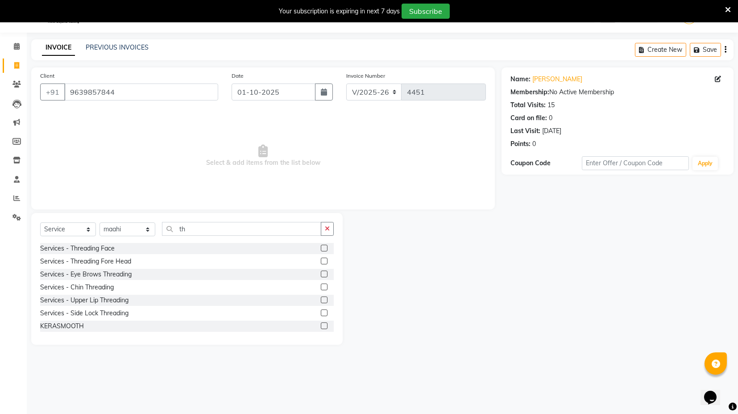
click at [321, 271] on label at bounding box center [324, 274] width 7 height 7
click at [321, 271] on input "checkbox" at bounding box center [324, 274] width 6 height 6
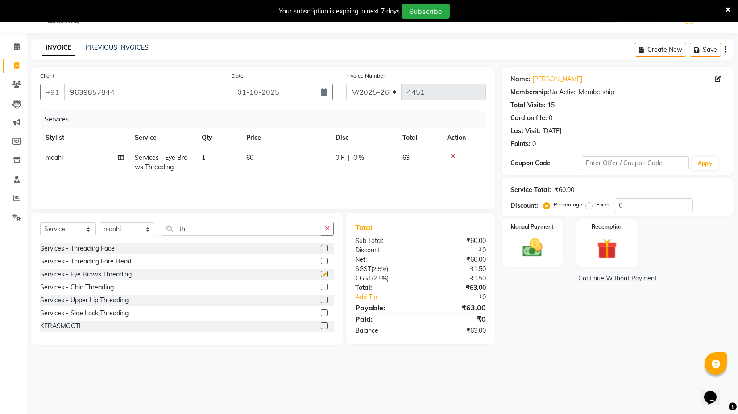
checkbox input "false"
click at [321, 260] on label at bounding box center [324, 261] width 7 height 7
click at [321, 260] on input "checkbox" at bounding box center [324, 262] width 6 height 6
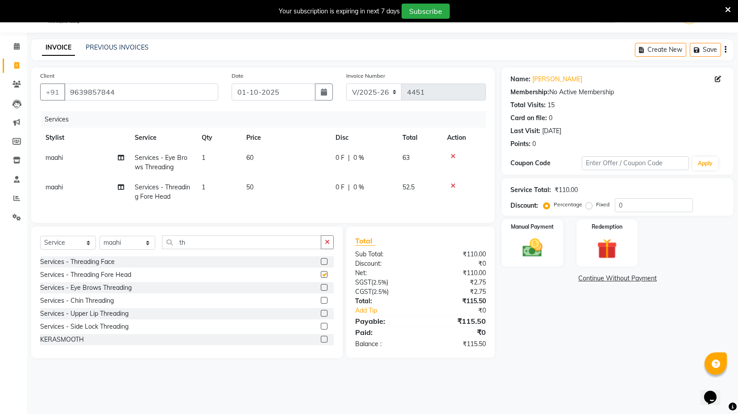
checkbox input "false"
click at [205, 247] on input "th" at bounding box center [241, 242] width 159 height 14
type input "t"
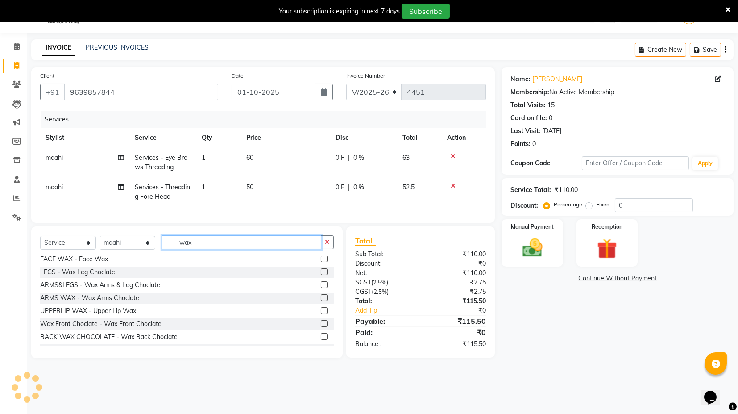
scroll to position [46, 0]
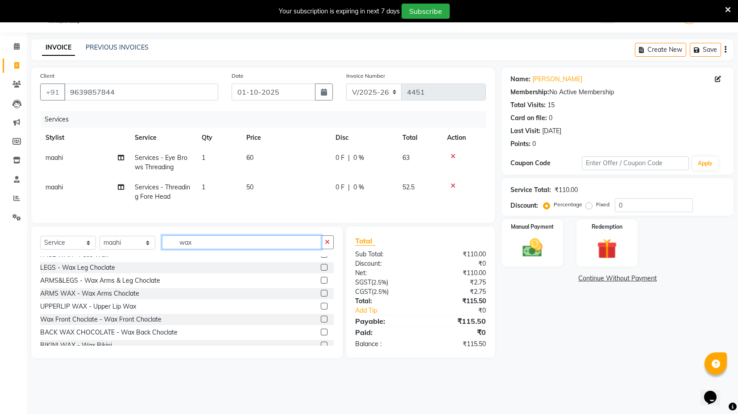
type input "wax"
click at [321, 309] on label at bounding box center [324, 306] width 7 height 7
click at [321, 309] on input "checkbox" at bounding box center [324, 307] width 6 height 6
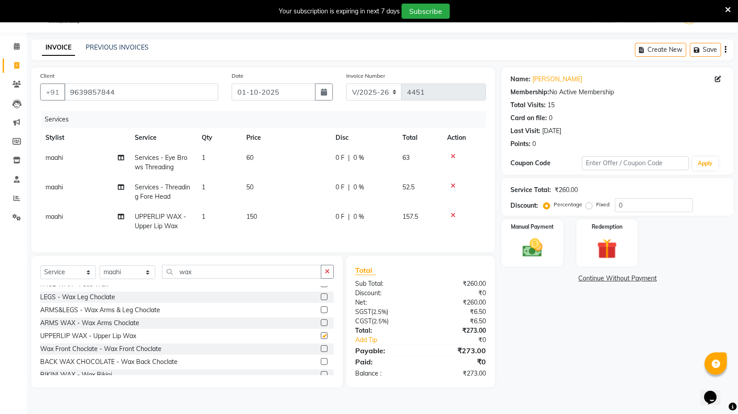
checkbox input "false"
click at [520, 241] on img at bounding box center [533, 248] width 34 height 24
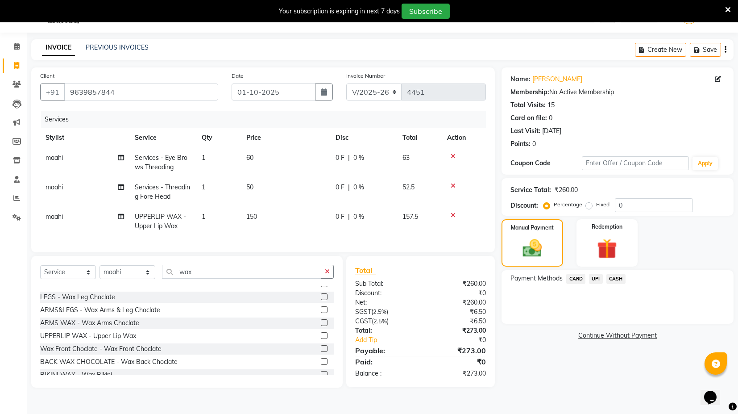
click at [593, 278] on span "UPI" at bounding box center [596, 279] width 14 height 10
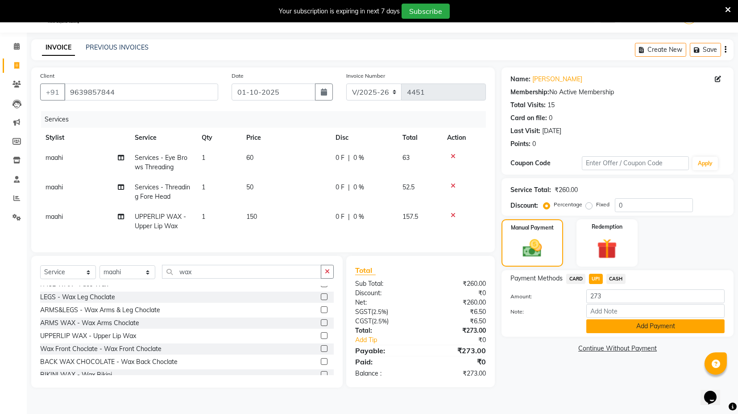
click at [612, 325] on button "Add Payment" at bounding box center [656, 326] width 138 height 14
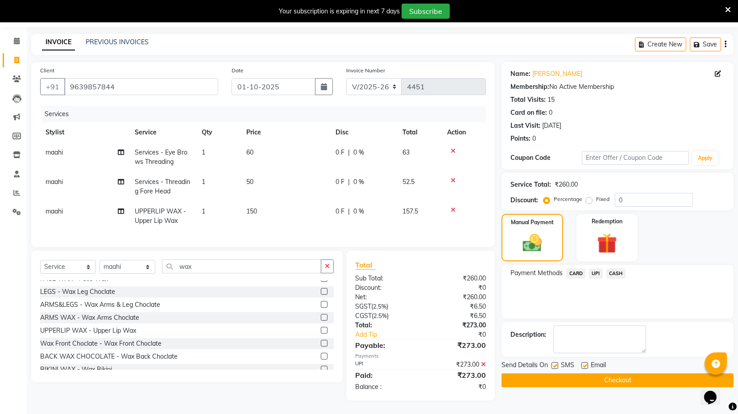
scroll to position [34, 0]
click at [587, 362] on label at bounding box center [585, 365] width 7 height 7
click at [587, 363] on input "checkbox" at bounding box center [585, 366] width 6 height 6
checkbox input "false"
click at [585, 373] on button "Checkout" at bounding box center [618, 380] width 232 height 14
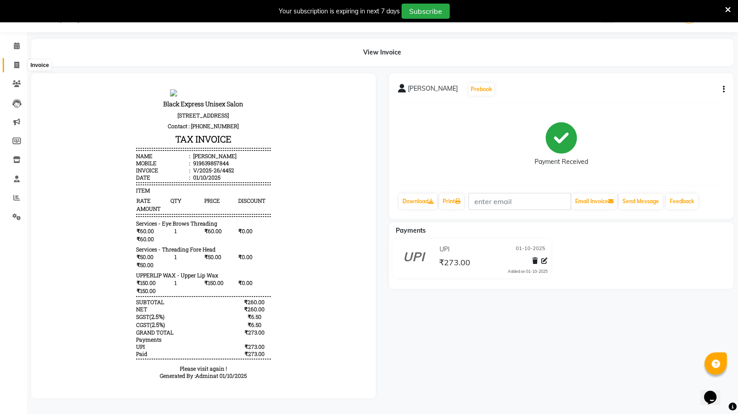
click at [15, 62] on icon at bounding box center [16, 65] width 5 height 7
select select "7082"
select select "service"
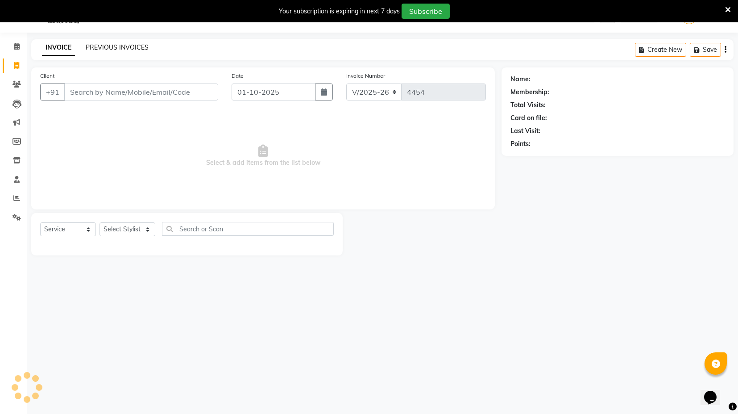
click at [97, 48] on link "PREVIOUS INVOICES" at bounding box center [117, 47] width 63 height 8
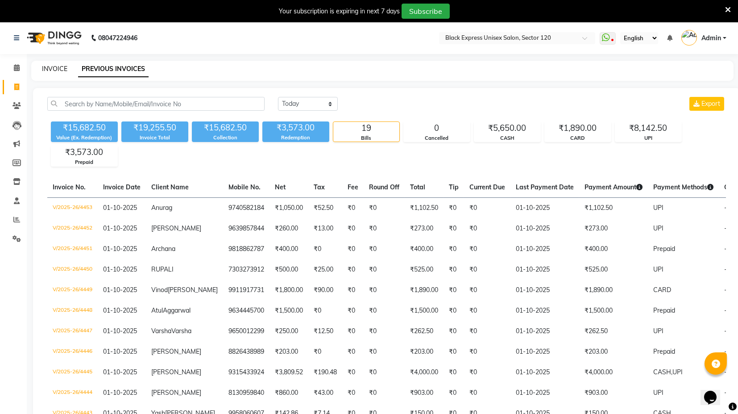
click at [54, 69] on link "INVOICE" at bounding box center [54, 69] width 25 height 8
select select "service"
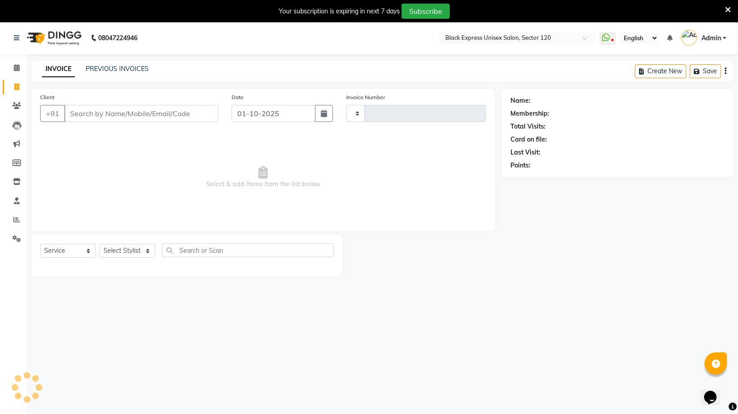
scroll to position [21, 0]
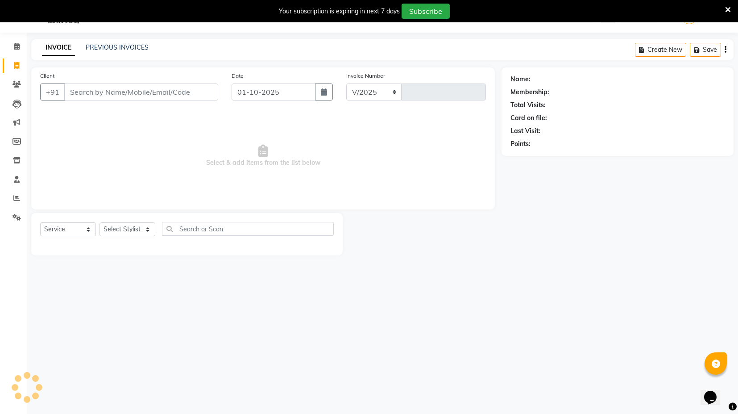
select select "7082"
type input "4454"
click at [133, 92] on input "Client" at bounding box center [141, 91] width 154 height 17
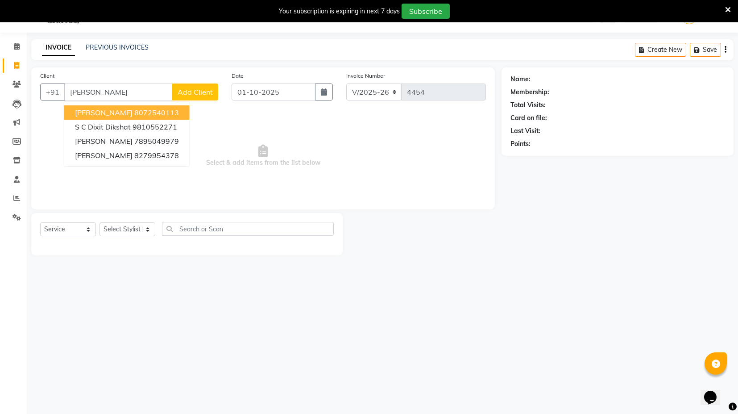
click at [146, 113] on button "Diksha 8072540113" at bounding box center [126, 112] width 125 height 14
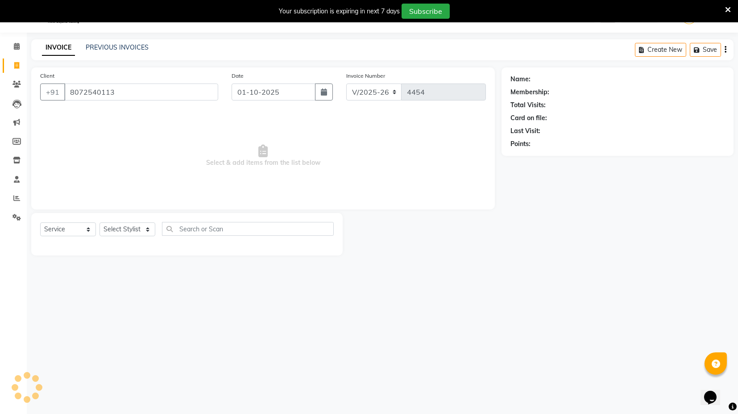
type input "8072540113"
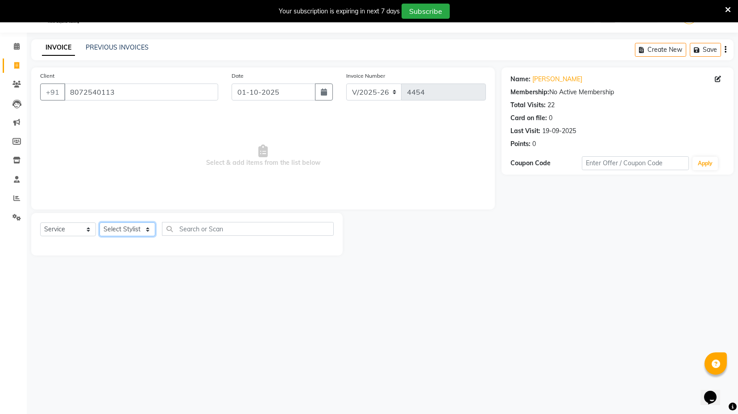
click at [150, 231] on select "Select Stylist ASIF DEEPA FAISAL maahi Manager RAHUL RAJVEER satya SHAFI SIRAJ" at bounding box center [128, 229] width 56 height 14
select select "61297"
click at [100, 222] on select "Select Stylist ASIF DEEPA FAISAL maahi Manager RAHUL RAJVEER satya SHAFI SIRAJ" at bounding box center [128, 229] width 56 height 14
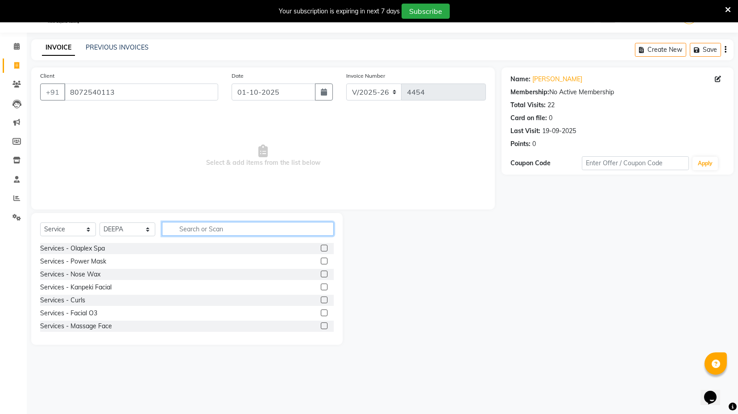
click at [205, 224] on input "text" at bounding box center [248, 229] width 172 height 14
type input "wax"
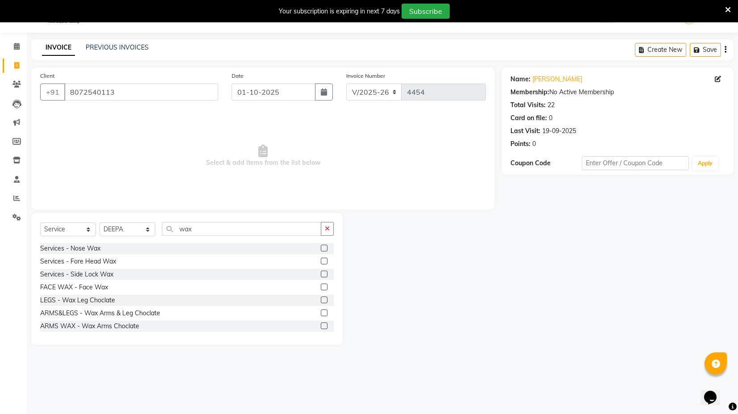
click at [321, 325] on label at bounding box center [324, 325] width 7 height 7
click at [321, 325] on input "checkbox" at bounding box center [324, 326] width 6 height 6
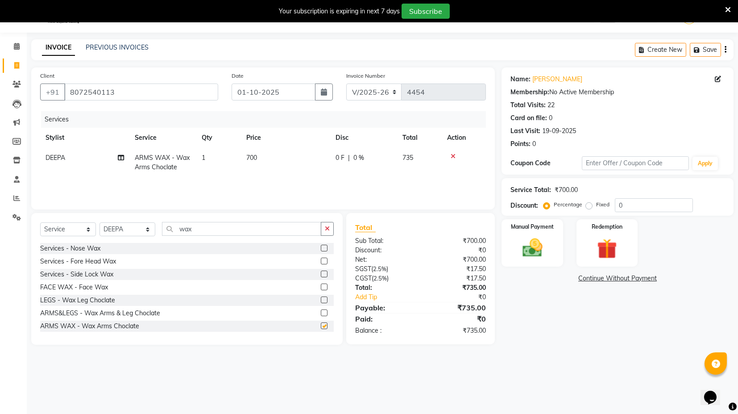
checkbox input "false"
click at [213, 224] on input "wax" at bounding box center [241, 229] width 159 height 14
type input "w"
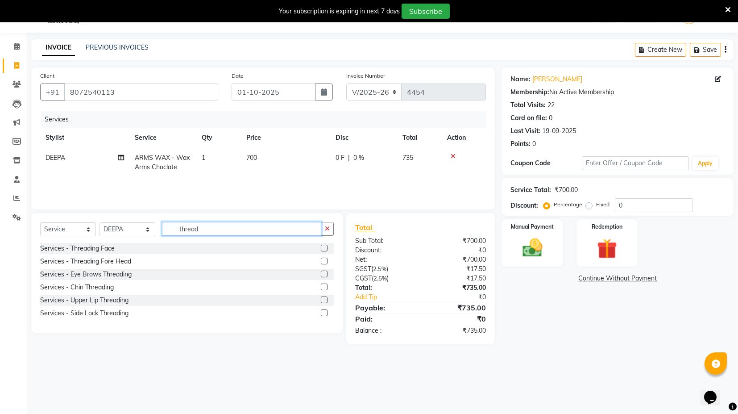
type input "thread"
click at [327, 273] on label at bounding box center [324, 274] width 7 height 7
click at [327, 273] on input "checkbox" at bounding box center [324, 274] width 6 height 6
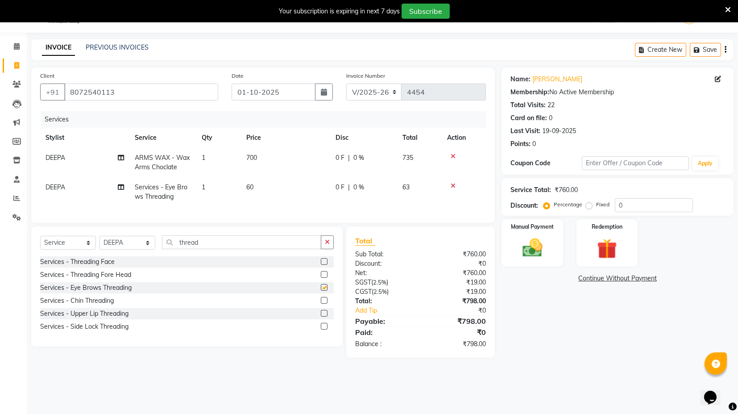
checkbox input "false"
click at [322, 317] on label at bounding box center [324, 313] width 7 height 7
click at [322, 317] on input "checkbox" at bounding box center [324, 314] width 6 height 6
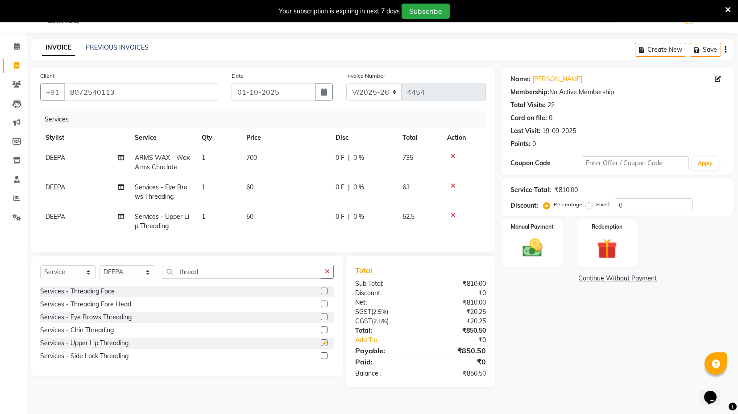
checkbox input "false"
click at [327, 333] on label at bounding box center [324, 329] width 7 height 7
click at [327, 333] on input "checkbox" at bounding box center [324, 330] width 6 height 6
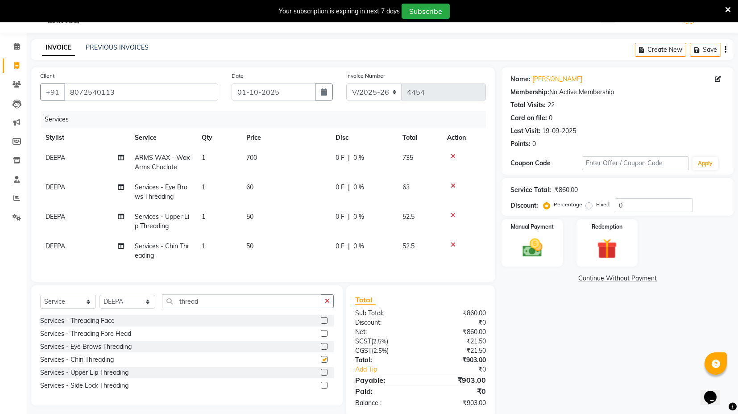
checkbox input "false"
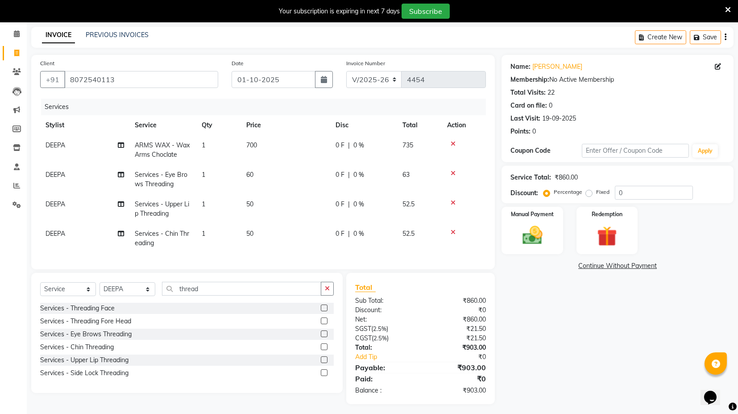
scroll to position [45, 0]
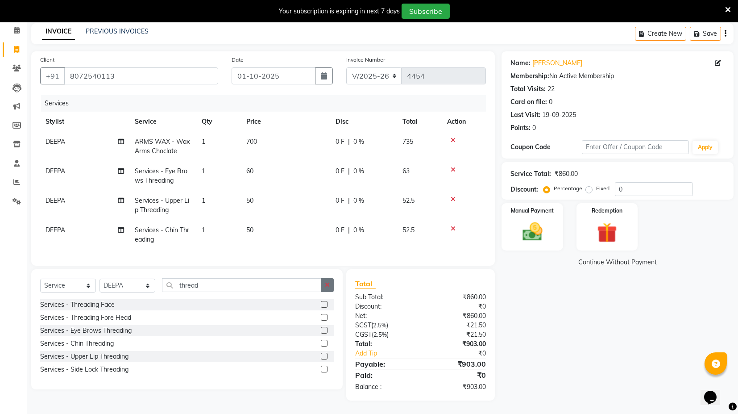
click at [325, 317] on label at bounding box center [324, 317] width 7 height 7
click at [325, 317] on input "checkbox" at bounding box center [324, 318] width 6 height 6
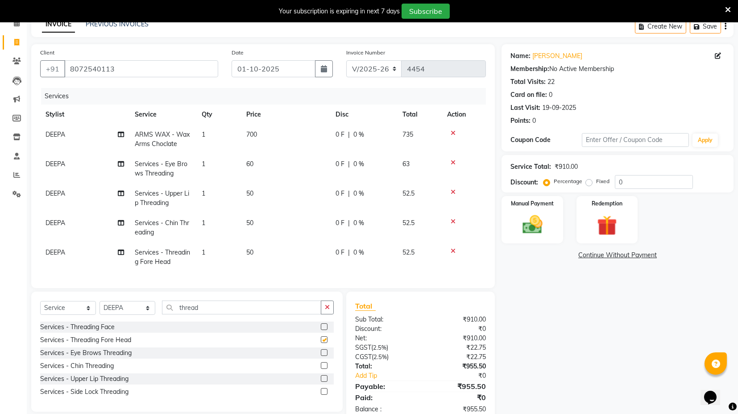
checkbox input "false"
click at [216, 268] on td "1" at bounding box center [218, 256] width 45 height 29
select select "61297"
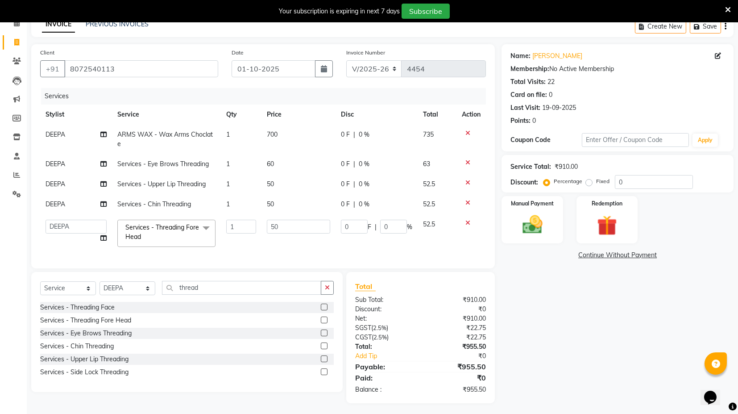
click at [245, 250] on td "1" at bounding box center [241, 233] width 41 height 38
click at [221, 293] on input "thread" at bounding box center [241, 288] width 159 height 14
type input "t"
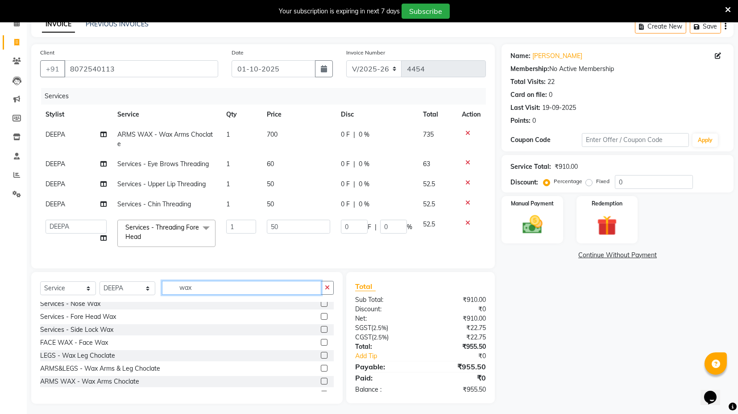
scroll to position [0, 0]
type input "w"
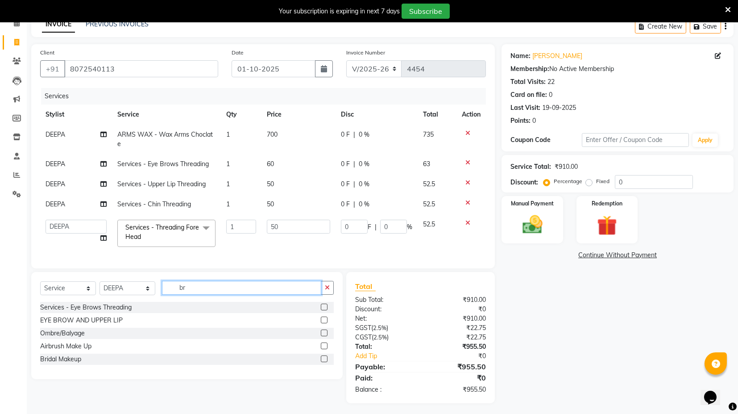
type input "b"
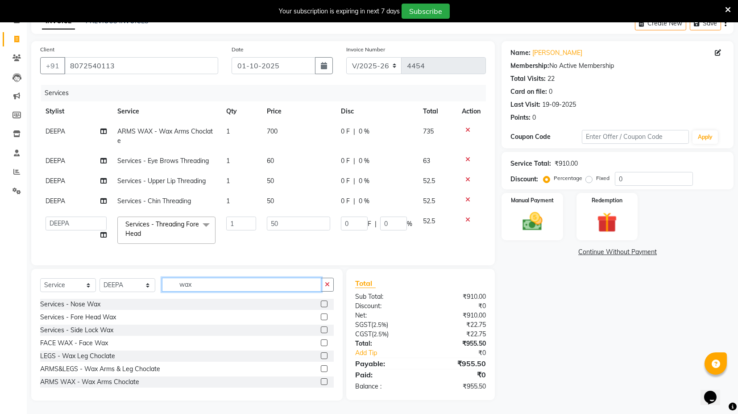
scroll to position [54, 0]
type input "w"
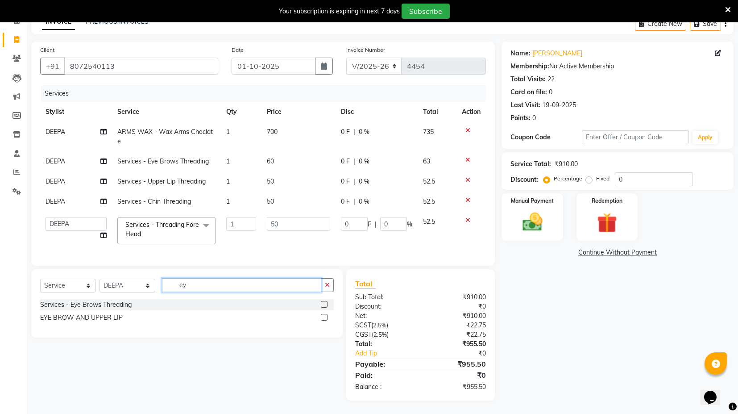
scroll to position [54, 0]
type input "e"
type input "eye"
click at [324, 305] on label at bounding box center [324, 304] width 7 height 7
click at [324, 305] on input "checkbox" at bounding box center [324, 305] width 6 height 6
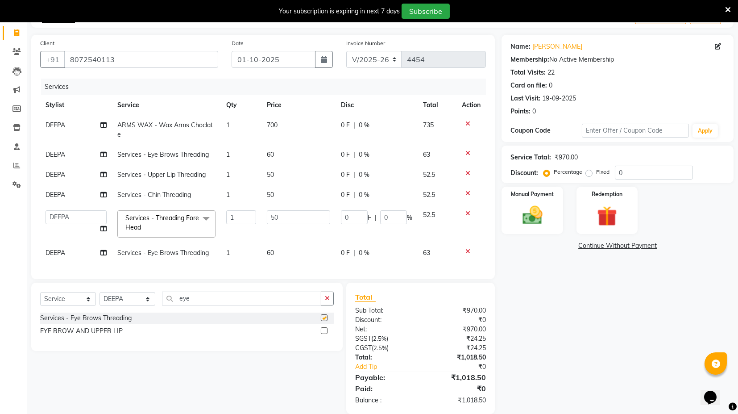
checkbox input "false"
click at [250, 268] on div "Services Stylist Service Qty Price Disc Total Action DEEPA ARMS WAX - Wax Arms …" at bounding box center [263, 175] width 446 height 192
click at [300, 259] on td "60" at bounding box center [299, 253] width 74 height 20
select select "61297"
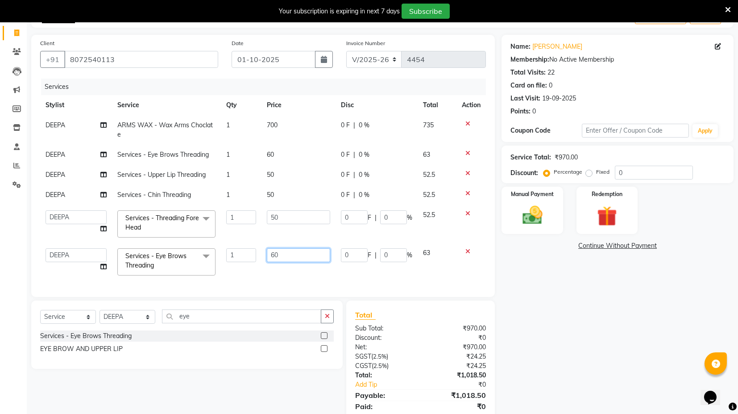
click at [286, 249] on input "60" at bounding box center [298, 255] width 63 height 14
type input "6"
type input "300"
click at [274, 277] on div "Services Stylist Service Qty Price Disc Total Action DEEPA ARMS WAX - Wax Arms …" at bounding box center [263, 183] width 446 height 209
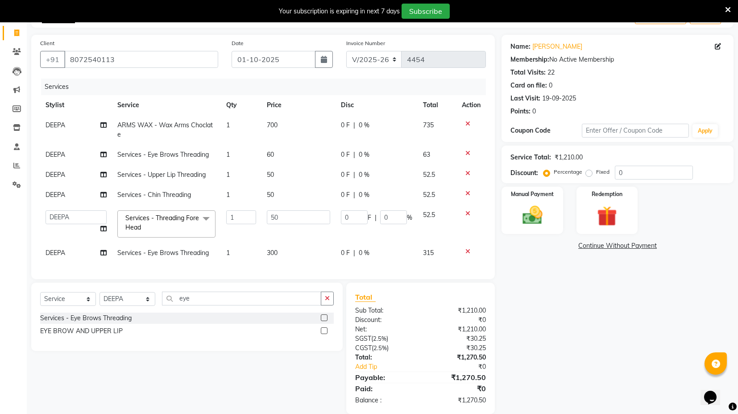
click at [255, 264] on div "Services Stylist Service Qty Price Disc Total Action DEEPA ARMS WAX - Wax Arms …" at bounding box center [263, 175] width 446 height 192
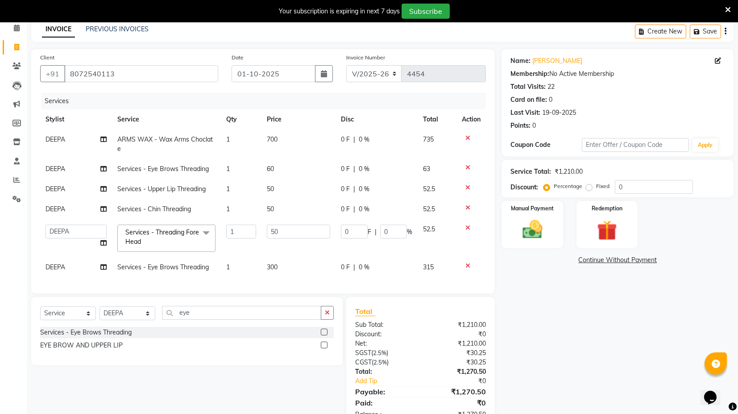
scroll to position [25, 0]
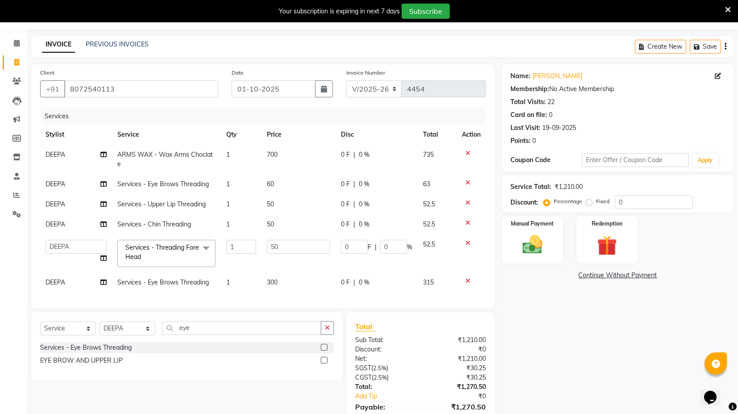
click at [213, 293] on div "Services Stylist Service Qty Price Disc Total Action DEEPA ARMS WAX - Wax Arms …" at bounding box center [263, 204] width 446 height 192
click at [135, 335] on select "Select Stylist ASIF DEEPA FAISAL maahi Manager RAHUL RAJVEER satya SHAFI SIRAJ" at bounding box center [128, 328] width 56 height 14
select select "88661"
click at [100, 328] on select "Select Stylist ASIF DEEPA FAISAL maahi Manager RAHUL RAJVEER satya SHAFI SIRAJ" at bounding box center [128, 328] width 56 height 14
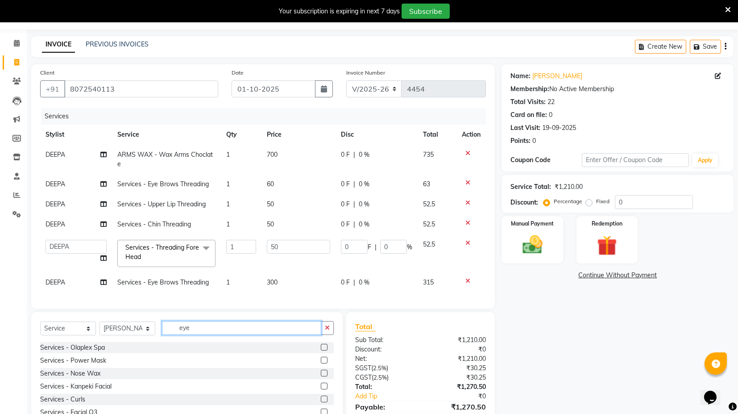
click at [183, 333] on input "eye" at bounding box center [241, 328] width 159 height 14
type input "touc"
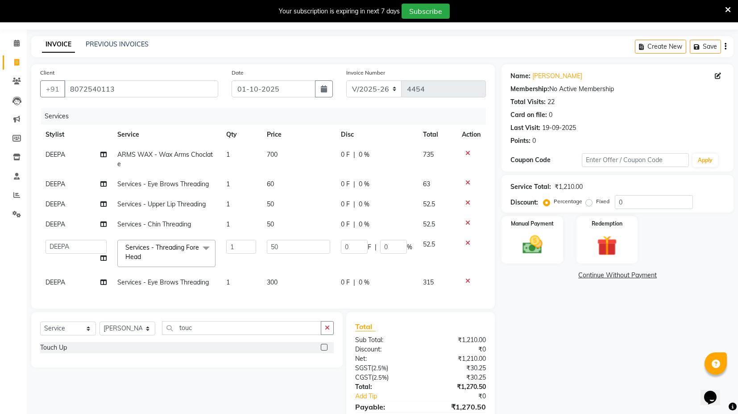
click at [324, 353] on div at bounding box center [324, 348] width 6 height 9
click at [324, 350] on label at bounding box center [324, 347] width 7 height 7
click at [324, 350] on input "checkbox" at bounding box center [324, 348] width 6 height 6
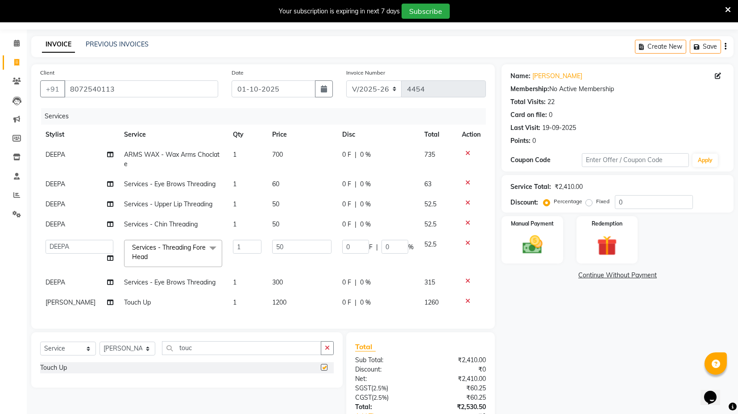
checkbox input "false"
click at [542, 81] on div "Name: Diksha Membership: No Active Membership Total Visits: 22 Card on file: 0 …" at bounding box center [618, 107] width 214 height 78
click at [543, 76] on link "[PERSON_NAME]" at bounding box center [558, 75] width 50 height 9
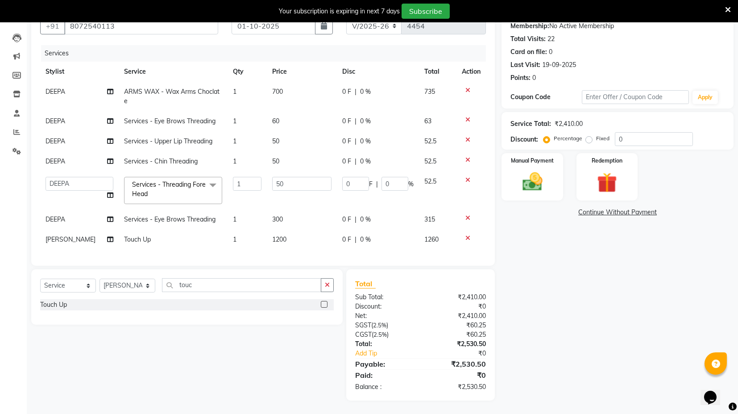
scroll to position [94, 0]
click at [277, 235] on span "1200" at bounding box center [279, 239] width 14 height 8
select select "88661"
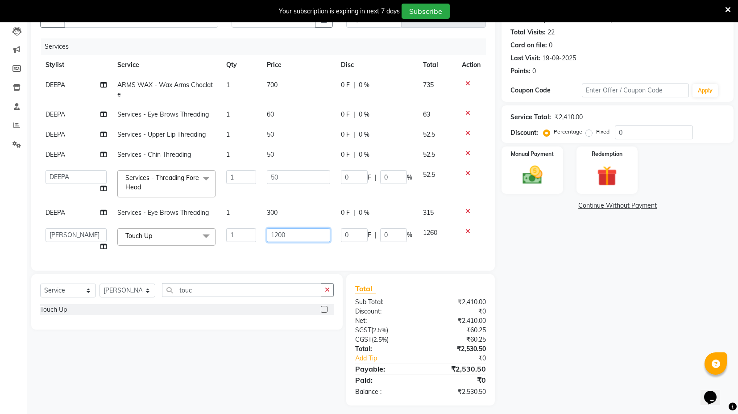
click at [274, 234] on input "1200" at bounding box center [298, 235] width 63 height 14
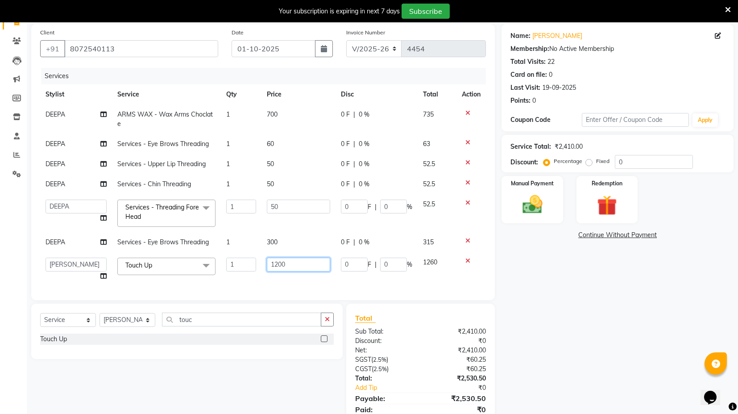
scroll to position [45, 0]
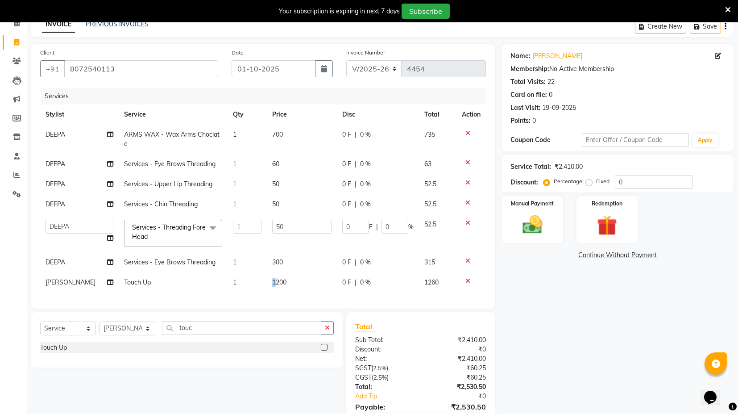
click at [272, 282] on span "1200" at bounding box center [279, 282] width 14 height 8
select select "88661"
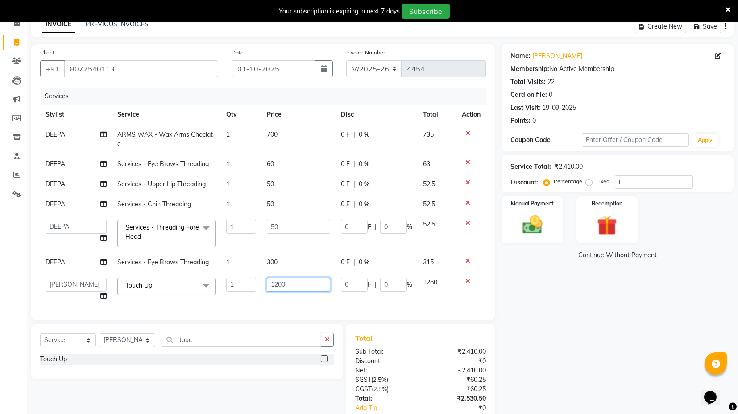
click at [272, 284] on input "1200" at bounding box center [298, 285] width 63 height 14
drag, startPoint x: 272, startPoint y: 284, endPoint x: 278, endPoint y: 283, distance: 5.8
click at [273, 284] on input "1200" at bounding box center [298, 285] width 63 height 14
type input "600"
click at [290, 296] on div "Services Stylist Service Qty Price Disc Total Action DEEPA ARMS WAX - Wax Arms …" at bounding box center [263, 199] width 446 height 223
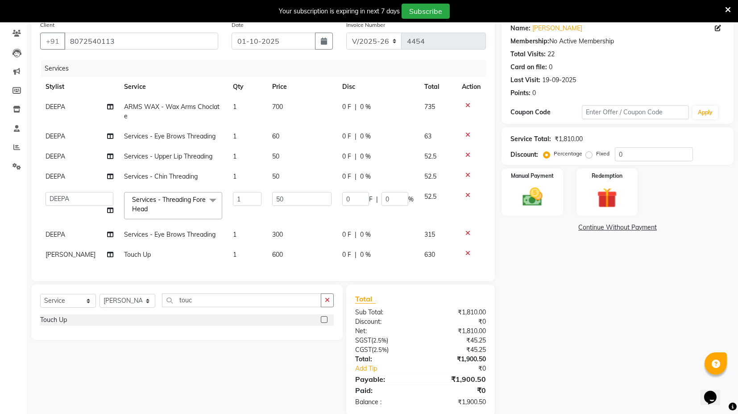
scroll to position [87, 0]
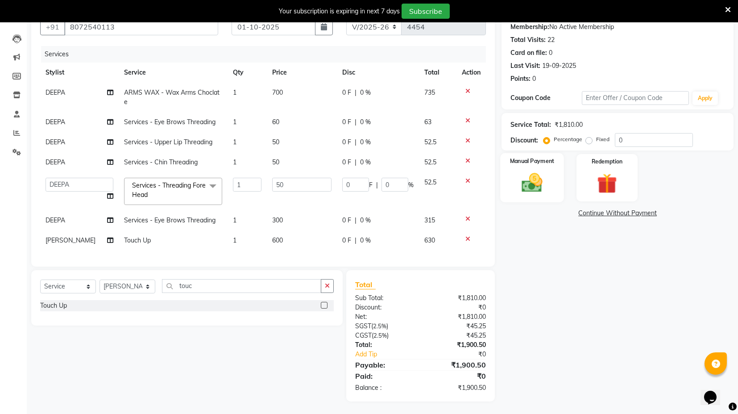
drag, startPoint x: 540, startPoint y: 180, endPoint x: 545, endPoint y: 188, distance: 9.2
click at [540, 180] on img at bounding box center [533, 183] width 34 height 24
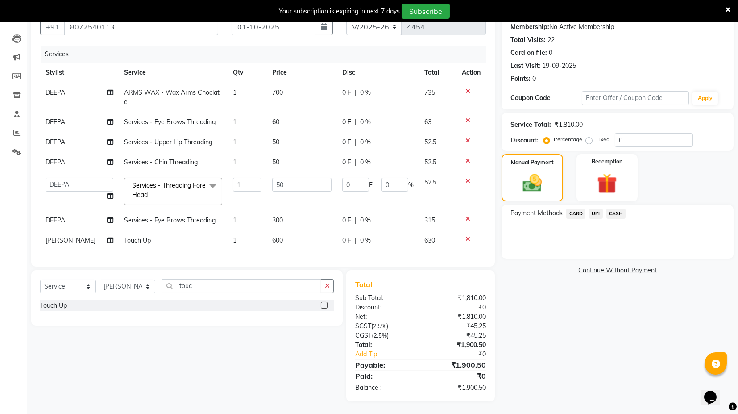
click at [593, 210] on span "UPI" at bounding box center [596, 213] width 14 height 10
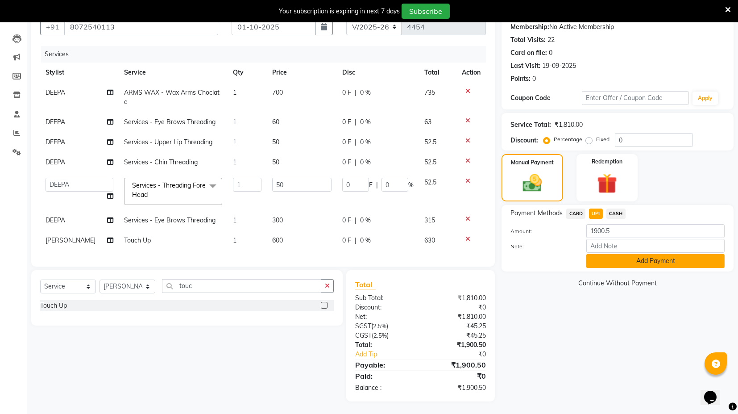
click at [617, 265] on button "Add Payment" at bounding box center [656, 261] width 138 height 14
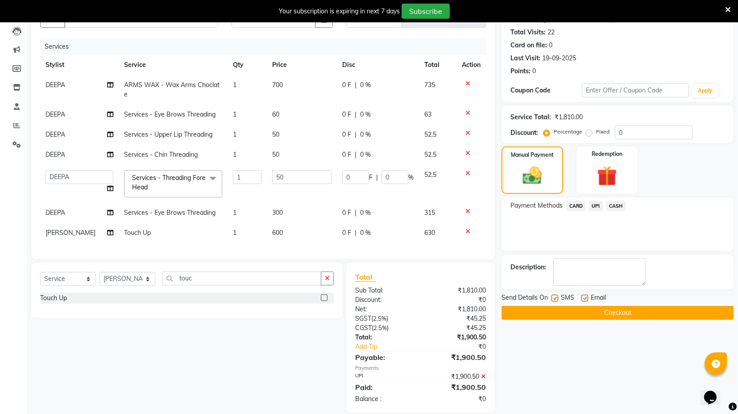
scroll to position [105, 0]
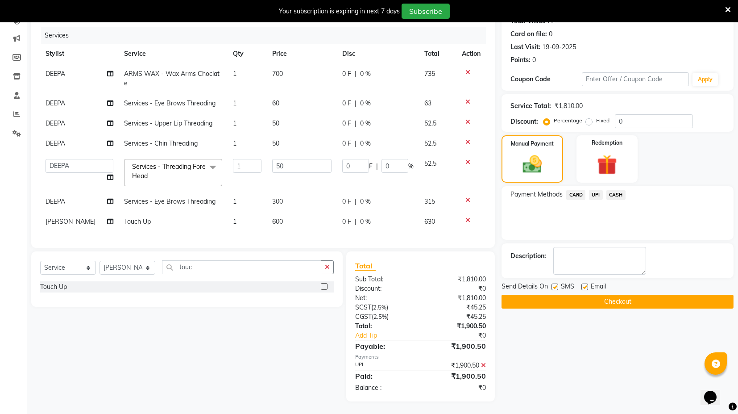
click at [556, 288] on label at bounding box center [555, 287] width 7 height 7
click at [556, 288] on input "checkbox" at bounding box center [555, 287] width 6 height 6
checkbox input "false"
click at [584, 284] on label at bounding box center [585, 287] width 7 height 7
click at [584, 284] on input "checkbox" at bounding box center [585, 287] width 6 height 6
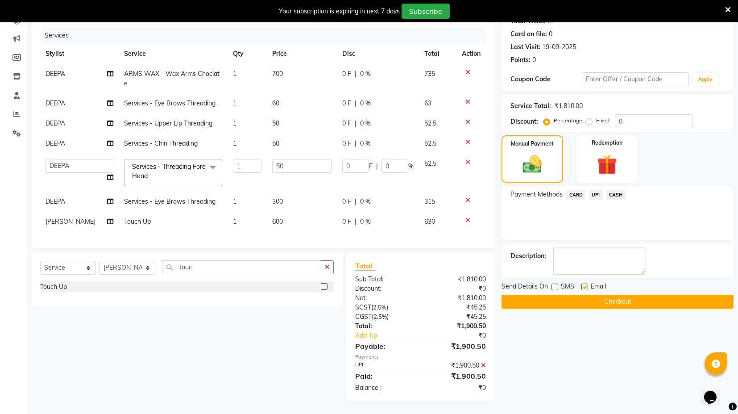
checkbox input "false"
click at [599, 295] on div "Send Details On SMS Email Checkout" at bounding box center [618, 295] width 232 height 27
click at [603, 308] on div "Name: Diksha Membership: No Active Membership Total Visits: 22 Card on file: 0 …" at bounding box center [621, 192] width 239 height 418
click at [600, 307] on button "Checkout" at bounding box center [618, 302] width 232 height 14
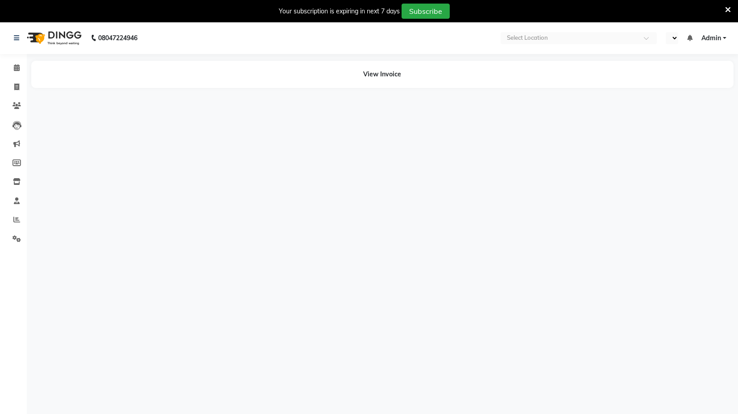
select select "en"
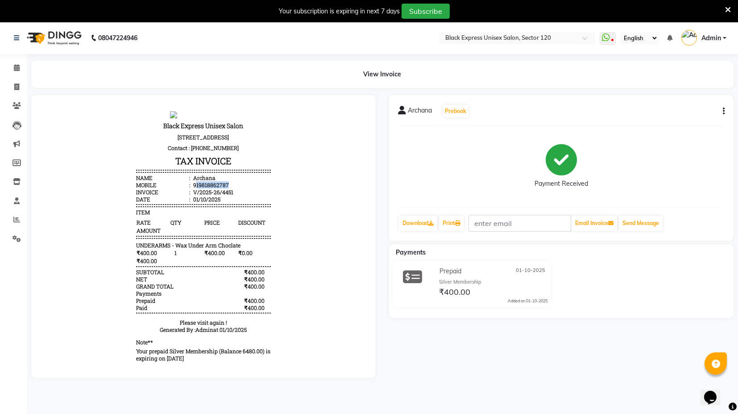
drag, startPoint x: 218, startPoint y: 188, endPoint x: 189, endPoint y: 186, distance: 29.1
click at [192, 186] on div "919818862787" at bounding box center [211, 184] width 38 height 7
copy div "19818862787"
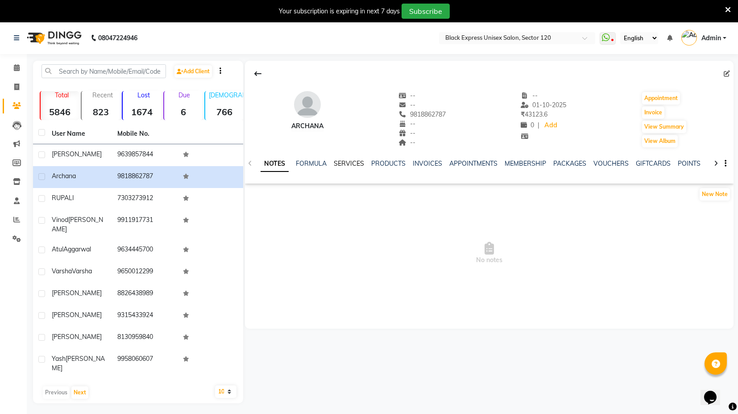
click at [342, 166] on link "SERVICES" at bounding box center [349, 163] width 30 height 8
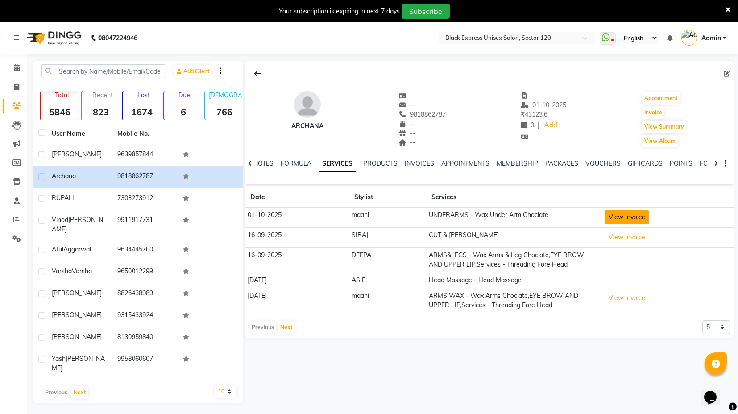
click at [623, 212] on button "View Invoice" at bounding box center [627, 217] width 45 height 14
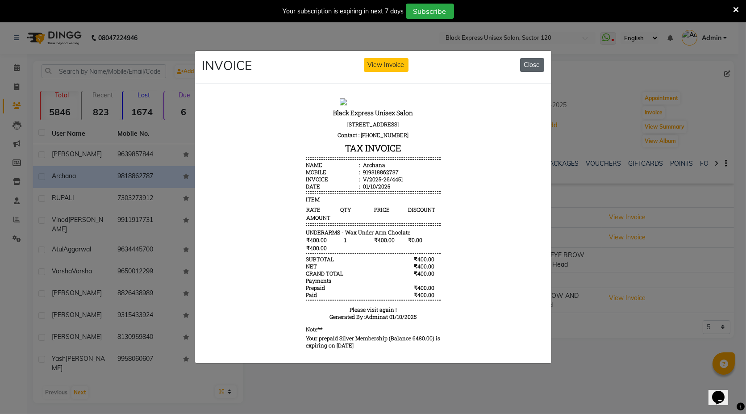
click at [531, 58] on button "Close" at bounding box center [532, 65] width 24 height 14
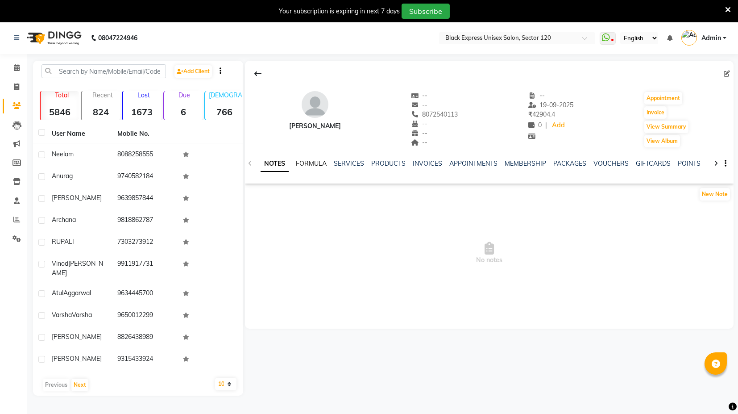
click at [320, 164] on link "FORMULA" at bounding box center [311, 163] width 31 height 8
click at [350, 164] on link "SERVICES" at bounding box center [348, 163] width 30 height 8
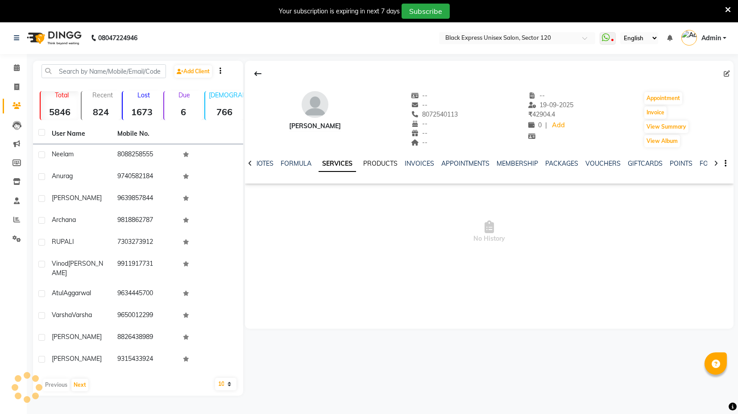
click at [378, 164] on link "PRODUCTS" at bounding box center [380, 163] width 34 height 8
click at [399, 164] on link "INVOICES" at bounding box center [413, 163] width 29 height 8
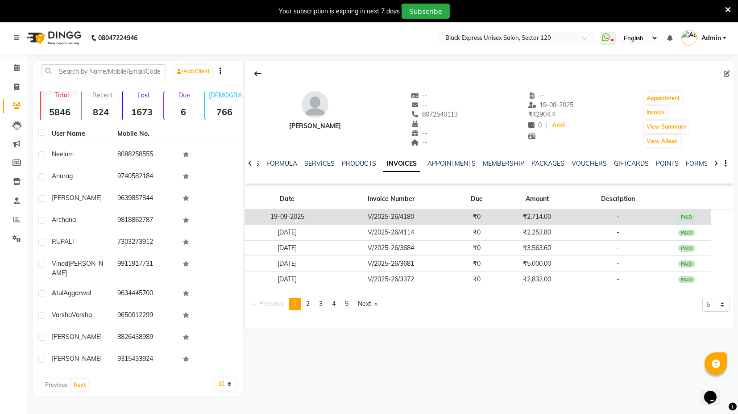
click at [500, 217] on td "₹0" at bounding box center [477, 217] width 49 height 16
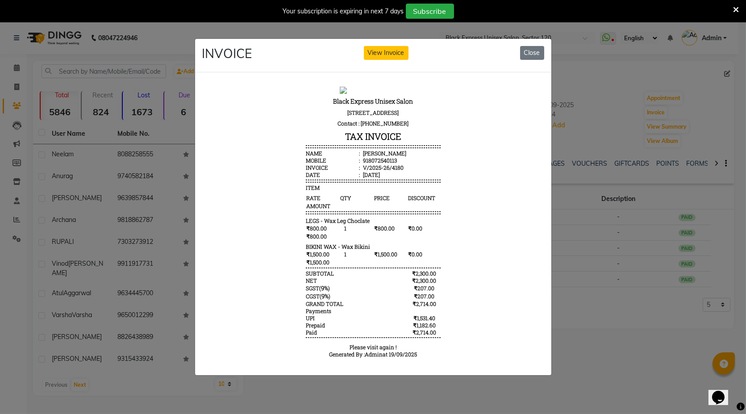
drag, startPoint x: 525, startPoint y: 44, endPoint x: 532, endPoint y: 61, distance: 18.2
click at [525, 46] on button "Close" at bounding box center [532, 53] width 24 height 14
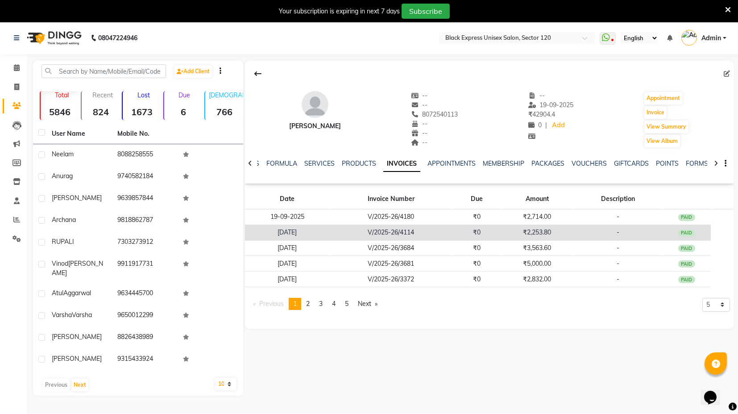
click at [505, 231] on td "₹2,253.80" at bounding box center [537, 233] width 72 height 16
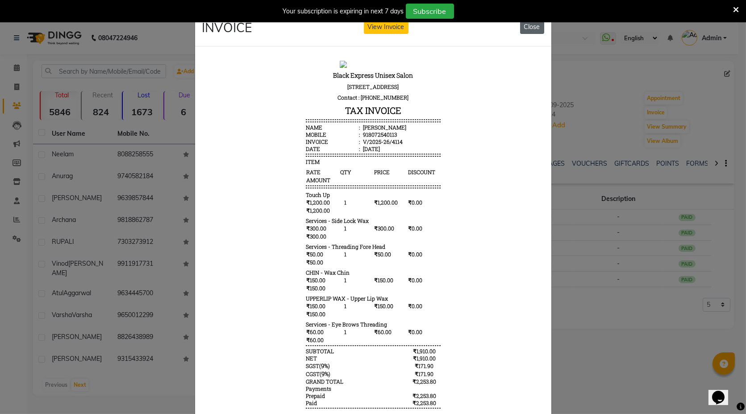
click at [523, 32] on button "Close" at bounding box center [532, 27] width 24 height 14
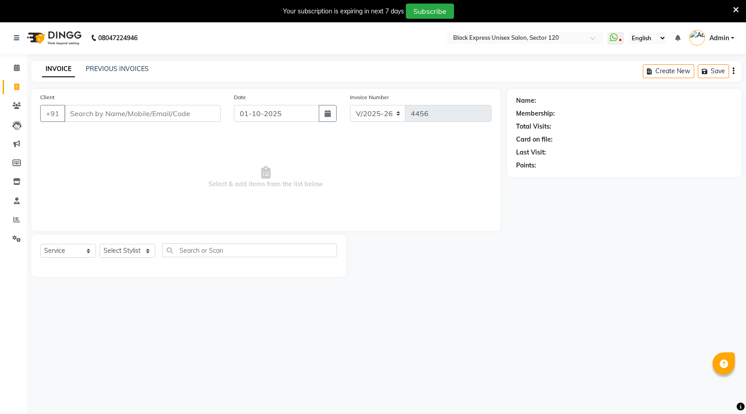
select select "7082"
select select "service"
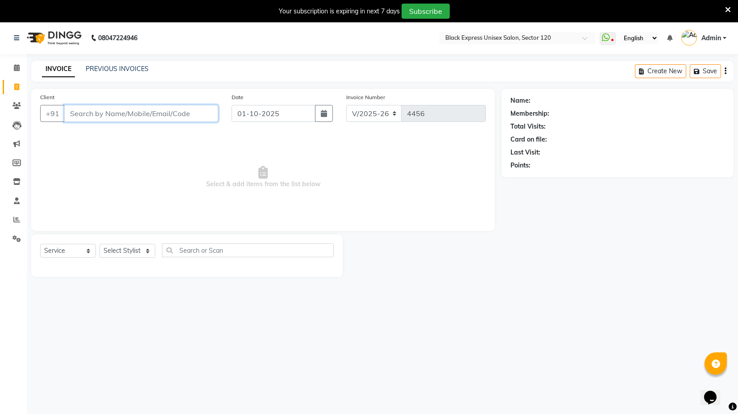
click at [150, 113] on input "Client" at bounding box center [141, 113] width 154 height 17
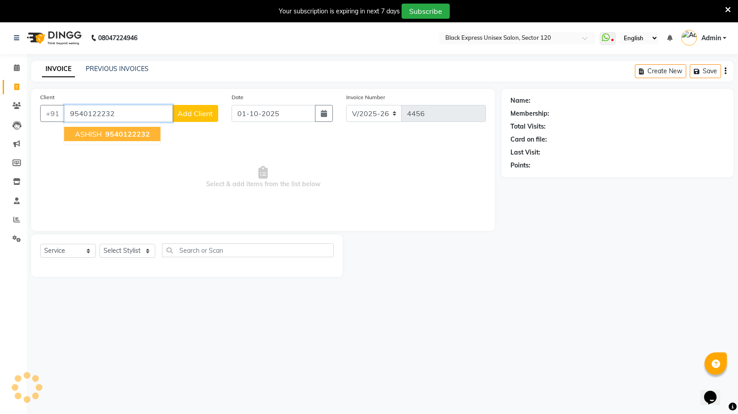
type input "9540122232"
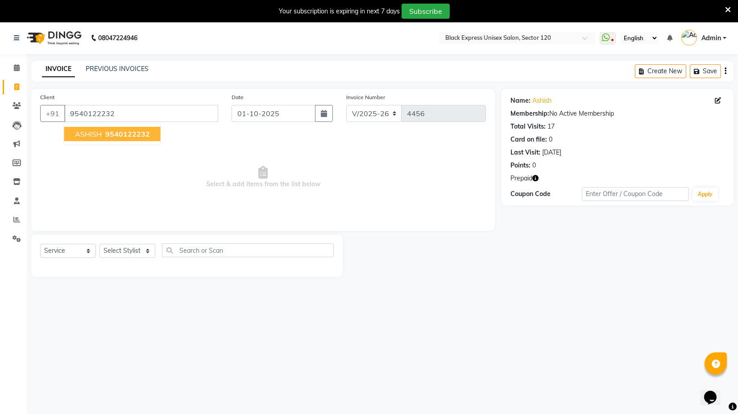
click at [102, 134] on button "ASHISH 9540122232" at bounding box center [112, 134] width 96 height 14
click at [536, 178] on icon "button" at bounding box center [536, 178] width 6 height 6
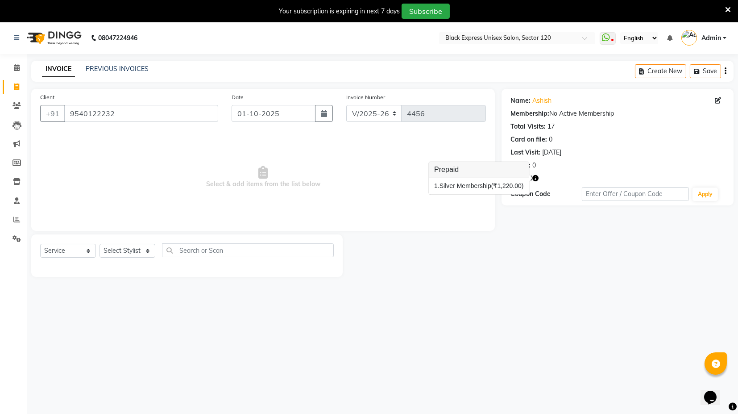
click at [413, 191] on span "Select & add items from the list below" at bounding box center [263, 177] width 446 height 89
click at [145, 254] on select "Select Stylist ASIF DEEPA FAISAL maahi Manager RAHUL RAJVEER satya SHAFI SIRAJ" at bounding box center [128, 251] width 56 height 14
select select "58980"
click at [100, 244] on select "Select Stylist ASIF DEEPA FAISAL maahi Manager RAHUL RAJVEER satya SHAFI SIRAJ" at bounding box center [128, 251] width 56 height 14
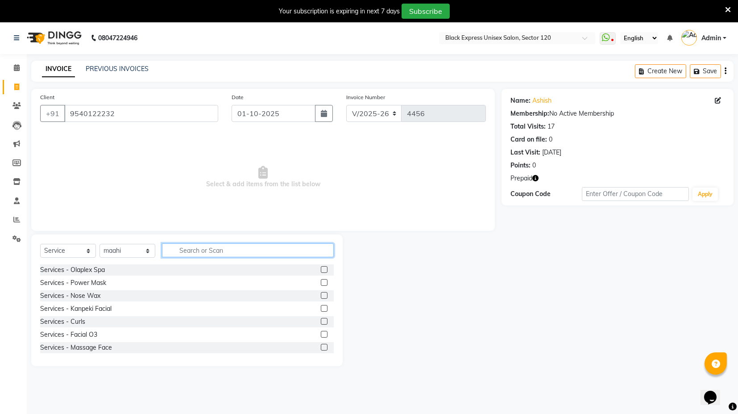
click at [199, 248] on input "text" at bounding box center [248, 250] width 172 height 14
type input "wax"
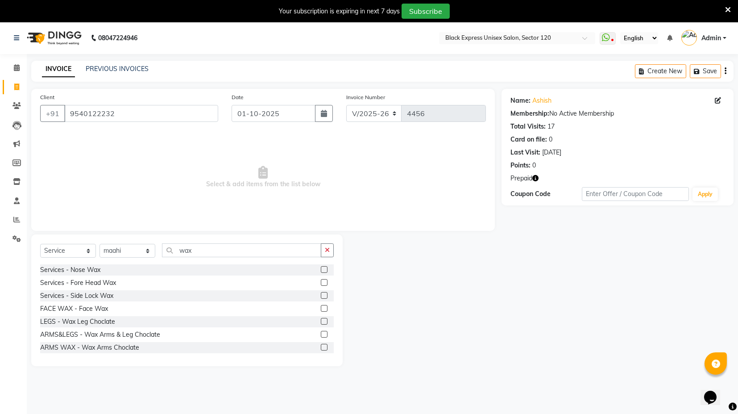
click at [321, 346] on label at bounding box center [324, 347] width 7 height 7
click at [321, 346] on input "checkbox" at bounding box center [324, 348] width 6 height 6
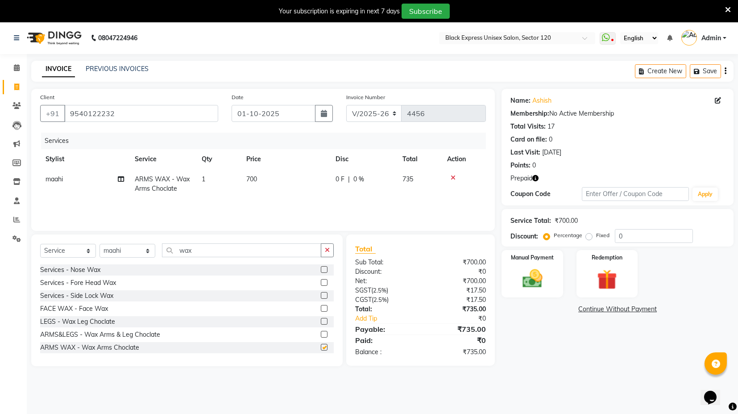
checkbox input "false"
click at [205, 249] on input "wax" at bounding box center [241, 250] width 159 height 14
type input "w"
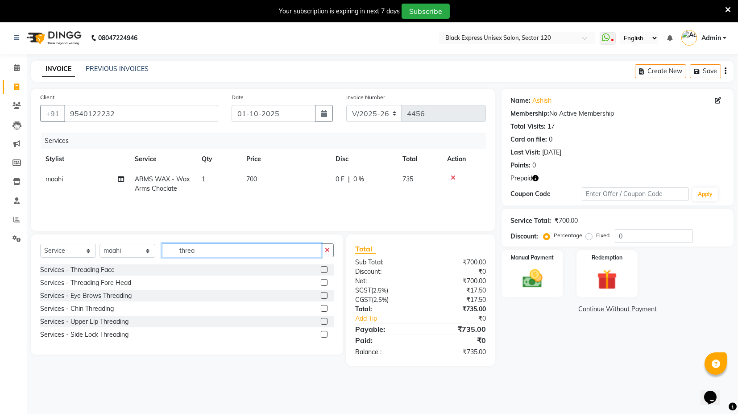
type input "threa"
click at [323, 296] on label at bounding box center [324, 295] width 7 height 7
click at [323, 296] on input "checkbox" at bounding box center [324, 296] width 6 height 6
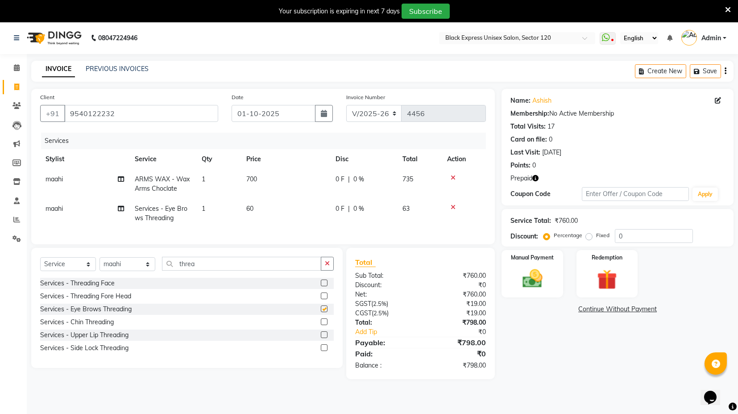
checkbox input "false"
click at [325, 338] on label at bounding box center [324, 334] width 7 height 7
click at [325, 338] on input "checkbox" at bounding box center [324, 335] width 6 height 6
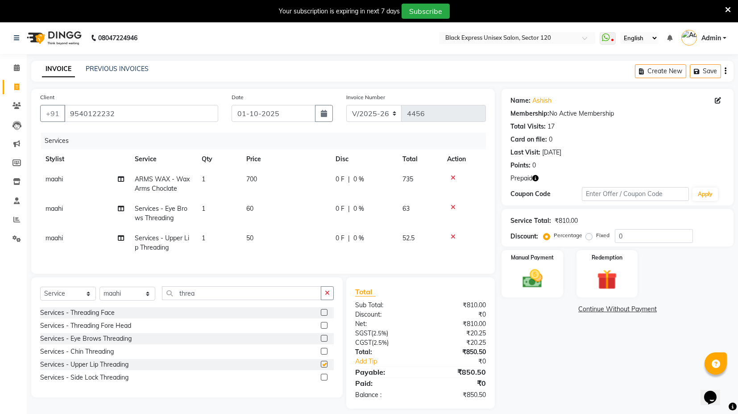
checkbox input "false"
click at [368, 253] on td "0 F | 0 %" at bounding box center [363, 242] width 67 height 29
select select "58980"
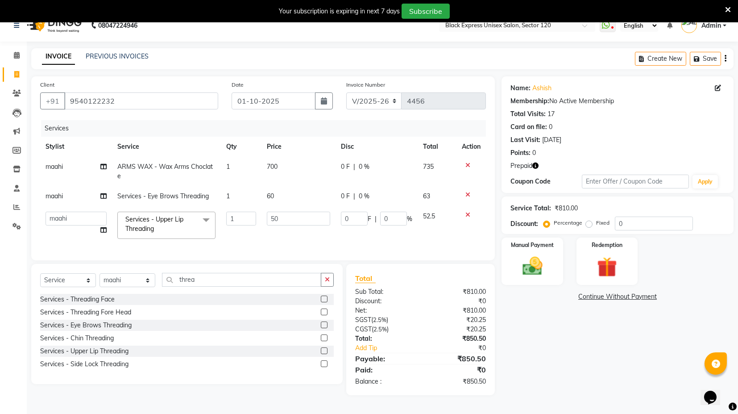
scroll to position [21, 0]
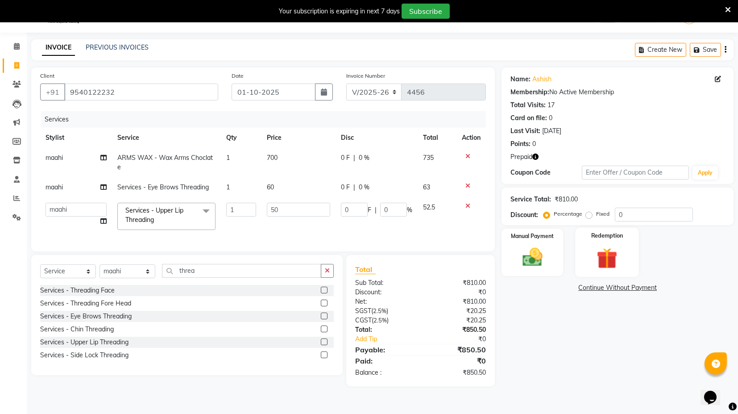
click at [605, 253] on img at bounding box center [607, 258] width 34 height 26
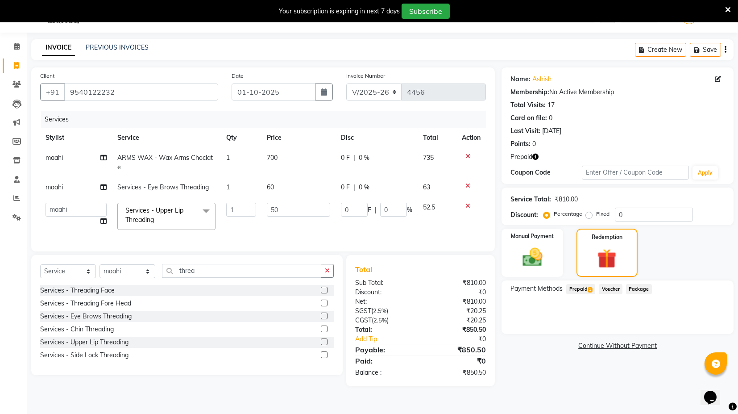
click at [588, 288] on span "Prepaid 1" at bounding box center [581, 289] width 29 height 10
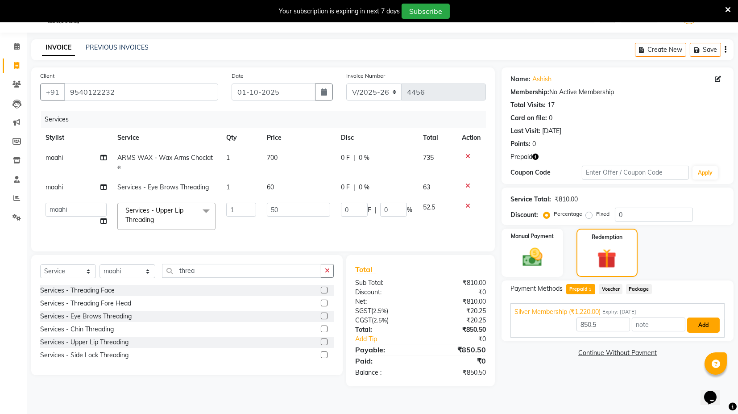
click at [713, 325] on button "Add" at bounding box center [704, 324] width 33 height 15
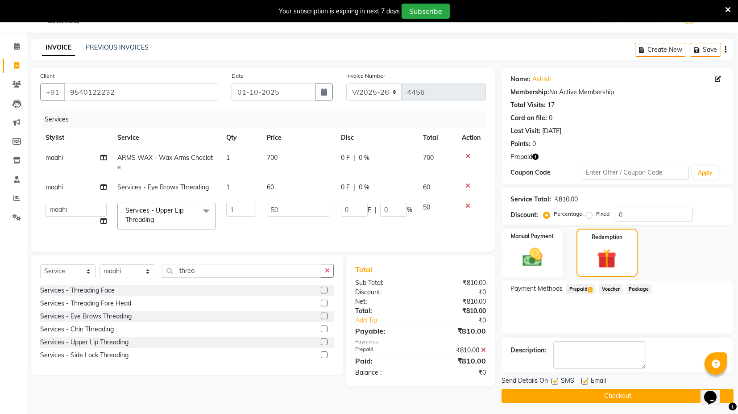
scroll to position [23, 0]
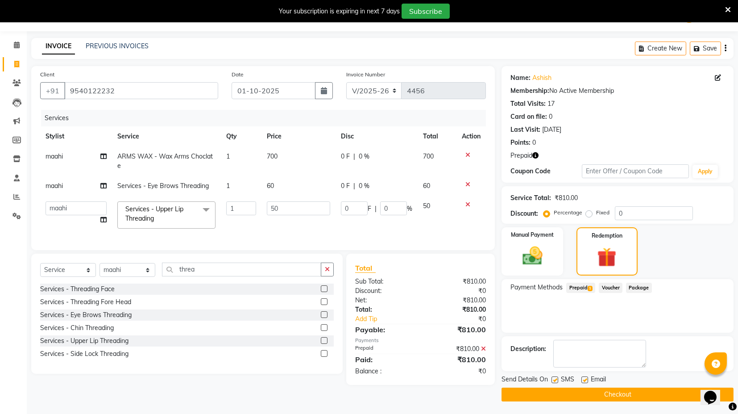
click at [585, 377] on label at bounding box center [585, 379] width 7 height 7
click at [585, 377] on input "checkbox" at bounding box center [585, 380] width 6 height 6
checkbox input "false"
click at [589, 397] on button "Checkout" at bounding box center [618, 395] width 232 height 14
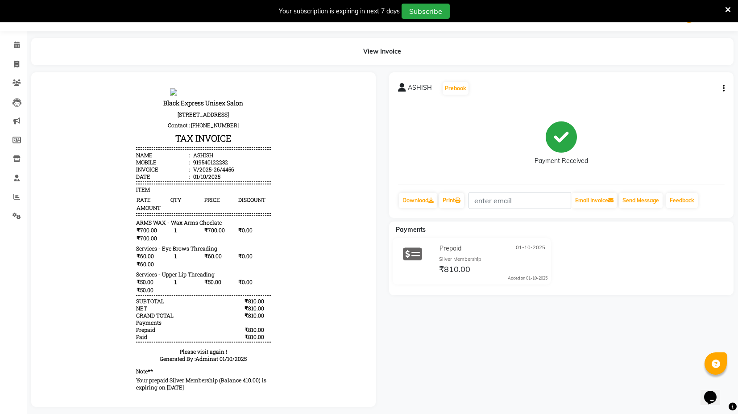
select select "service"
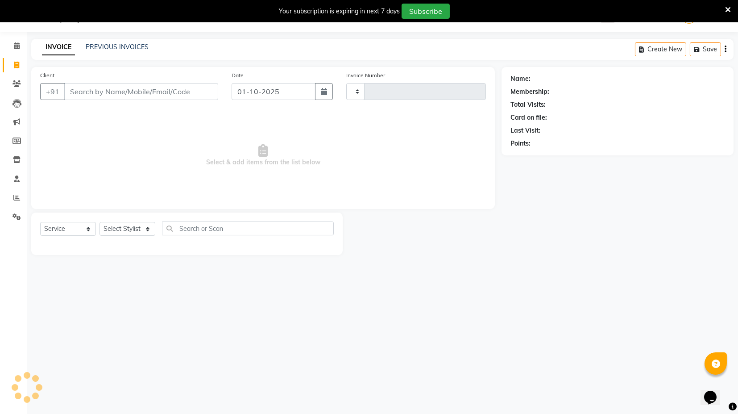
type input "4457"
select select "7082"
click at [106, 44] on link "PREVIOUS INVOICES" at bounding box center [117, 47] width 63 height 8
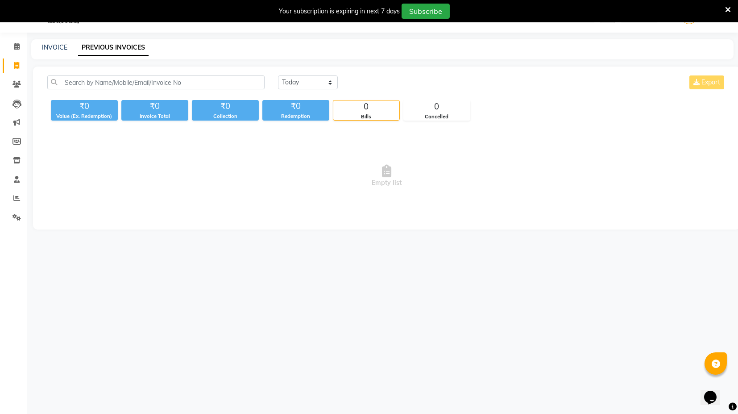
click at [107, 46] on link "PREVIOUS INVOICES" at bounding box center [113, 48] width 71 height 16
drag, startPoint x: 58, startPoint y: 118, endPoint x: 61, endPoint y: 114, distance: 4.8
click at [57, 117] on div "Value (Ex. Redemption)" at bounding box center [84, 117] width 67 height 8
drag, startPoint x: 69, startPoint y: 111, endPoint x: 60, endPoint y: 83, distance: 29.6
click at [69, 111] on div "₹0" at bounding box center [84, 106] width 67 height 13
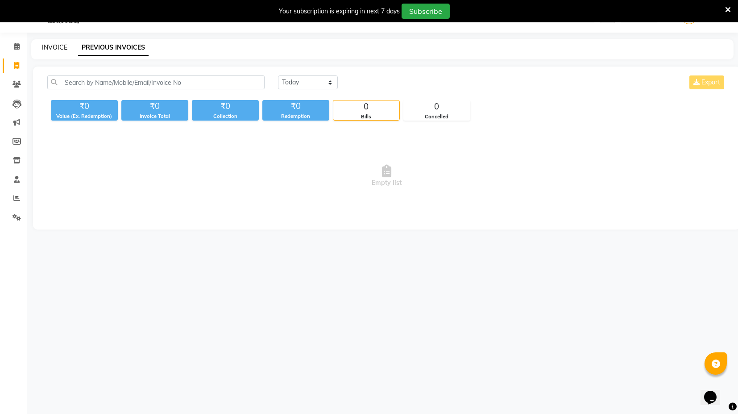
click at [47, 45] on link "INVOICE" at bounding box center [54, 47] width 25 height 8
select select "7082"
select select "service"
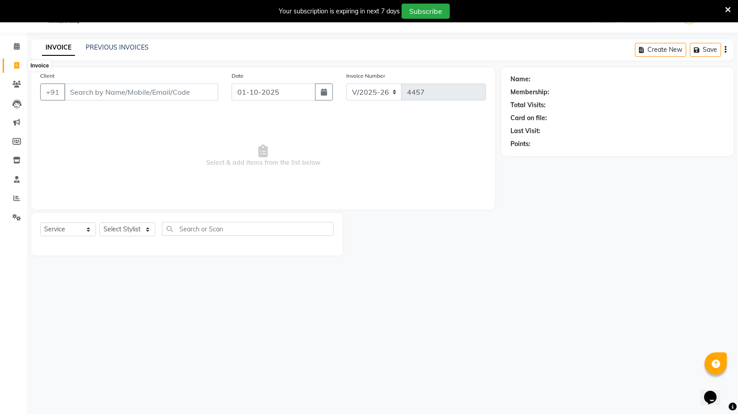
click at [14, 64] on icon at bounding box center [16, 65] width 5 height 7
select select "7082"
select select "service"
click at [105, 43] on link "PREVIOUS INVOICES" at bounding box center [117, 47] width 63 height 8
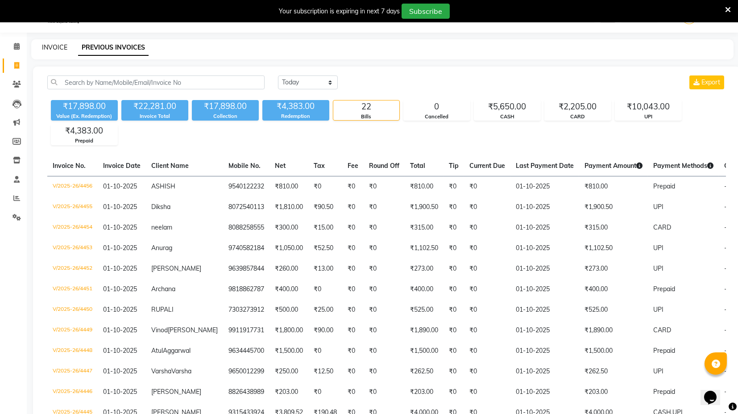
click at [51, 44] on link "INVOICE" at bounding box center [54, 47] width 25 height 8
select select "7082"
select select "service"
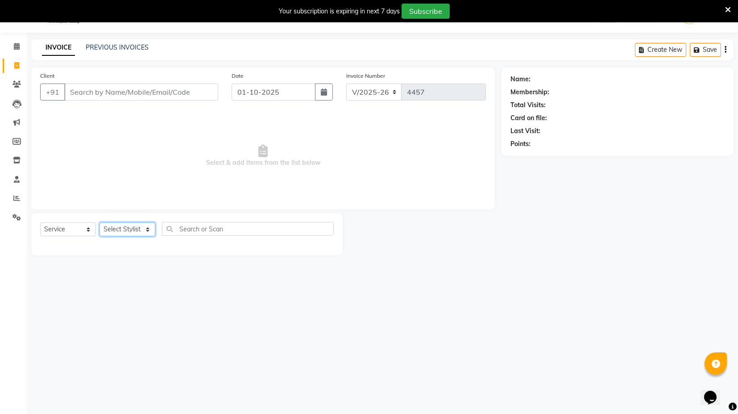
click at [131, 229] on select "Select Stylist ASIF DEEPA FAISAL maahi Manager RAHUL RAJVEER satya SHAFI SIRAJ" at bounding box center [128, 229] width 56 height 14
select select "58974"
click at [100, 222] on select "Select Stylist ASIF DEEPA FAISAL maahi Manager RAHUL RAJVEER satya SHAFI SIRAJ" at bounding box center [128, 229] width 56 height 14
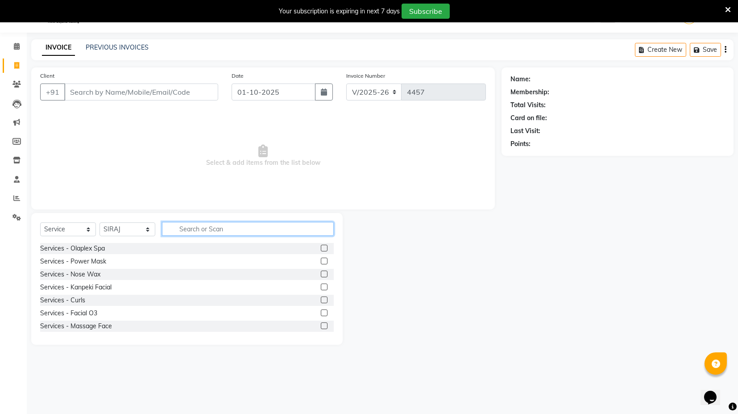
click at [215, 223] on input "text" at bounding box center [248, 229] width 172 height 14
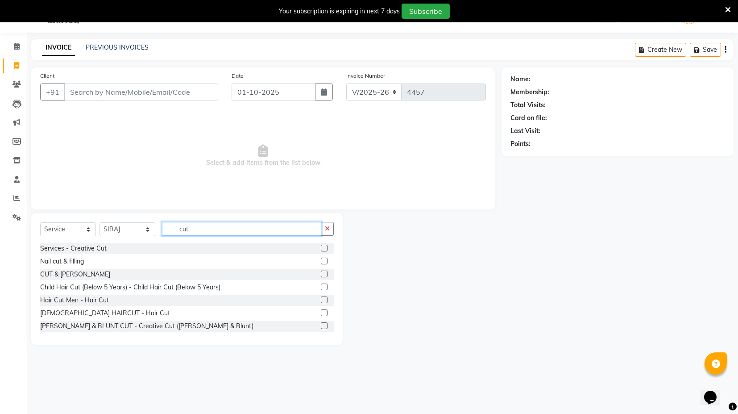
type input "cut"
drag, startPoint x: 317, startPoint y: 299, endPoint x: 254, endPoint y: 250, distance: 80.0
click at [321, 298] on label at bounding box center [324, 299] width 7 height 7
click at [321, 298] on input "checkbox" at bounding box center [324, 300] width 6 height 6
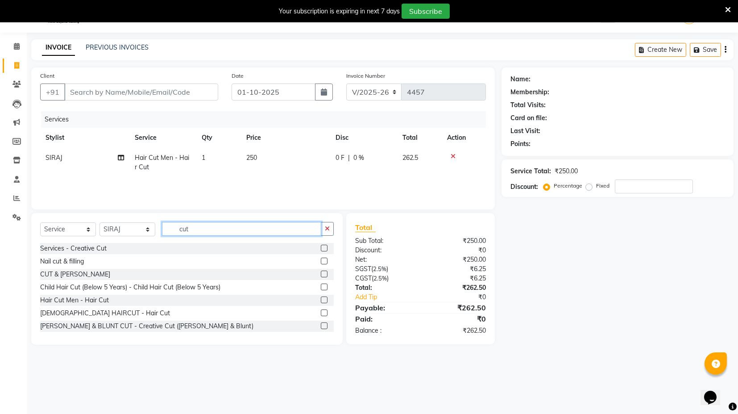
checkbox input "false"
click at [197, 222] on input "cut" at bounding box center [241, 229] width 159 height 14
click at [195, 229] on input "cut" at bounding box center [241, 229] width 159 height 14
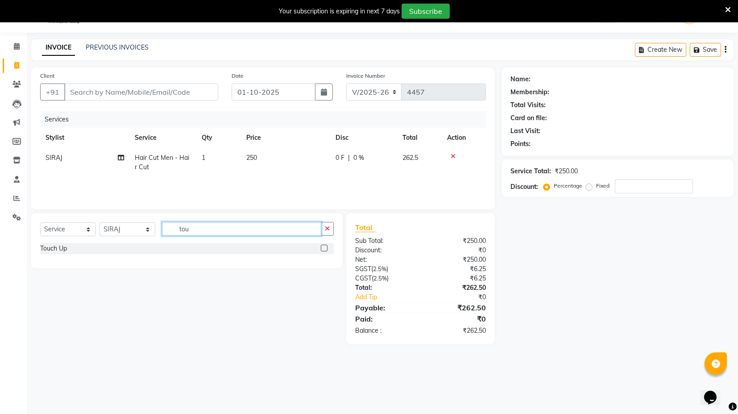
type input "tou"
click at [324, 248] on label at bounding box center [324, 248] width 7 height 7
click at [324, 248] on input "checkbox" at bounding box center [324, 249] width 6 height 6
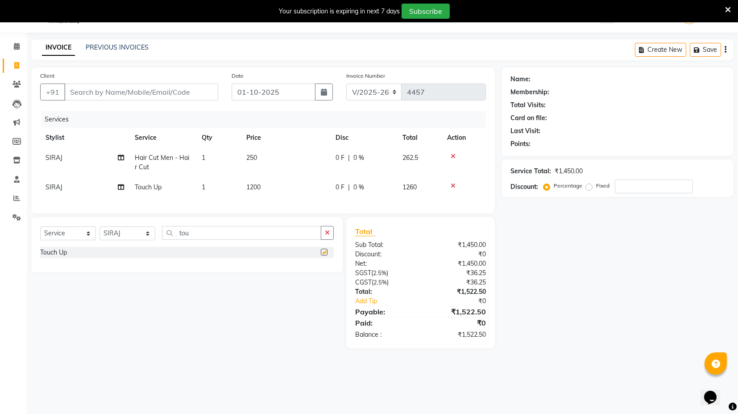
checkbox input "false"
click at [182, 238] on input "tou" at bounding box center [241, 233] width 159 height 14
type input "d ta"
click at [323, 255] on label at bounding box center [324, 252] width 7 height 7
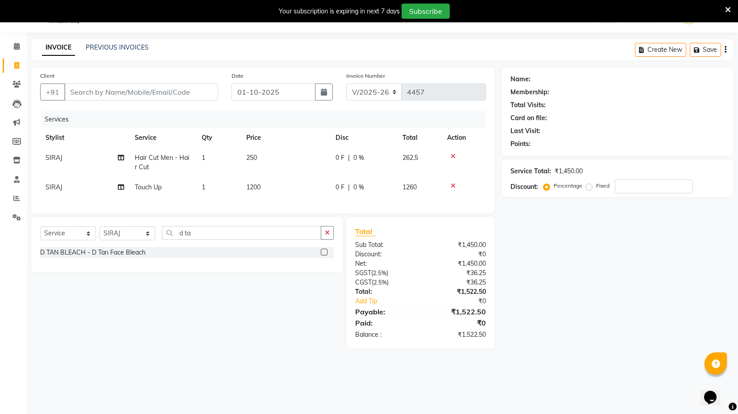
click at [323, 255] on input "checkbox" at bounding box center [324, 253] width 6 height 6
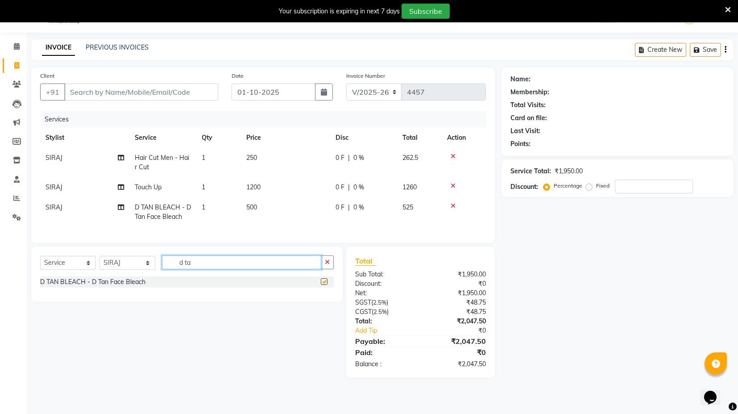
checkbox input "false"
click at [229, 267] on input "d ta" at bounding box center [241, 262] width 159 height 14
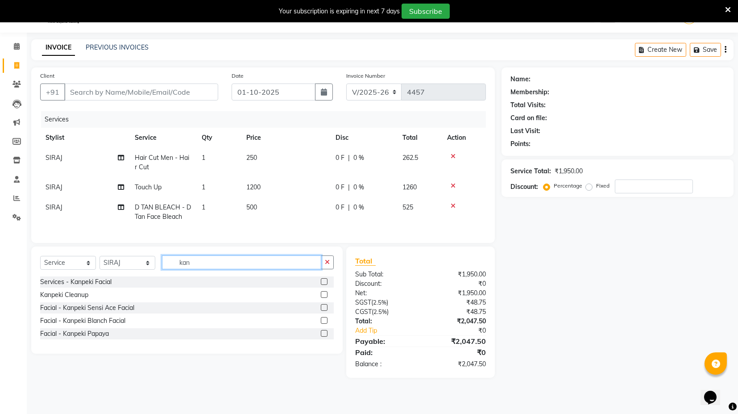
type input "kan"
click at [325, 298] on label at bounding box center [324, 294] width 7 height 7
click at [325, 298] on input "checkbox" at bounding box center [324, 295] width 6 height 6
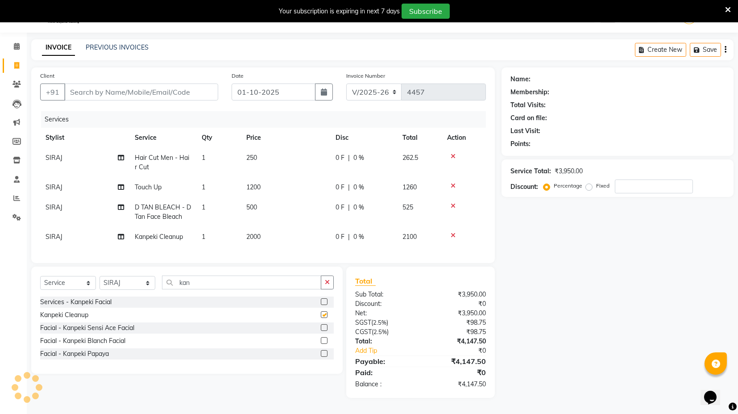
checkbox input "false"
click at [253, 212] on td "500" at bounding box center [285, 211] width 89 height 29
select select "58974"
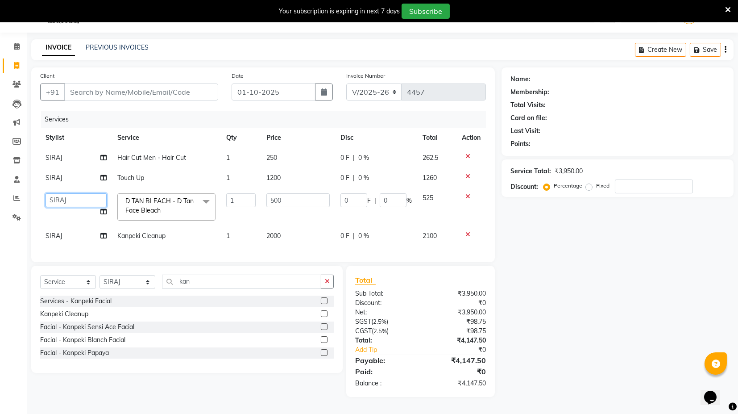
click at [68, 204] on select "ASIF DEEPA FAISAL maahi Manager RAHUL RAJVEER satya SHAFI SIRAJ" at bounding box center [76, 200] width 61 height 14
select select "58978"
click at [60, 160] on span "SIRAJ" at bounding box center [54, 158] width 17 height 8
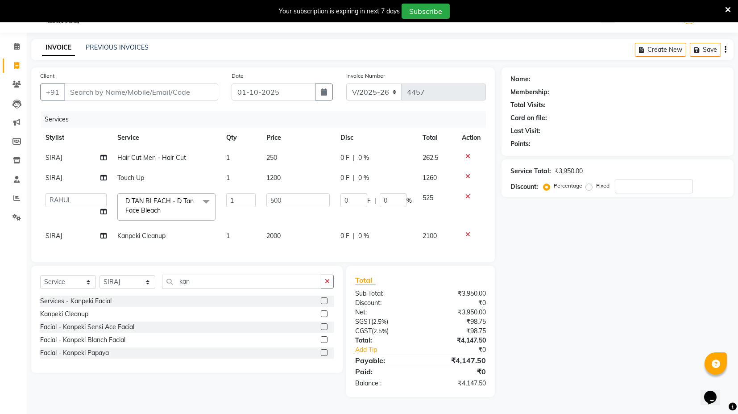
select select "58974"
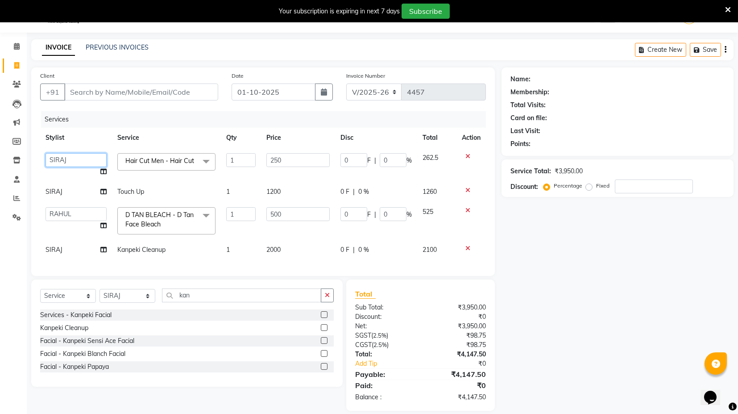
click at [60, 160] on select "ASIF DEEPA FAISAL maahi Manager RAHUL RAJVEER satya SHAFI SIRAJ" at bounding box center [76, 160] width 61 height 14
select select "58978"
click at [283, 164] on input "250" at bounding box center [298, 160] width 63 height 14
click at [282, 163] on input "250" at bounding box center [298, 160] width 63 height 14
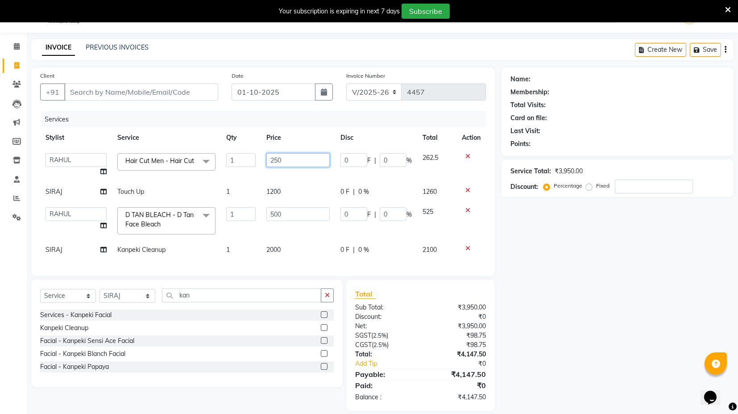
click at [282, 163] on input "250" at bounding box center [298, 160] width 63 height 14
type input "300"
click at [277, 213] on td "500" at bounding box center [298, 221] width 74 height 38
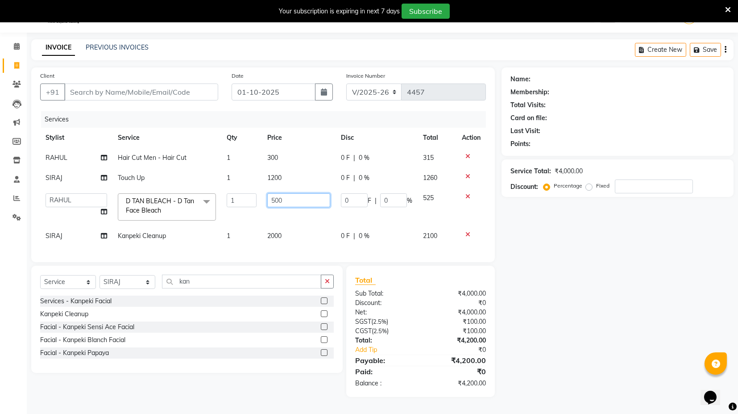
click at [274, 200] on input "500" at bounding box center [298, 200] width 63 height 14
type input "600"
click at [283, 271] on div "Client +91 Date 01-10-2025 Invoice Number V/2025 V/2025-26 4457 Services Stylis…" at bounding box center [263, 231] width 477 height 329
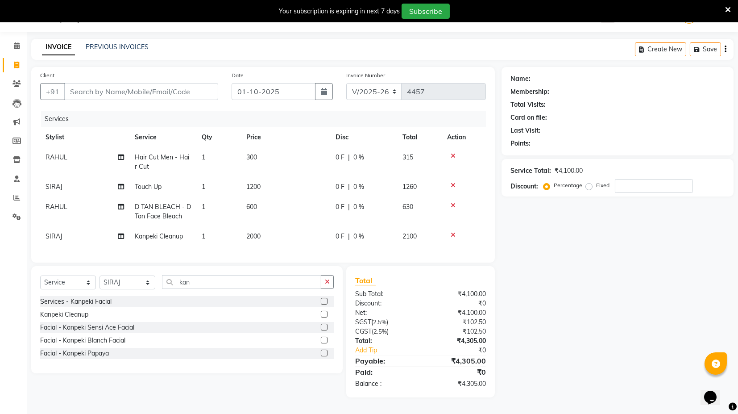
scroll to position [26, 0]
click at [181, 92] on input "Client" at bounding box center [141, 91] width 154 height 17
click at [134, 86] on input "Client" at bounding box center [141, 91] width 154 height 17
type input "9"
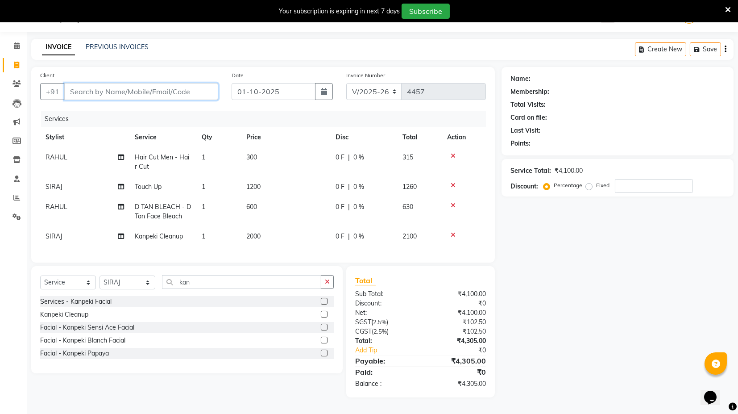
type input "0"
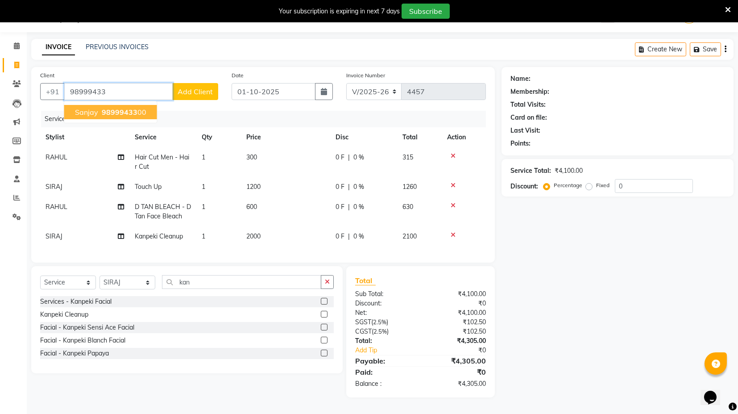
drag, startPoint x: 135, startPoint y: 108, endPoint x: 160, endPoint y: 108, distance: 24.6
click at [136, 108] on ngb-highlight "98999433 00" at bounding box center [123, 112] width 46 height 9
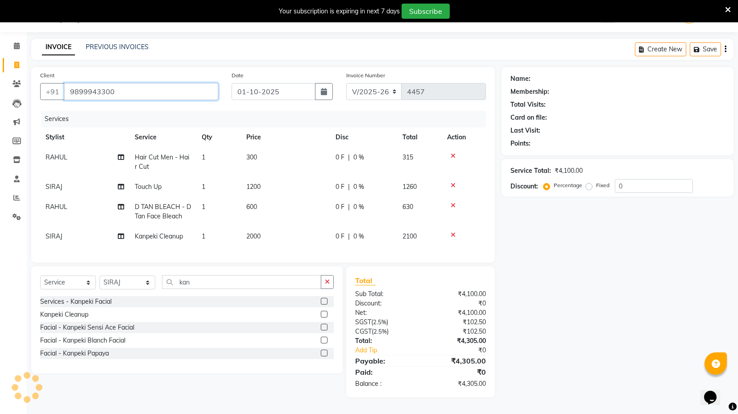
type input "9899943300"
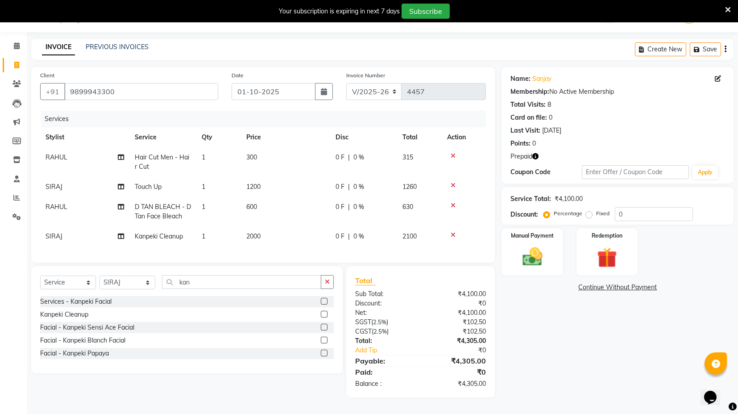
click at [538, 152] on div "Prepaid" at bounding box center [618, 156] width 214 height 9
click at [536, 154] on icon "button" at bounding box center [536, 156] width 6 height 6
click at [592, 283] on link "Continue Without Payment" at bounding box center [618, 287] width 229 height 9
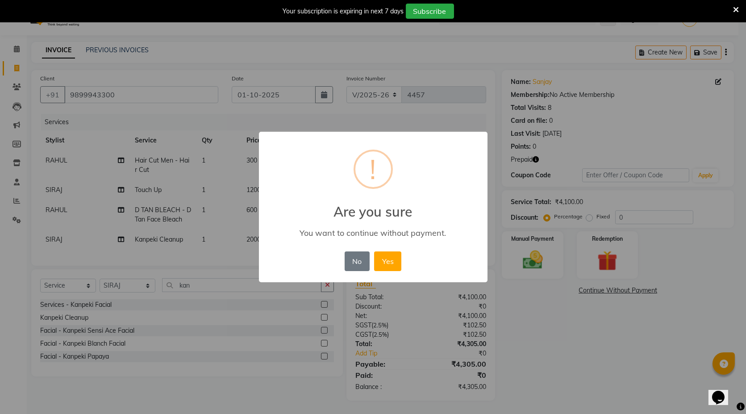
click at [598, 263] on div "× ! Are you sure You want to continue without payment. No No Yes" at bounding box center [373, 207] width 746 height 414
click at [359, 259] on button "No" at bounding box center [357, 261] width 25 height 20
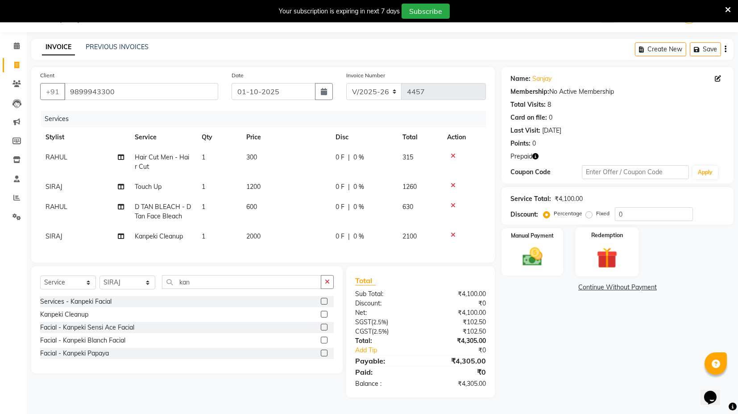
click at [592, 254] on img at bounding box center [607, 258] width 34 height 26
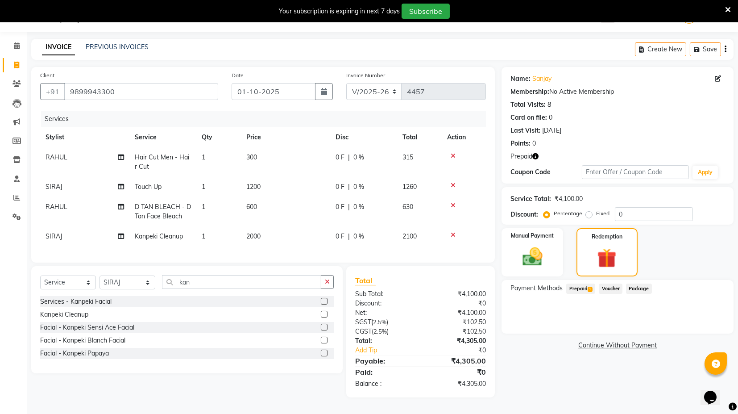
drag, startPoint x: 588, startPoint y: 283, endPoint x: 622, endPoint y: 293, distance: 35.0
click at [589, 287] on span "1" at bounding box center [590, 289] width 5 height 5
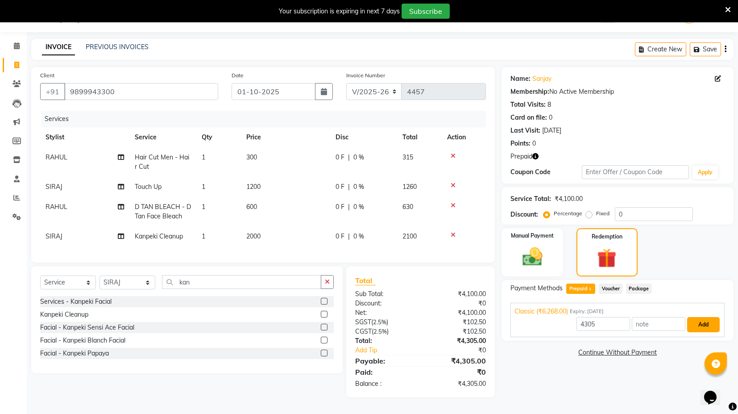
click at [707, 321] on button "Add" at bounding box center [704, 324] width 33 height 15
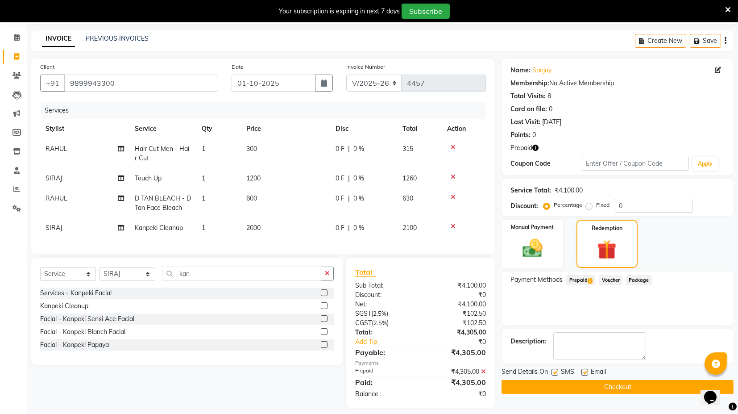
scroll to position [45, 0]
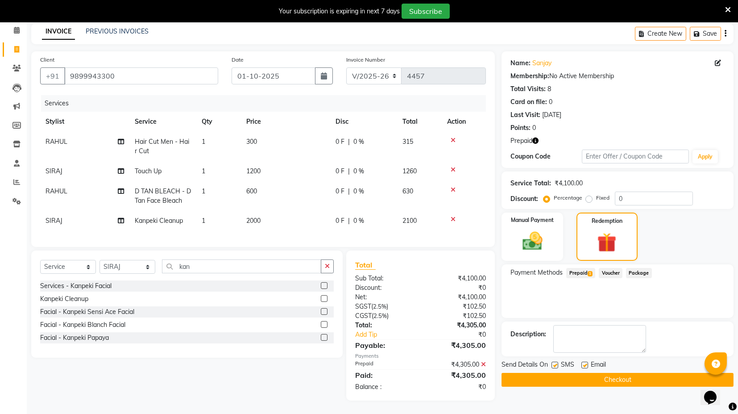
click at [616, 373] on button "Checkout" at bounding box center [618, 380] width 232 height 14
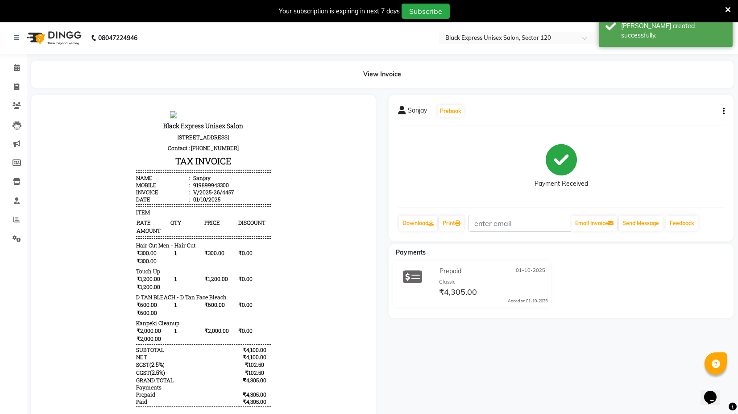
click at [17, 78] on li "Invoice" at bounding box center [13, 87] width 27 height 19
click at [19, 85] on icon at bounding box center [16, 86] width 5 height 7
select select "service"
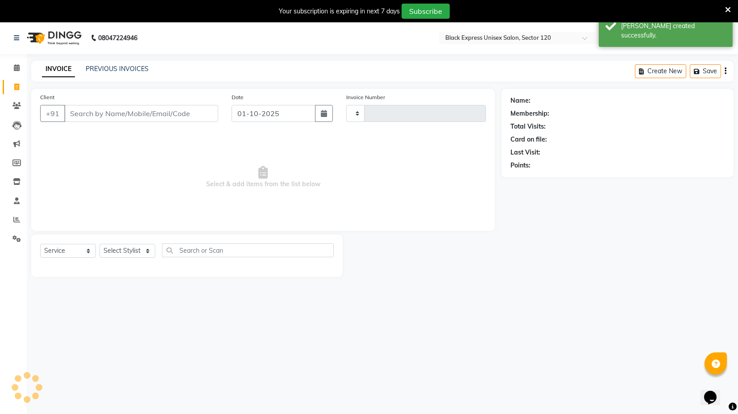
scroll to position [21, 0]
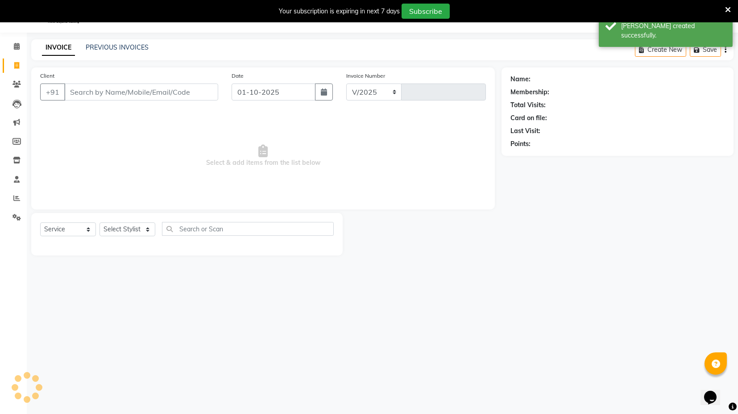
select select "7082"
type input "4458"
click at [103, 48] on link "PREVIOUS INVOICES" at bounding box center [117, 47] width 63 height 8
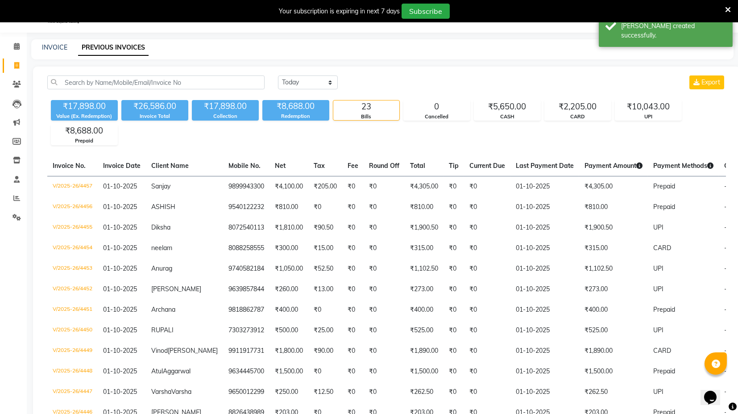
click at [58, 51] on div "INVOICE" at bounding box center [54, 47] width 25 height 9
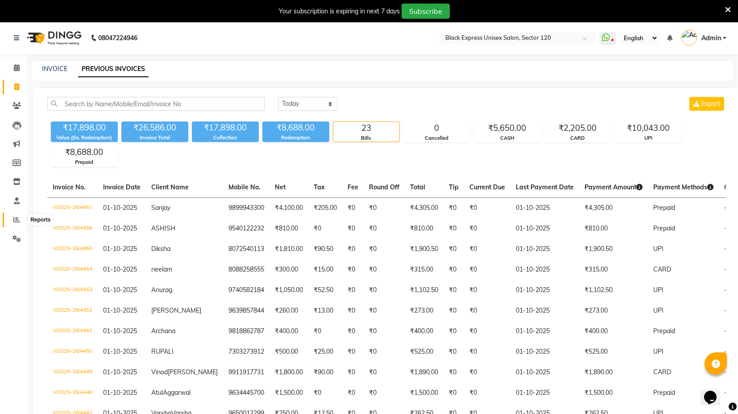
click at [15, 218] on icon at bounding box center [16, 219] width 7 height 7
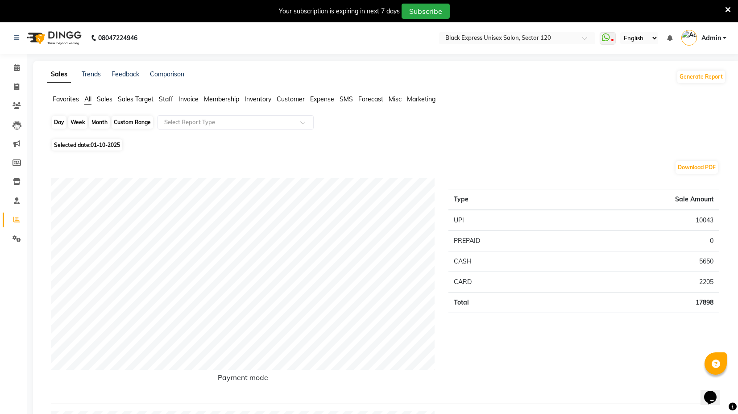
click at [60, 121] on div "Day" at bounding box center [59, 122] width 15 height 13
select select "10"
select select "2025"
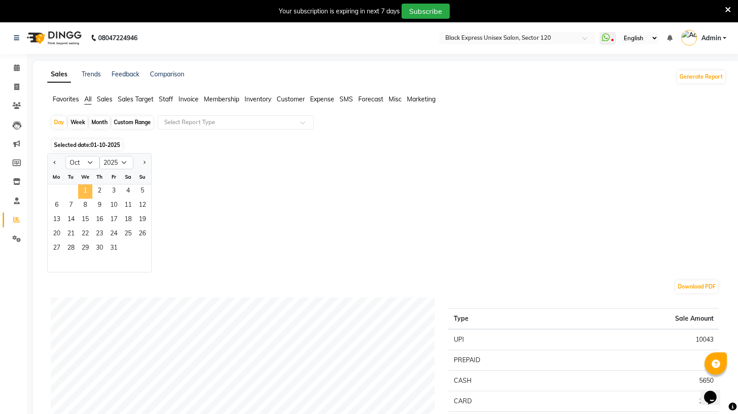
click at [83, 189] on span "1" at bounding box center [85, 191] width 14 height 14
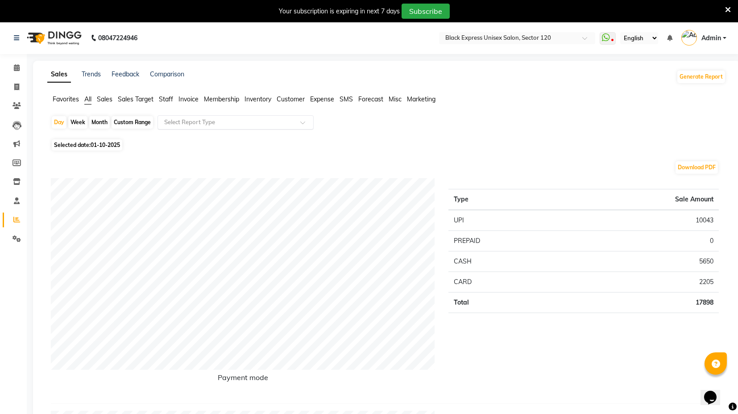
click at [306, 121] on span at bounding box center [305, 125] width 11 height 9
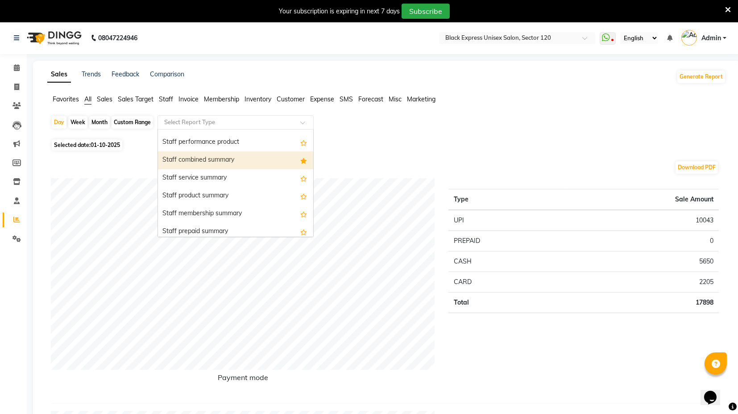
click at [285, 161] on div "Staff combined summary" at bounding box center [235, 160] width 155 height 18
select select "full_report"
select select "csv"
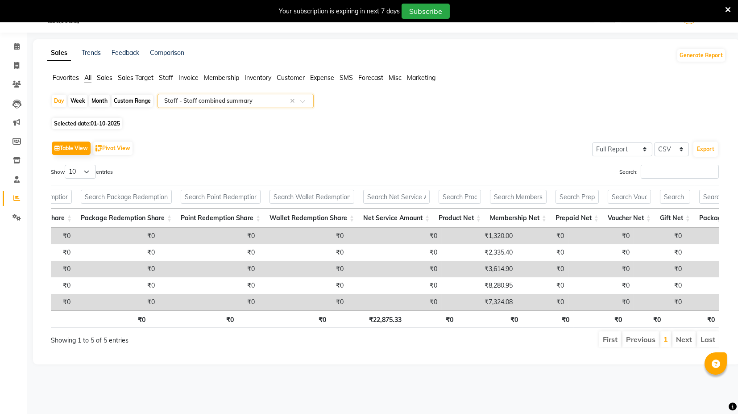
scroll to position [0, 417]
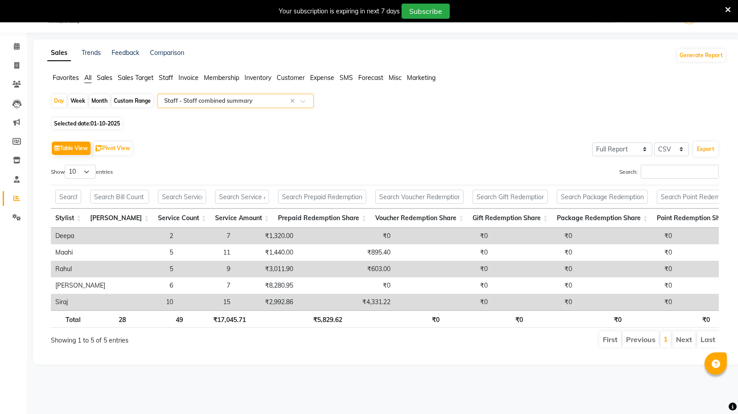
click at [737, 129] on div "Sales Trends Feedback Comparison Generate Report Favorites All Sales Sales Targ…" at bounding box center [387, 201] width 708 height 325
click at [17, 66] on icon at bounding box center [16, 65] width 5 height 7
select select "service"
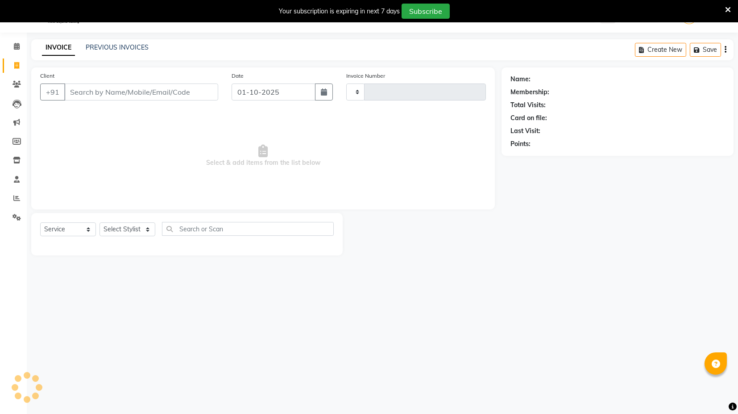
type input "4458"
select select "7082"
click at [70, 90] on input "Client" at bounding box center [141, 91] width 154 height 17
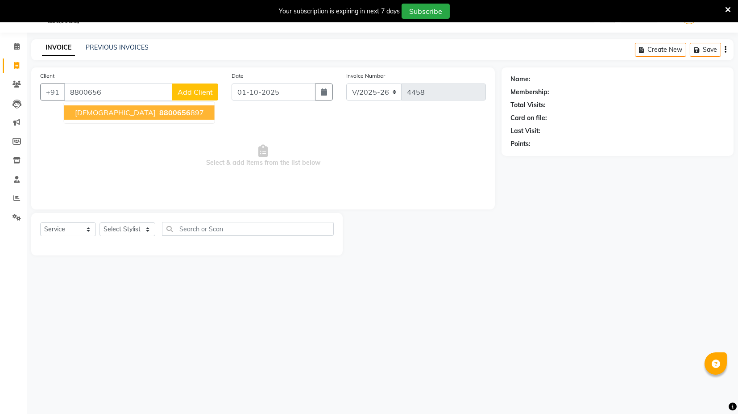
click at [146, 117] on button "shivani 8800656 897" at bounding box center [139, 112] width 150 height 14
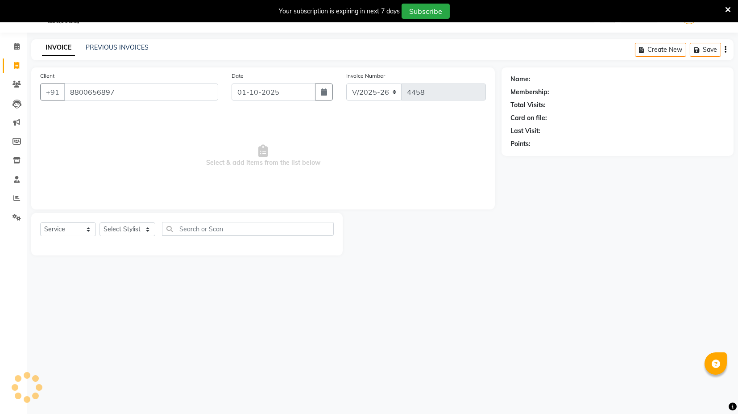
type input "8800656897"
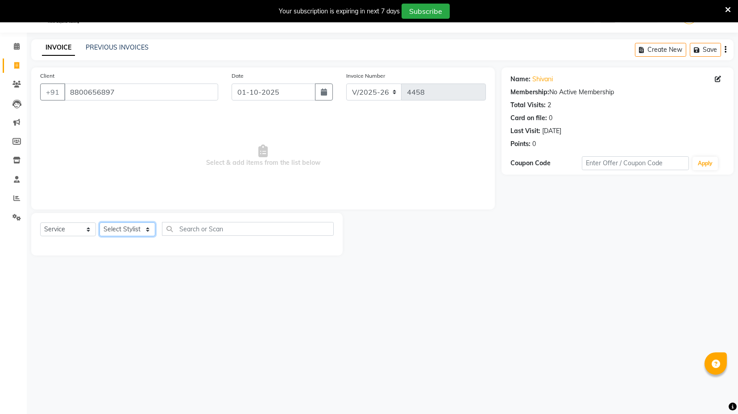
click at [149, 229] on select "Select Stylist ASIF DEEPA FAISAL maahi Manager RAHUL RAJVEER satya SHAFI SIRAJ" at bounding box center [128, 229] width 56 height 14
select select "58974"
click at [100, 222] on select "Select Stylist ASIF DEEPA FAISAL maahi Manager RAHUL RAJVEER satya SHAFI SIRAJ" at bounding box center [128, 229] width 56 height 14
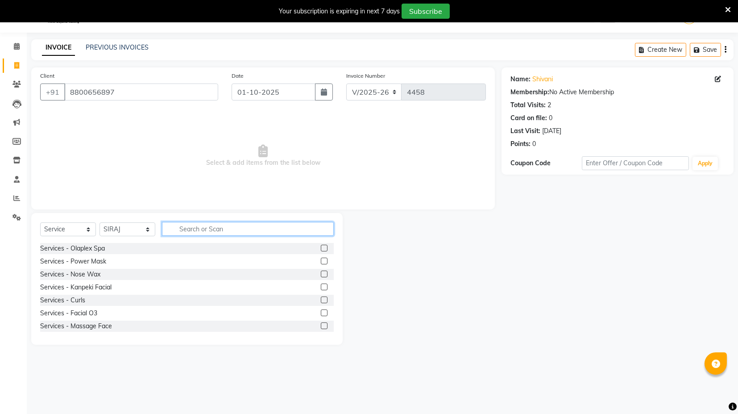
click at [180, 226] on input "text" at bounding box center [248, 229] width 172 height 14
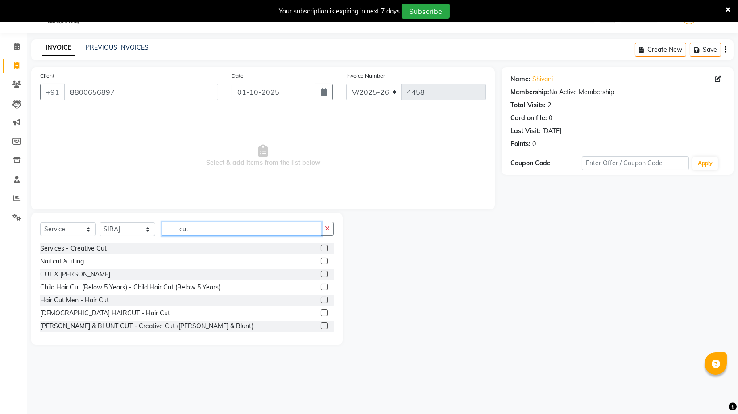
type input "cut"
click at [321, 300] on label at bounding box center [324, 299] width 7 height 7
click at [321, 300] on input "checkbox" at bounding box center [324, 300] width 6 height 6
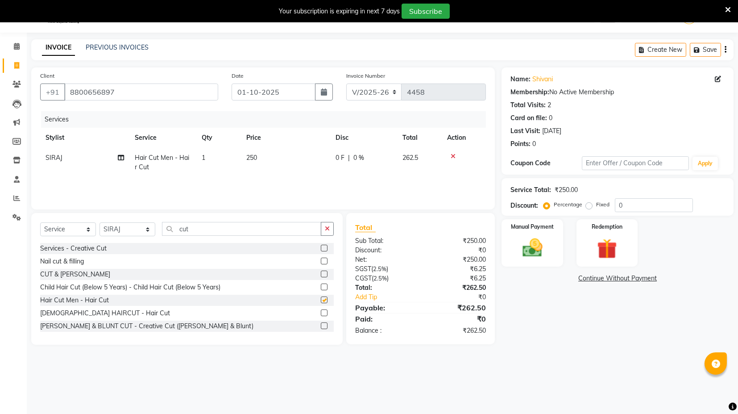
checkbox input "false"
click at [258, 155] on td "250" at bounding box center [285, 162] width 89 height 29
select select "58974"
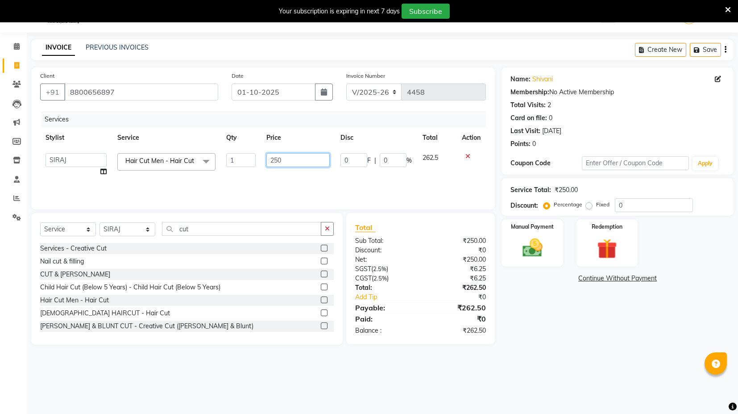
click at [291, 161] on input "250" at bounding box center [298, 160] width 63 height 14
type input "2"
type input "300"
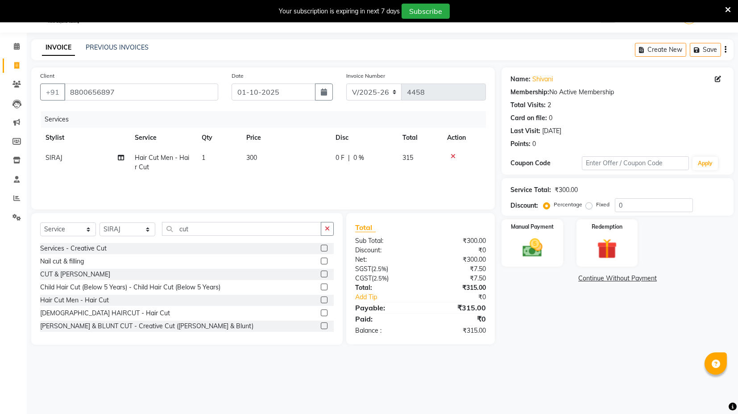
click at [347, 187] on div "Services Stylist Service Qty Price Disc Total Action SIRAJ Hair Cut Men - Hair …" at bounding box center [263, 155] width 446 height 89
click at [537, 238] on img at bounding box center [533, 248] width 34 height 24
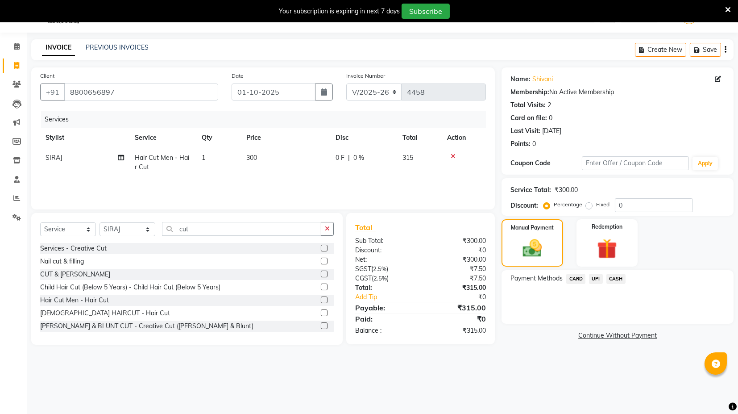
click at [596, 279] on span "UPI" at bounding box center [596, 279] width 14 height 10
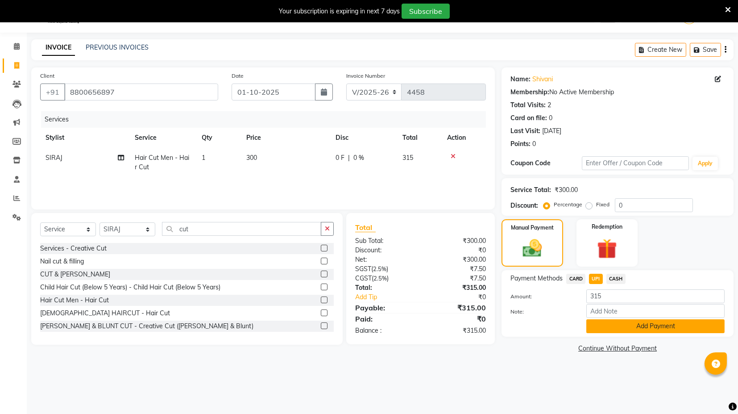
click at [614, 325] on button "Add Payment" at bounding box center [656, 326] width 138 height 14
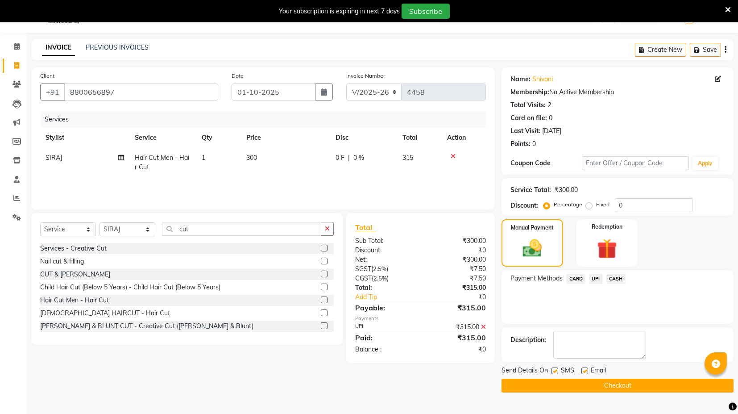
click at [584, 370] on label at bounding box center [585, 370] width 7 height 7
click at [584, 370] on input "checkbox" at bounding box center [585, 371] width 6 height 6
checkbox input "false"
click at [580, 382] on button "Checkout" at bounding box center [618, 386] width 232 height 14
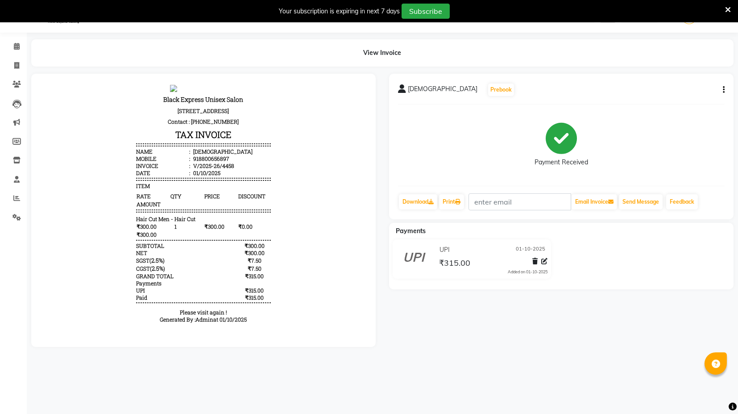
scroll to position [7, 0]
click at [16, 46] on icon at bounding box center [17, 46] width 6 height 7
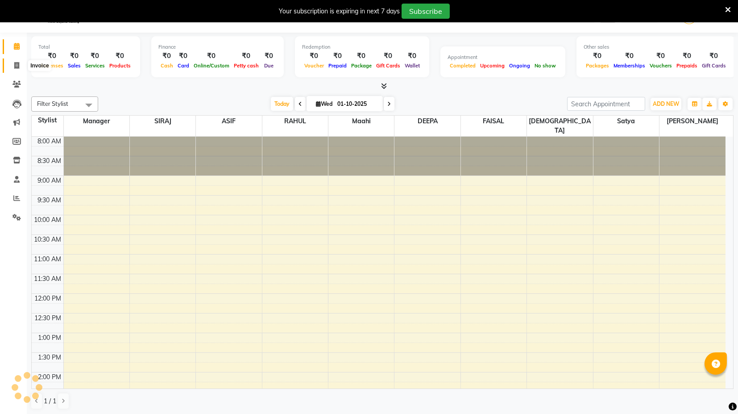
click at [17, 67] on icon at bounding box center [16, 65] width 5 height 7
select select "service"
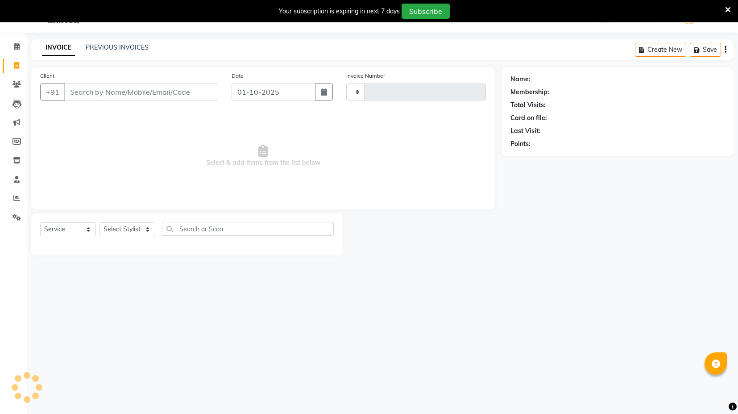
type input "4459"
select select "7082"
click at [125, 50] on link "PREVIOUS INVOICES" at bounding box center [117, 47] width 63 height 8
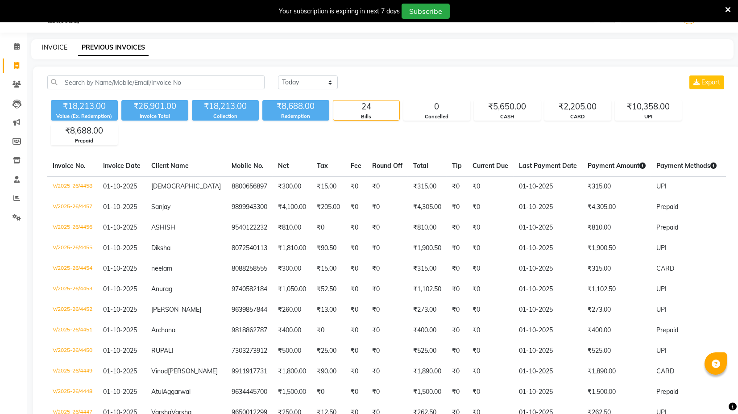
click at [64, 48] on link "INVOICE" at bounding box center [54, 47] width 25 height 8
select select "service"
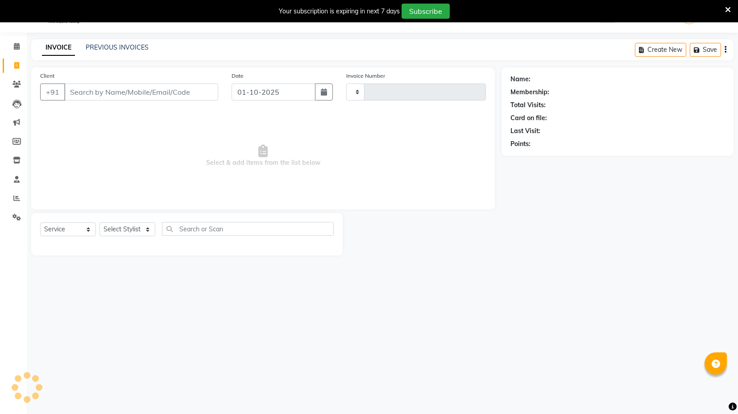
type input "4459"
select select "7082"
click at [89, 88] on input "Client" at bounding box center [141, 91] width 154 height 17
paste input "8377097079"
type input "8377097079"
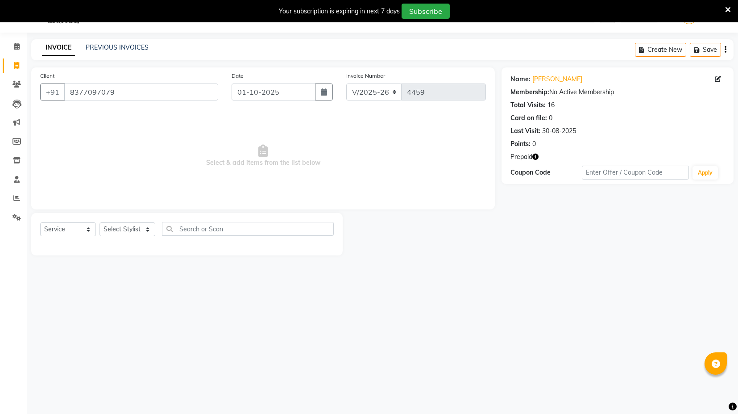
click at [535, 156] on icon "button" at bounding box center [536, 157] width 6 height 6
click at [329, 174] on span "Select & add items from the list below" at bounding box center [263, 155] width 446 height 89
drag, startPoint x: 142, startPoint y: 226, endPoint x: 112, endPoint y: 224, distance: 29.6
click at [142, 226] on select "Select Stylist ASIF DEEPA FAISAL maahi Manager RAHUL RAJVEER satya SHAFI SIRAJ" at bounding box center [128, 229] width 56 height 14
click at [88, 225] on select "Select Service Product Membership Package Voucher Prepaid Gift Card" at bounding box center [68, 229] width 56 height 14
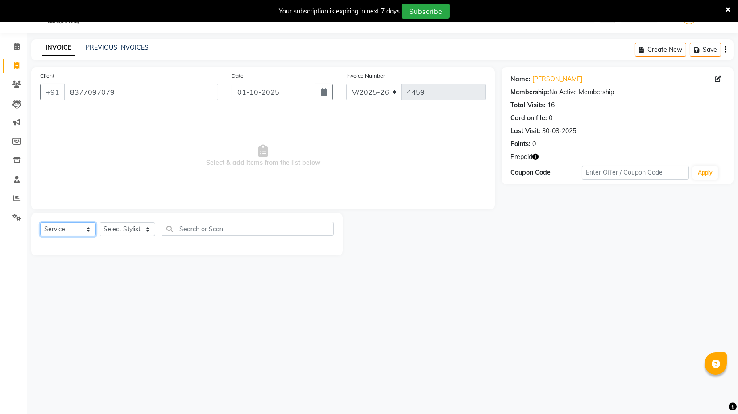
select select "P"
click at [40, 222] on select "Select Service Product Membership Package Voucher Prepaid Gift Card" at bounding box center [68, 229] width 56 height 14
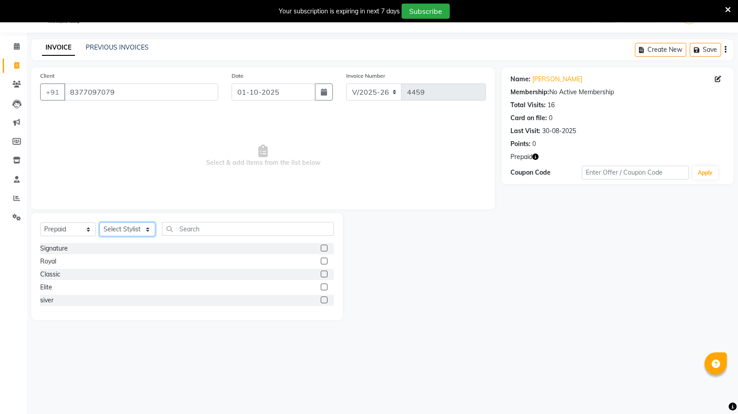
click at [137, 233] on select "Select Stylist ASIF DEEPA FAISAL maahi Manager RAHUL RAJVEER satya SHAFI SIRAJ" at bounding box center [128, 229] width 56 height 14
select select "58971"
click at [100, 222] on select "Select Stylist ASIF DEEPA FAISAL maahi Manager RAHUL RAJVEER satya SHAFI SIRAJ" at bounding box center [128, 229] width 56 height 14
click at [325, 274] on label at bounding box center [324, 274] width 7 height 7
click at [325, 274] on input "checkbox" at bounding box center [324, 274] width 6 height 6
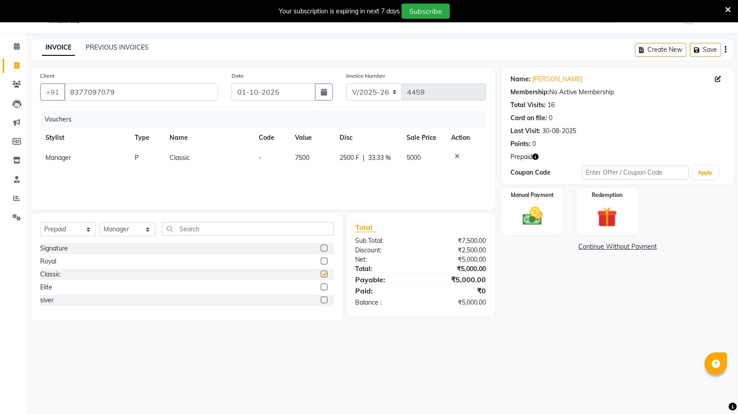
checkbox input "false"
click at [574, 225] on div "Manual Payment Redemption" at bounding box center [618, 211] width 246 height 47
click at [535, 216] on img at bounding box center [533, 216] width 34 height 24
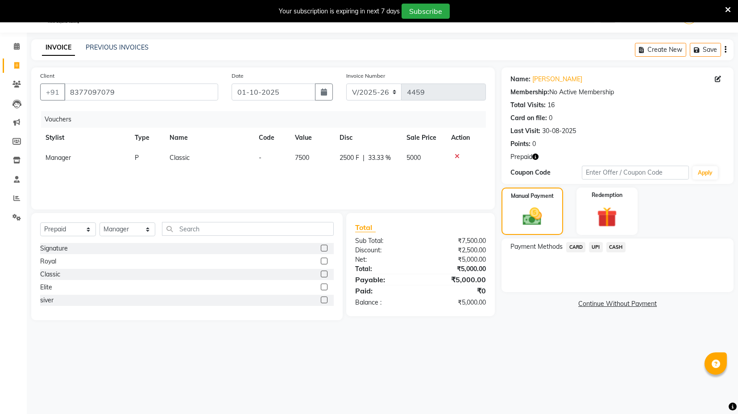
click at [579, 246] on span "CARD" at bounding box center [576, 247] width 19 height 10
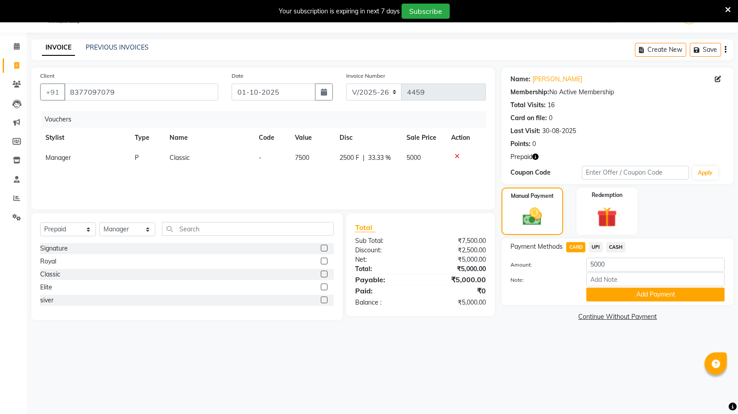
click at [630, 292] on button "Add Payment" at bounding box center [656, 295] width 138 height 14
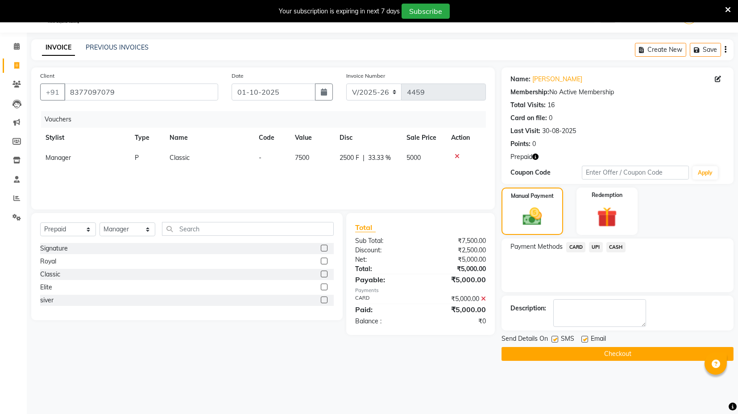
click at [600, 353] on button "Checkout" at bounding box center [618, 354] width 232 height 14
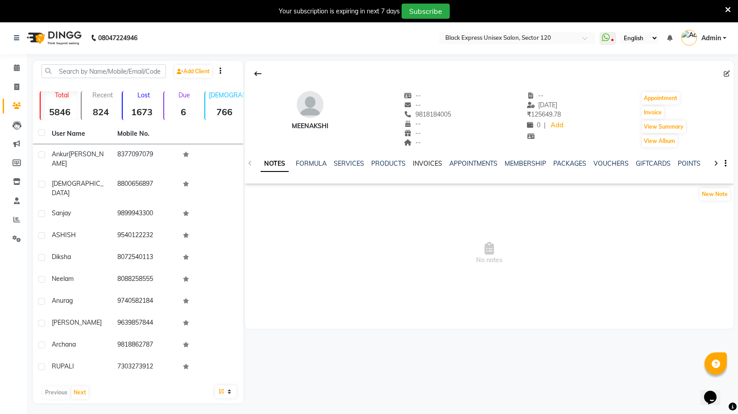
click at [420, 166] on link "INVOICES" at bounding box center [427, 163] width 29 height 8
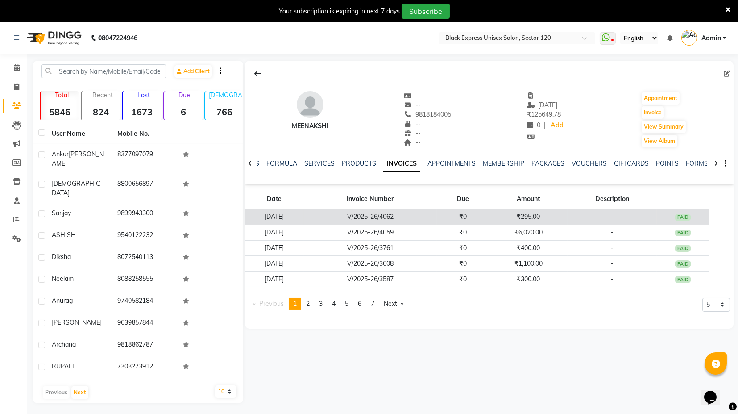
click at [473, 214] on td "₹0" at bounding box center [463, 217] width 53 height 16
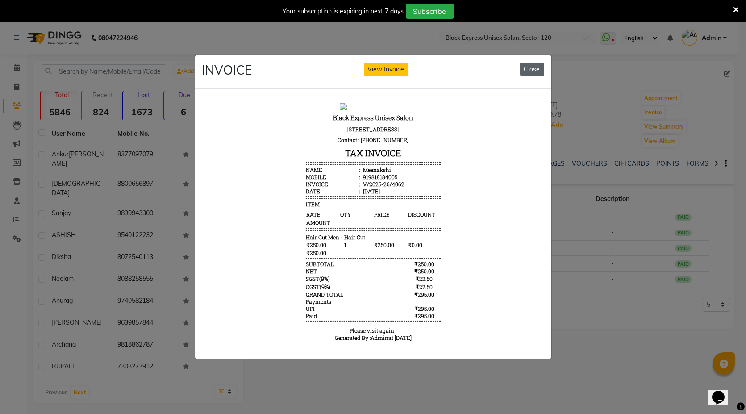
click at [526, 68] on button "Close" at bounding box center [532, 70] width 24 height 14
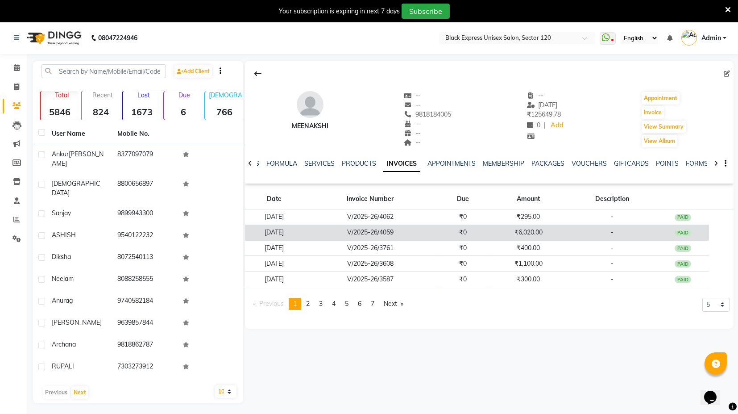
click at [523, 236] on td "₹6,020.00" at bounding box center [529, 233] width 79 height 16
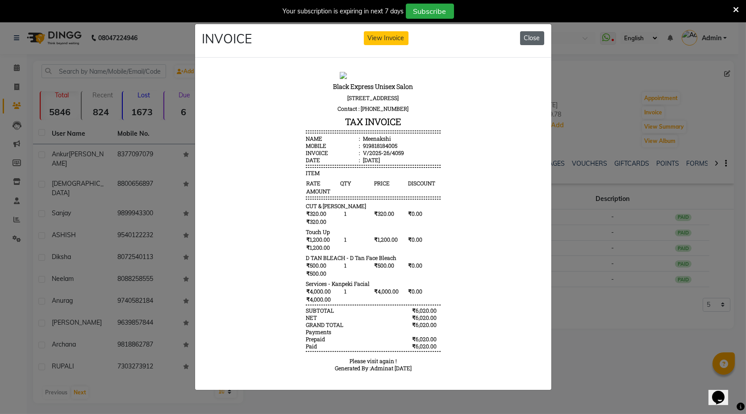
click at [521, 35] on button "Close" at bounding box center [532, 38] width 24 height 14
